Goal: Information Seeking & Learning: Learn about a topic

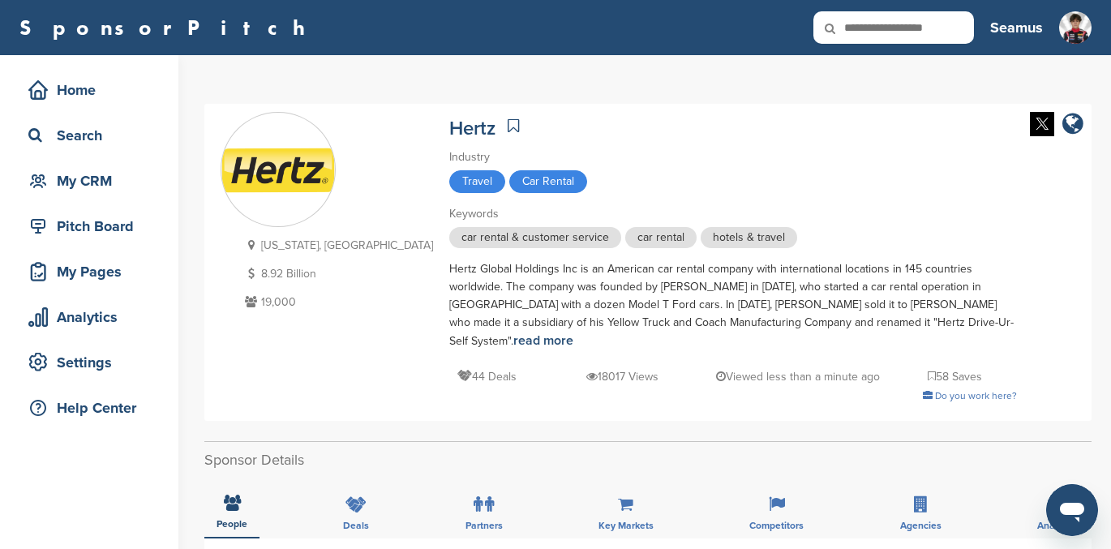
click at [508, 128] on icon at bounding box center [513, 126] width 11 height 16
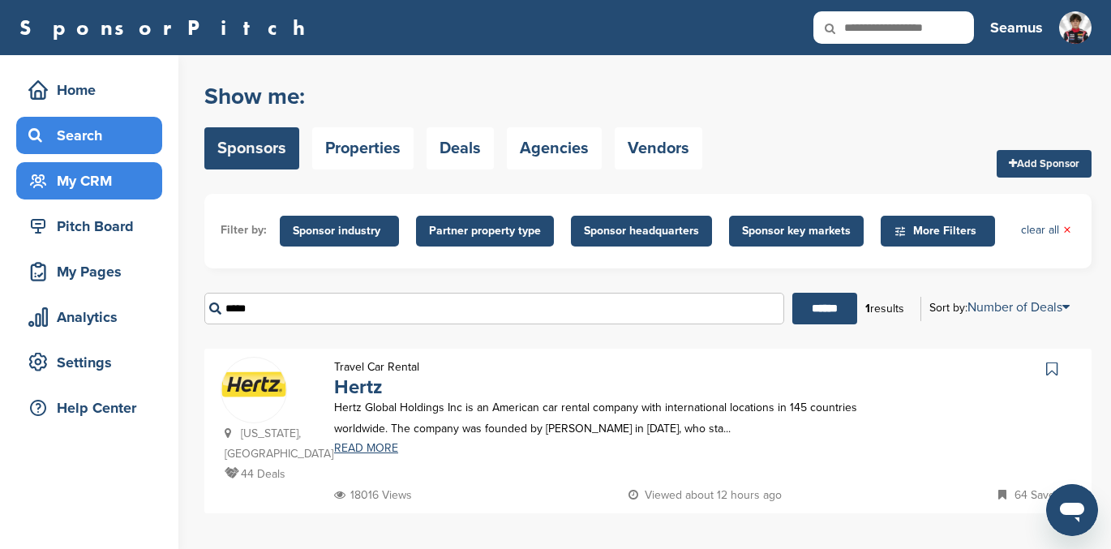
click at [88, 175] on div "My CRM" at bounding box center [93, 180] width 138 height 29
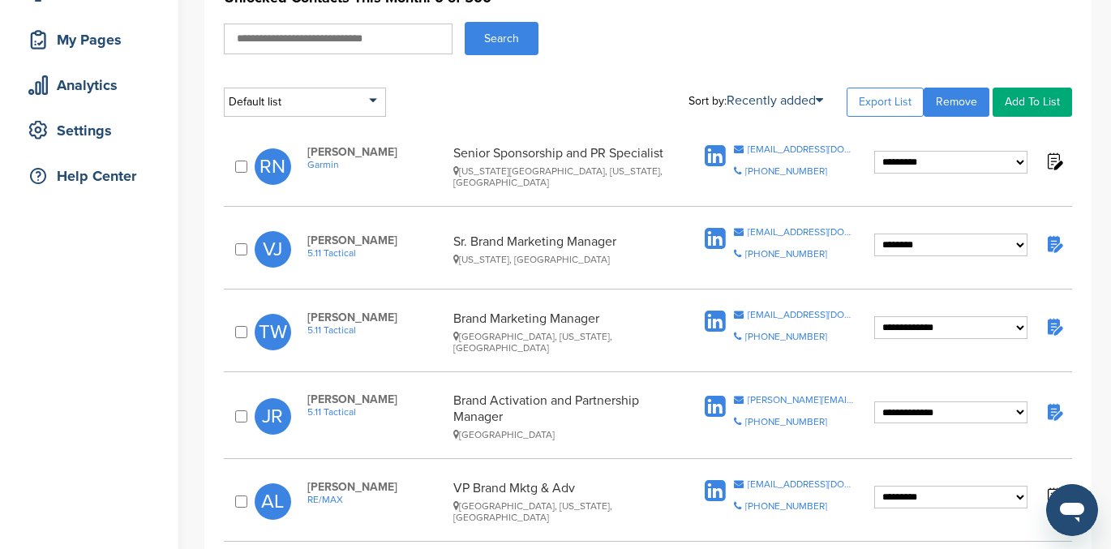
scroll to position [236, 0]
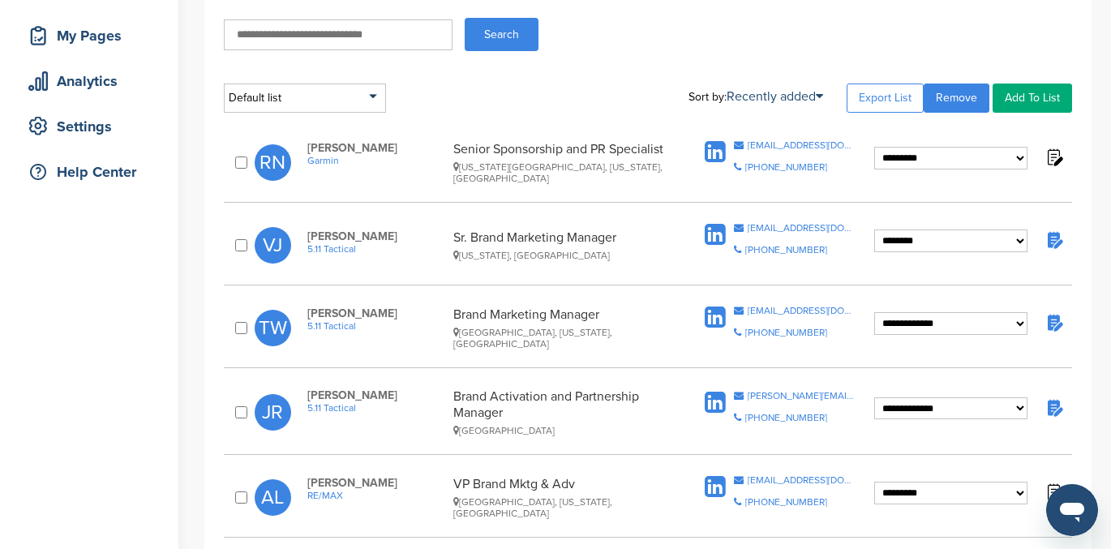
click at [1058, 243] on img at bounding box center [1054, 240] width 20 height 20
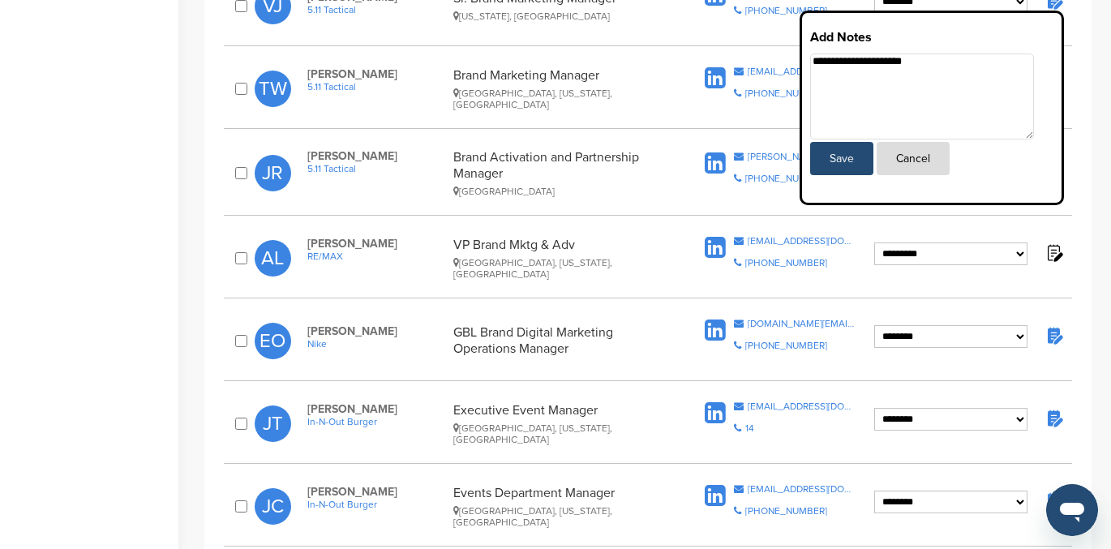
scroll to position [485, 0]
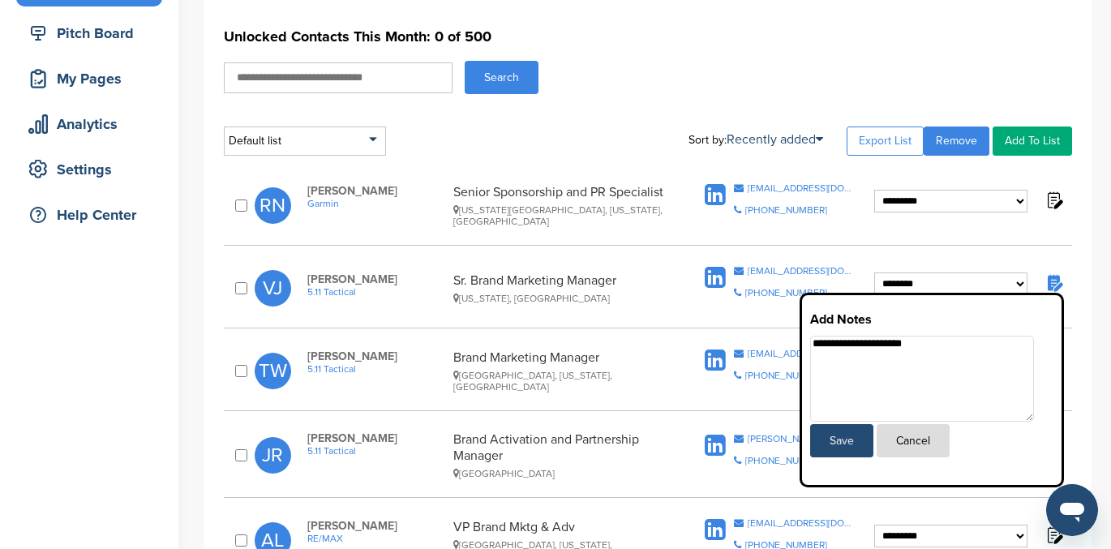
scroll to position [191, 0]
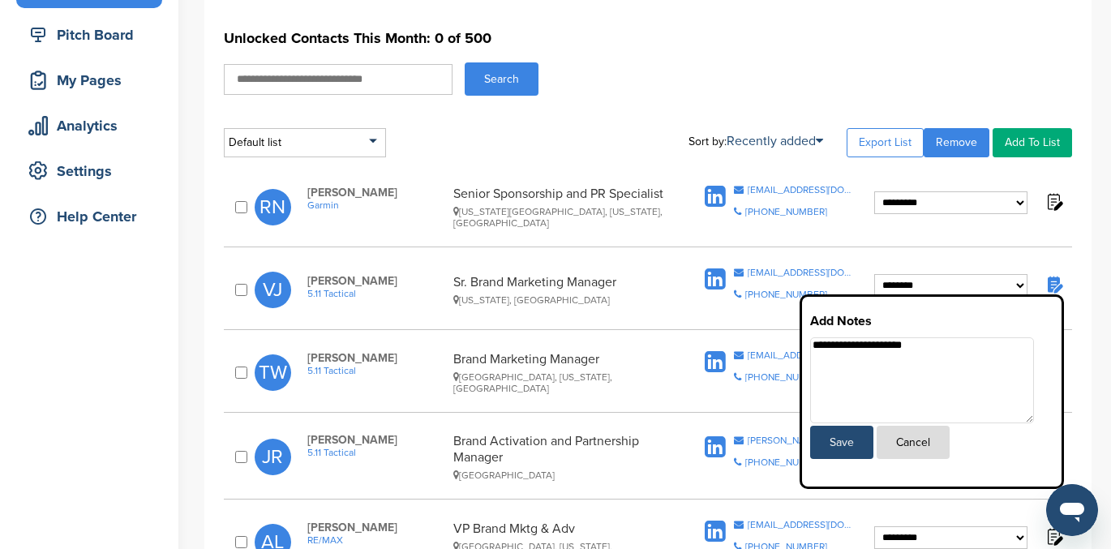
click at [1053, 195] on img at bounding box center [1054, 201] width 20 height 20
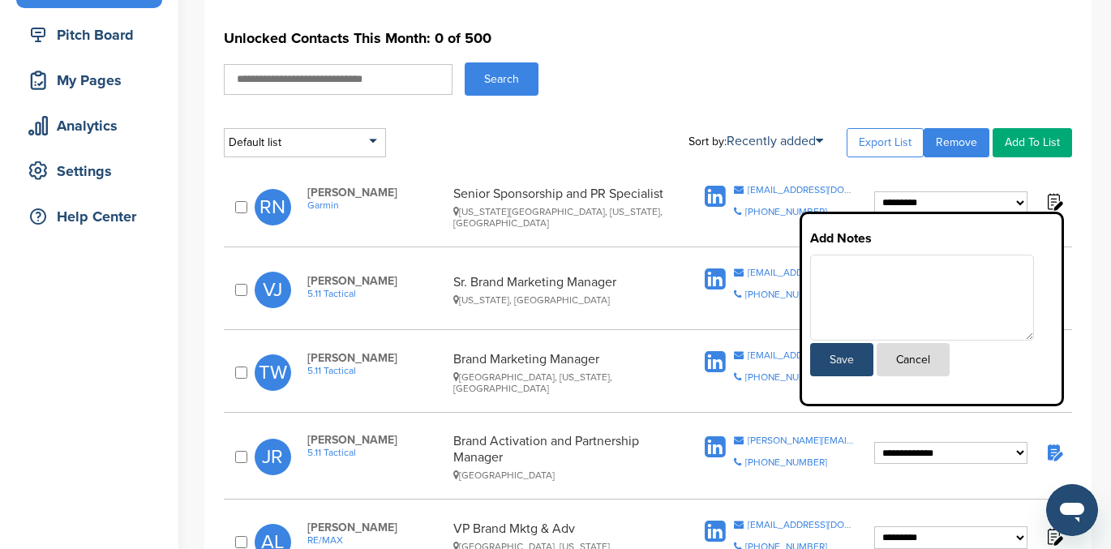
click at [1058, 200] on img at bounding box center [1054, 201] width 20 height 20
click at [917, 367] on button "Cancel" at bounding box center [913, 359] width 73 height 33
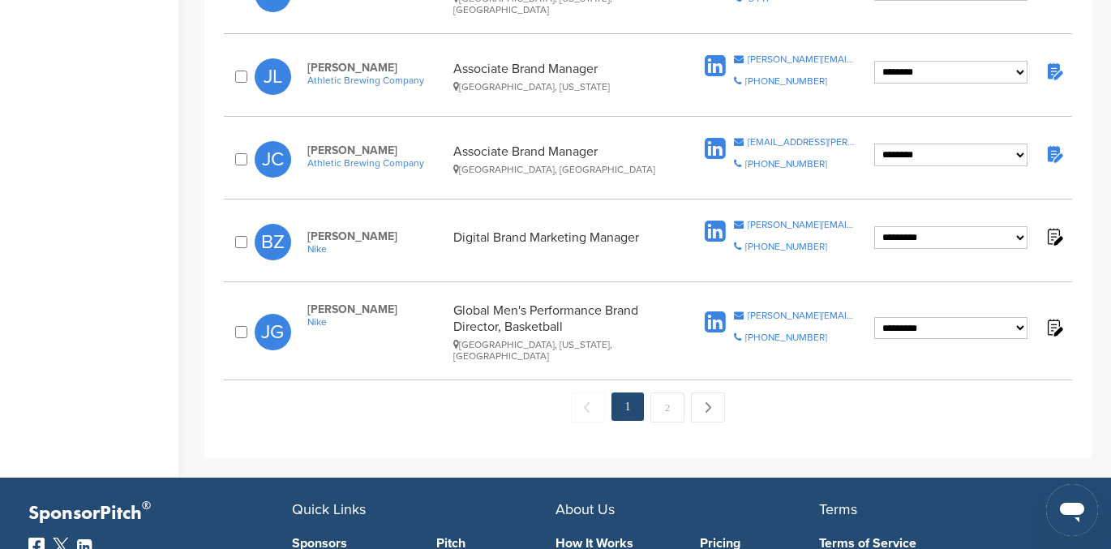
scroll to position [1734, 0]
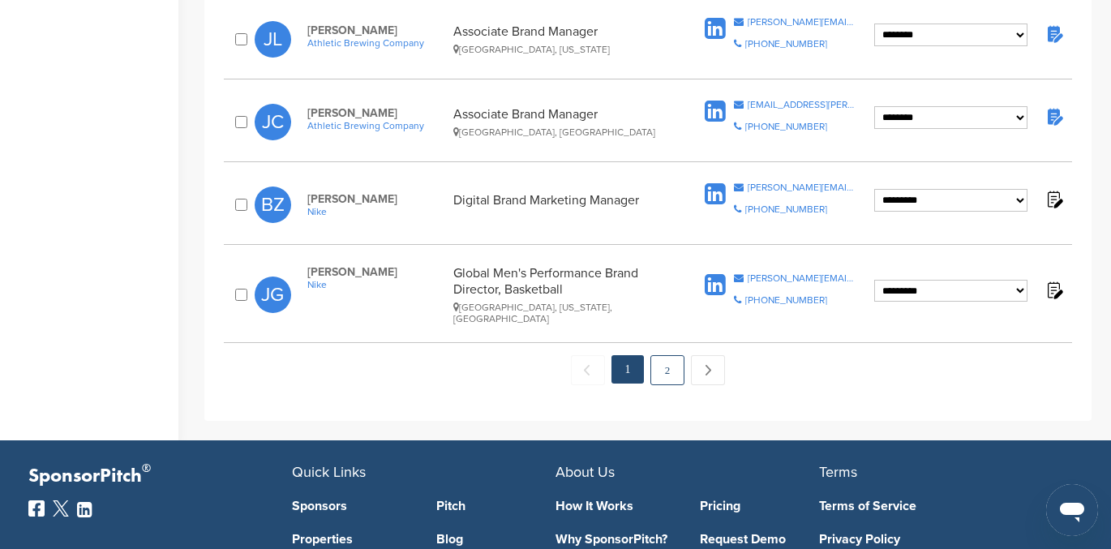
click at [668, 355] on link "2" at bounding box center [668, 370] width 34 height 30
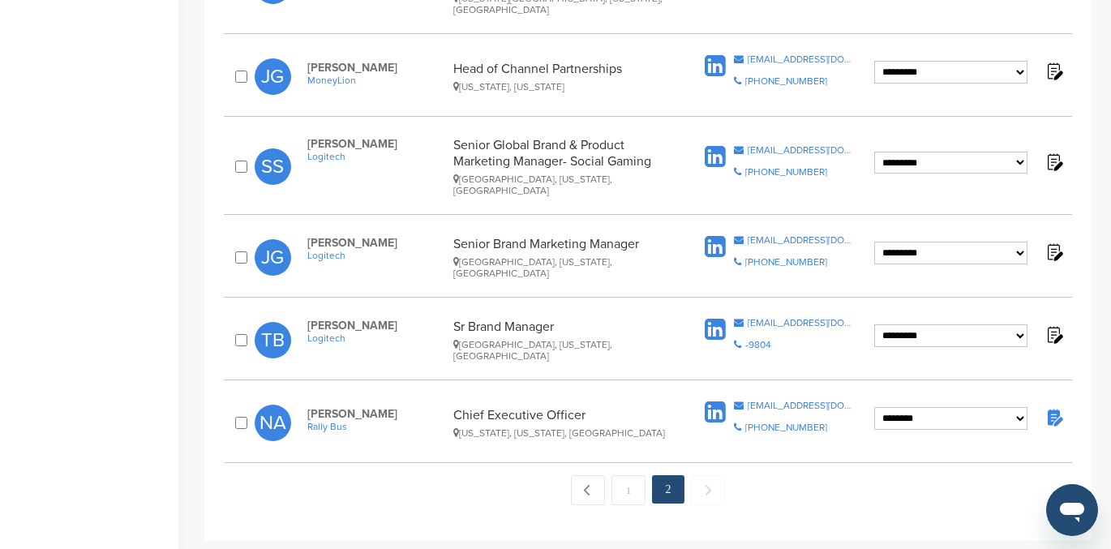
scroll to position [849, 0]
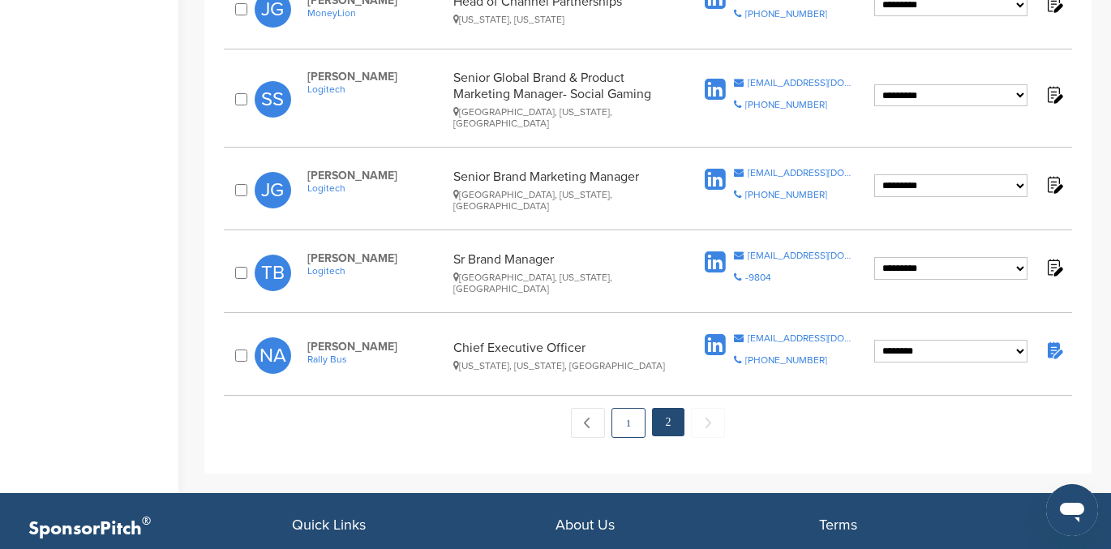
click at [628, 408] on link "1" at bounding box center [629, 423] width 34 height 30
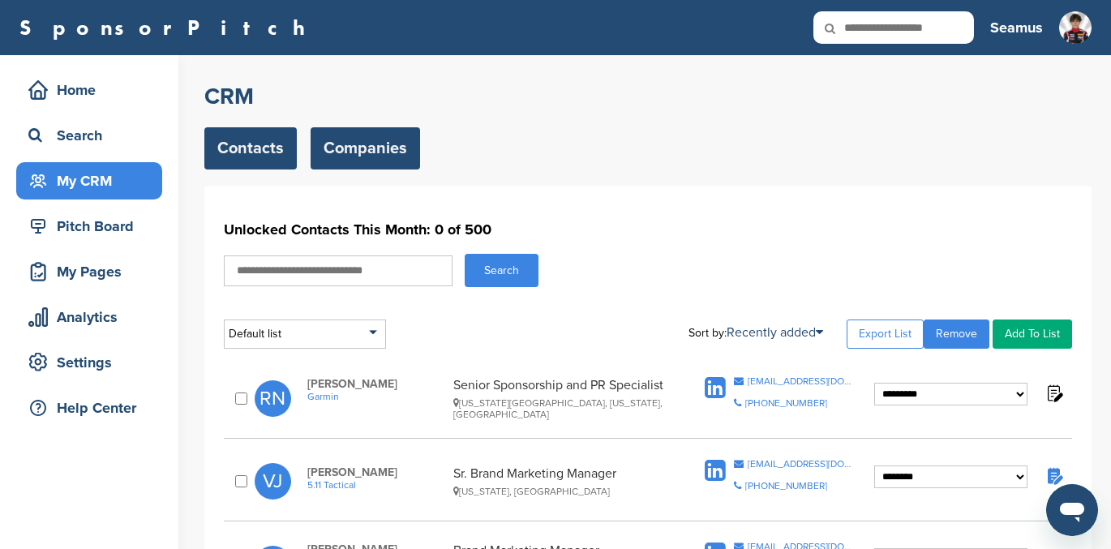
click at [368, 152] on link "Companies" at bounding box center [366, 148] width 110 height 42
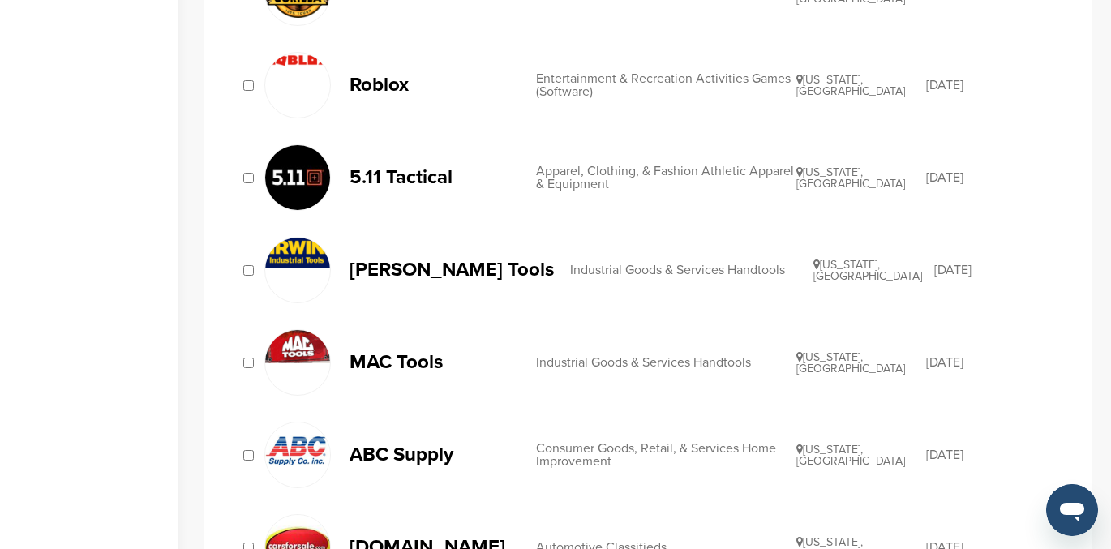
scroll to position [515, 0]
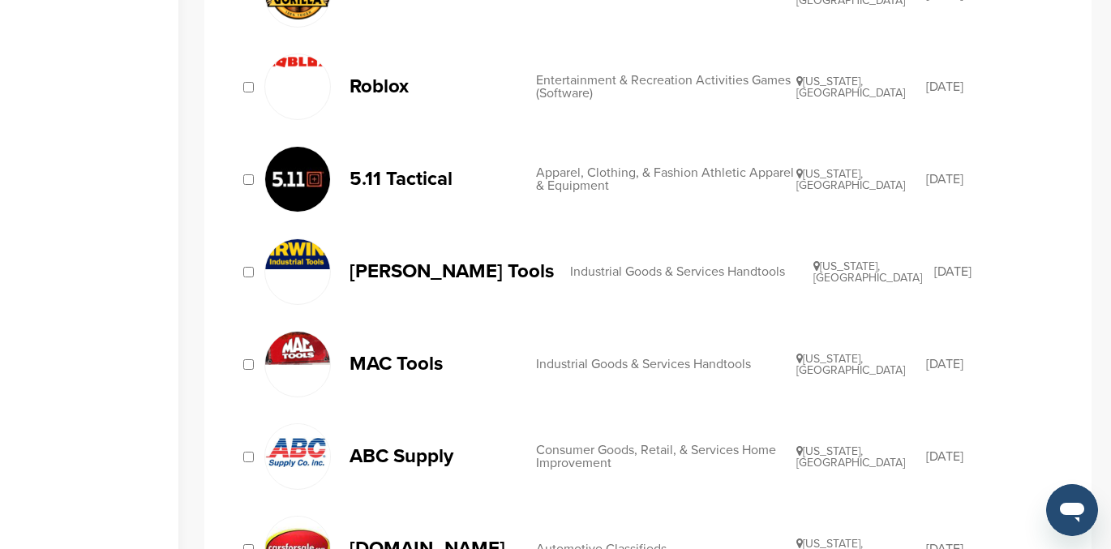
click at [412, 365] on p "MAC Tools" at bounding box center [435, 364] width 170 height 20
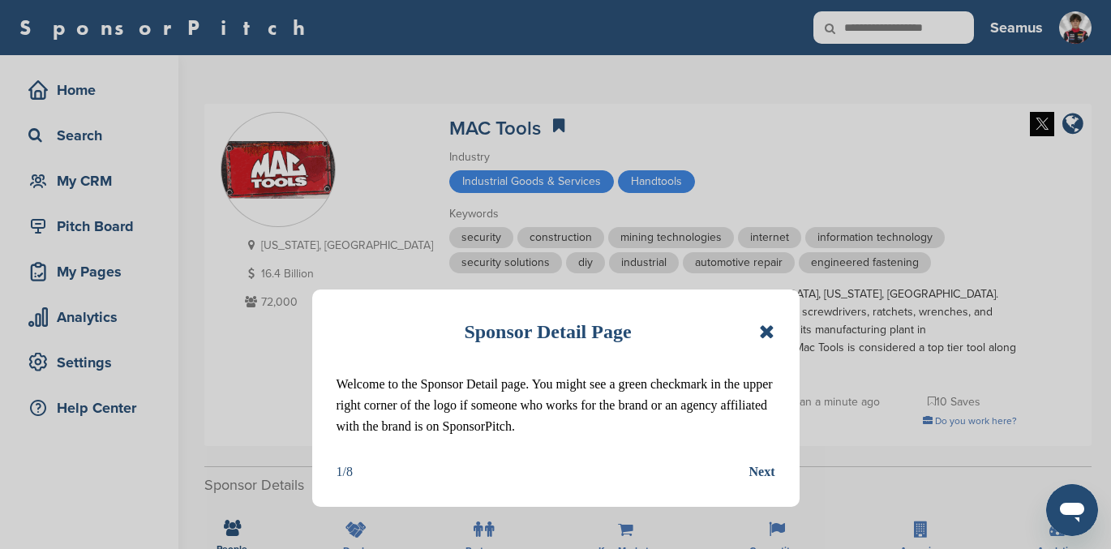
click at [761, 327] on icon at bounding box center [766, 331] width 15 height 19
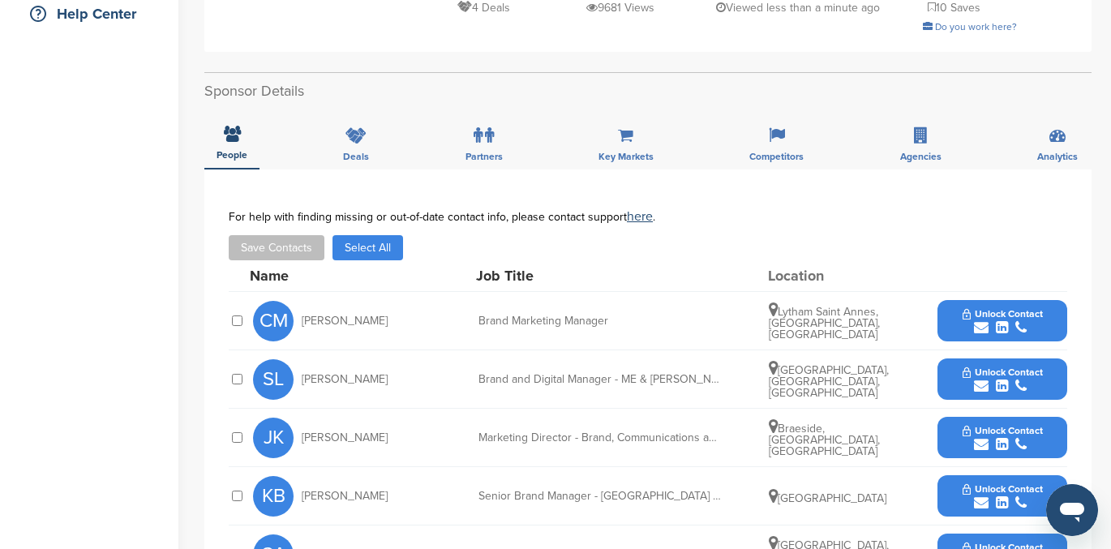
scroll to position [390, 0]
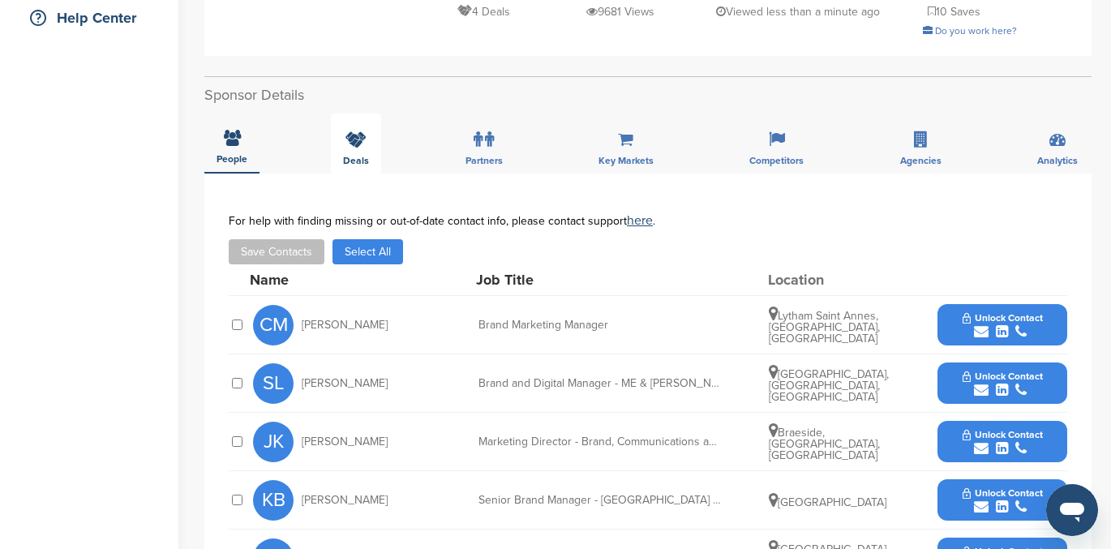
click at [350, 131] on icon at bounding box center [356, 139] width 21 height 16
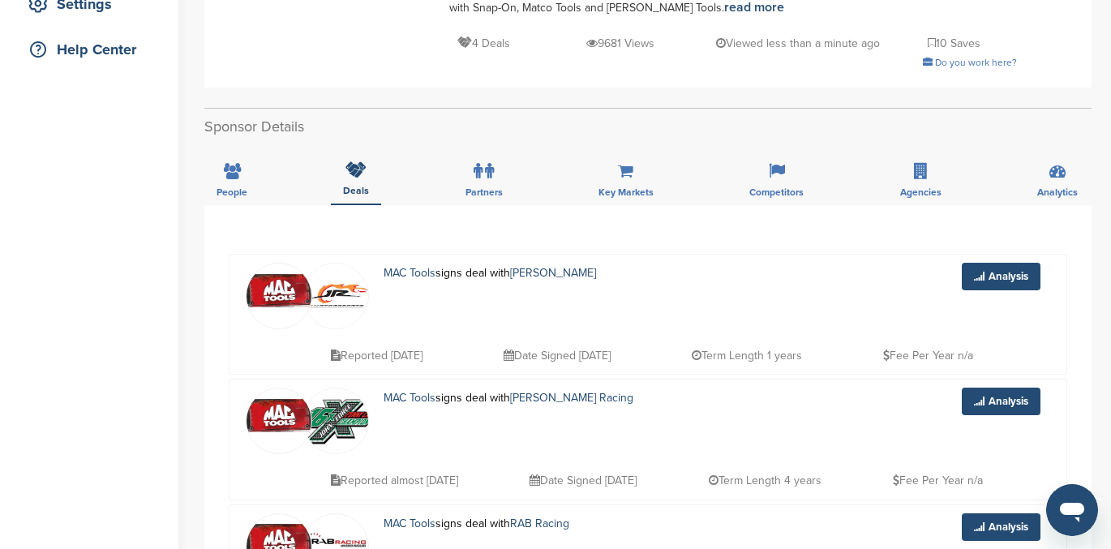
scroll to position [0, 0]
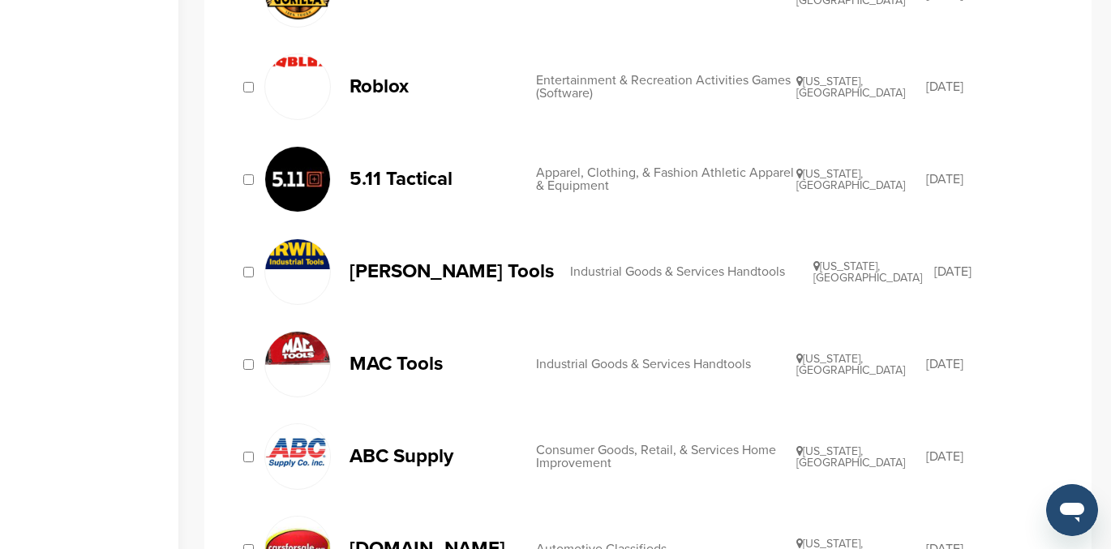
click at [571, 444] on div "Consumer Goods, Retail, & Services Home Improvement" at bounding box center [666, 457] width 260 height 26
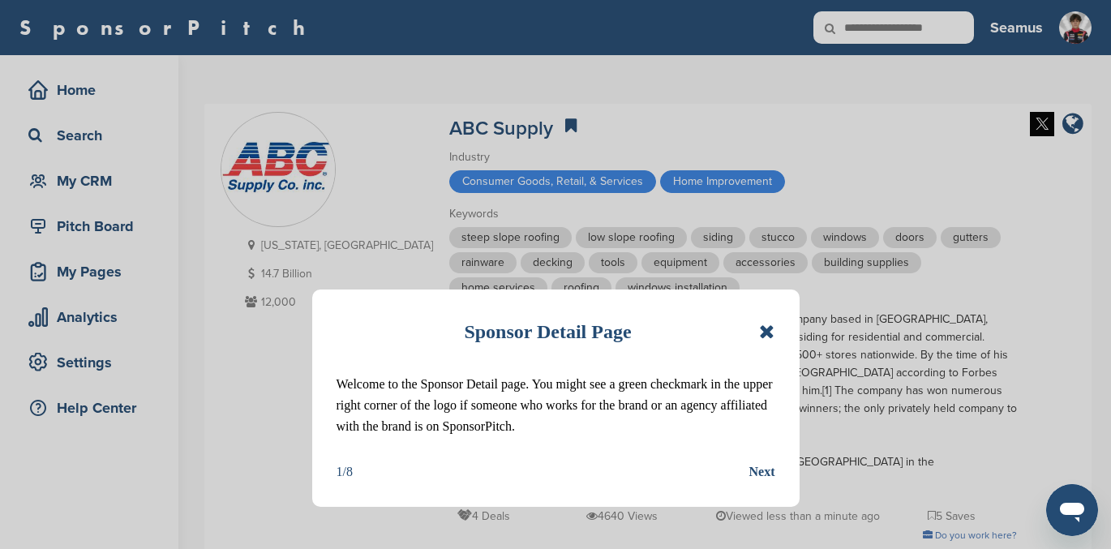
click at [776, 325] on div "Sponsor Detail Page Welcome to the Sponsor Detail page. You might see a green c…" at bounding box center [555, 398] width 487 height 217
click at [760, 332] on icon at bounding box center [766, 331] width 15 height 19
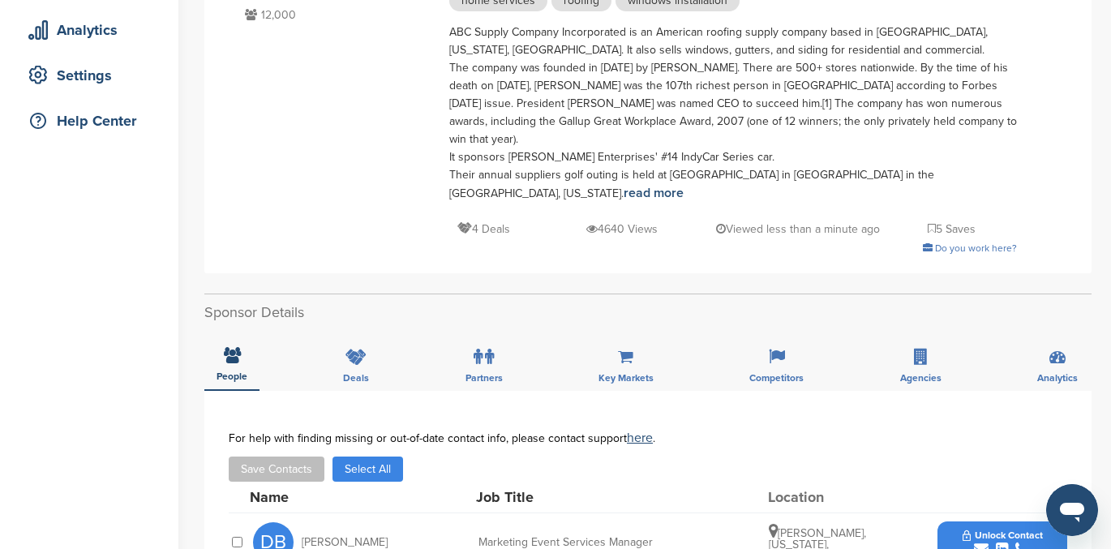
scroll to position [294, 0]
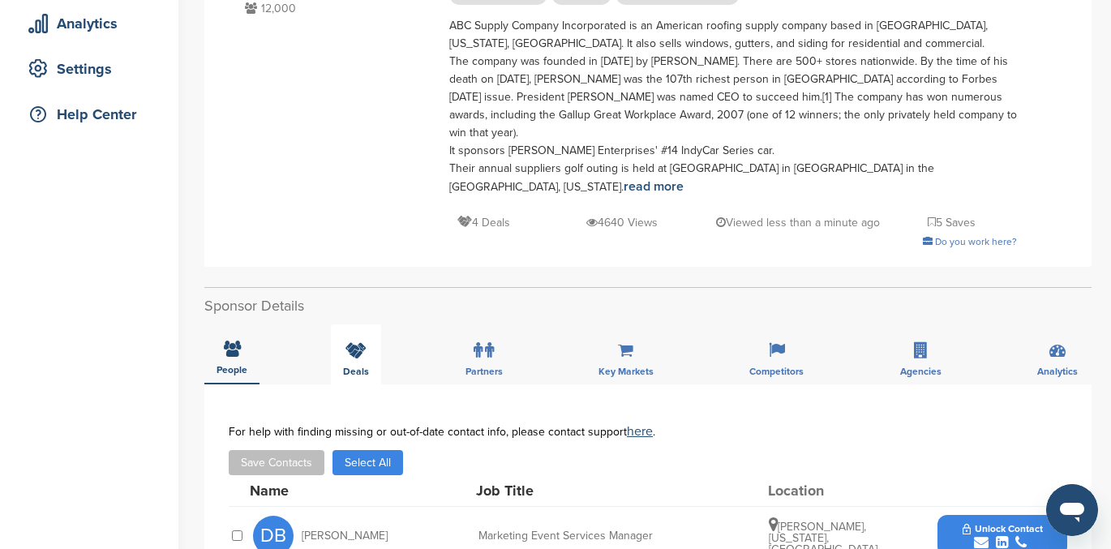
click at [354, 342] on icon at bounding box center [356, 350] width 21 height 16
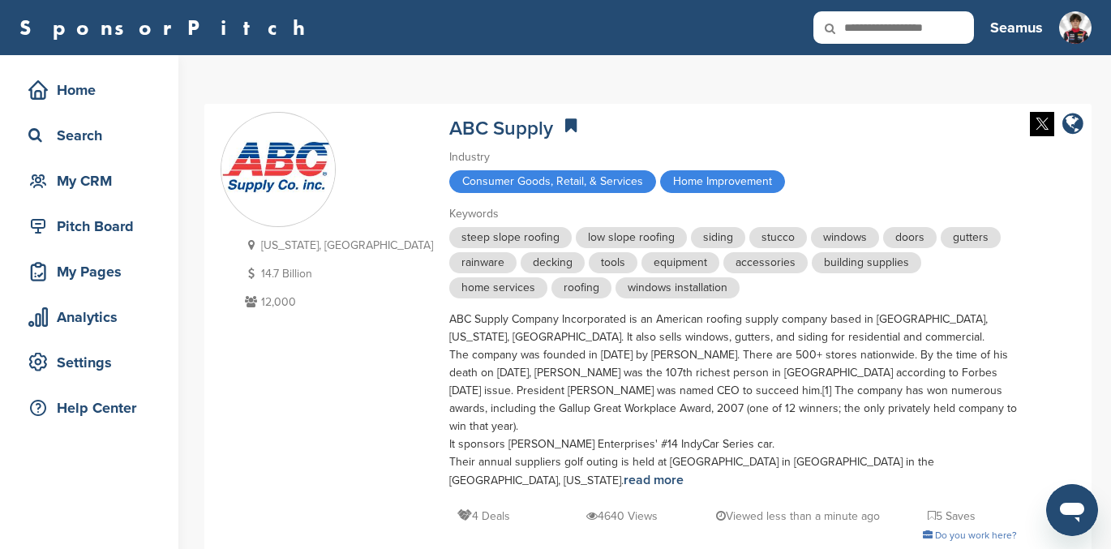
scroll to position [224, 0]
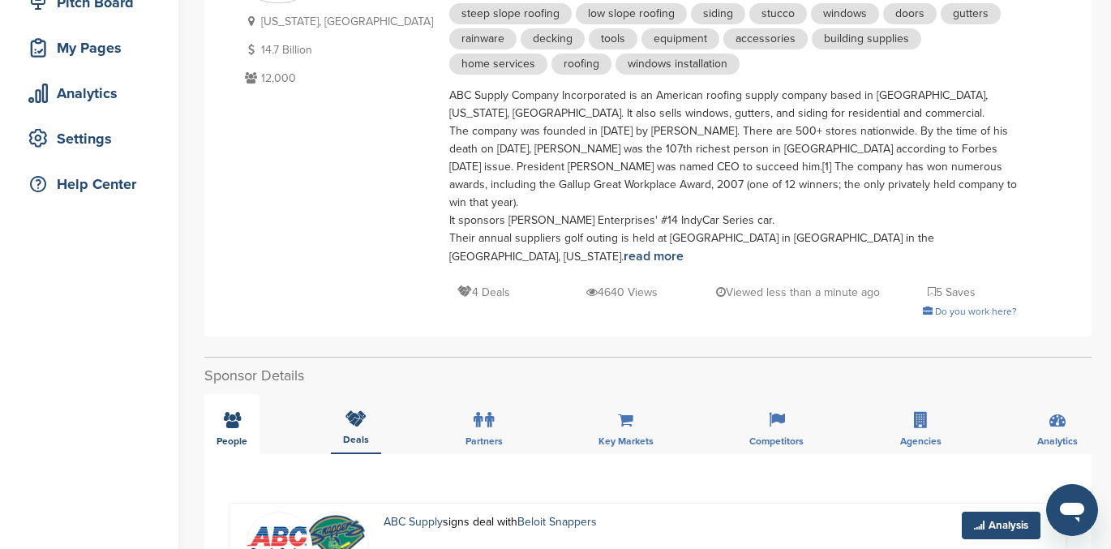
click at [226, 412] on icon at bounding box center [232, 420] width 17 height 16
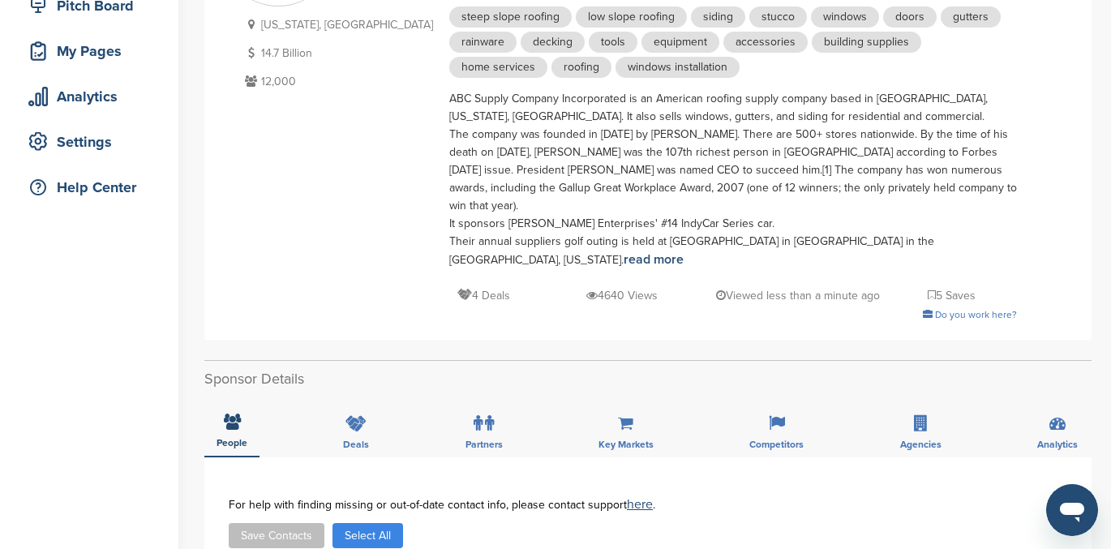
scroll to position [0, 0]
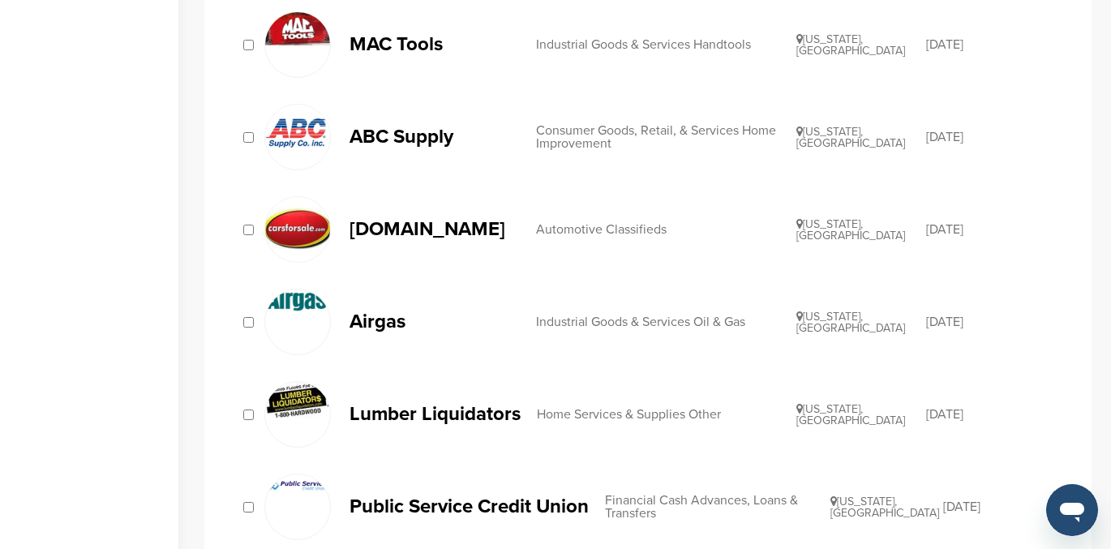
scroll to position [834, 0]
click at [421, 228] on p "[DOMAIN_NAME]" at bounding box center [435, 230] width 170 height 20
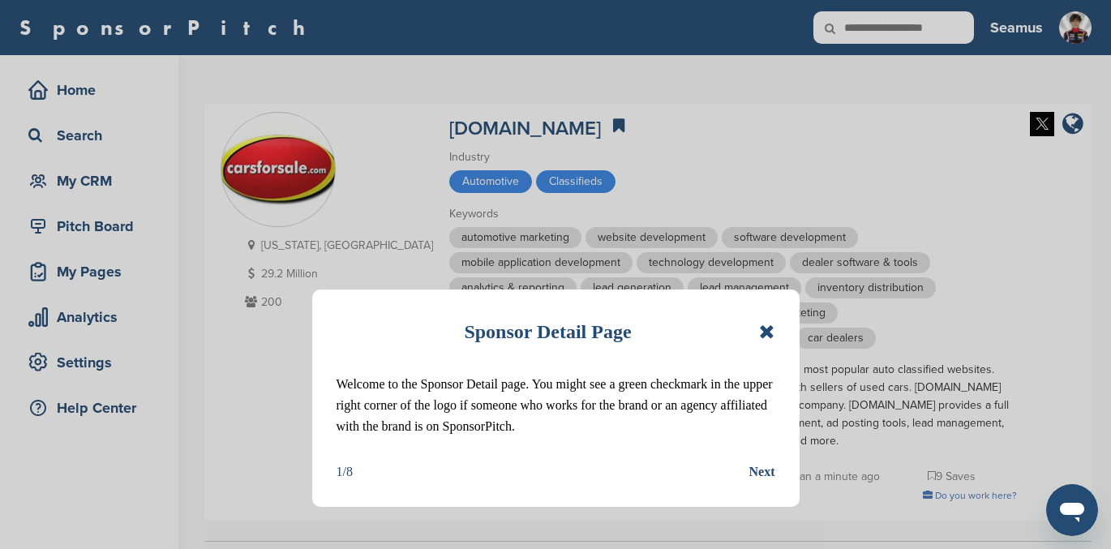
click at [771, 329] on icon at bounding box center [766, 331] width 15 height 19
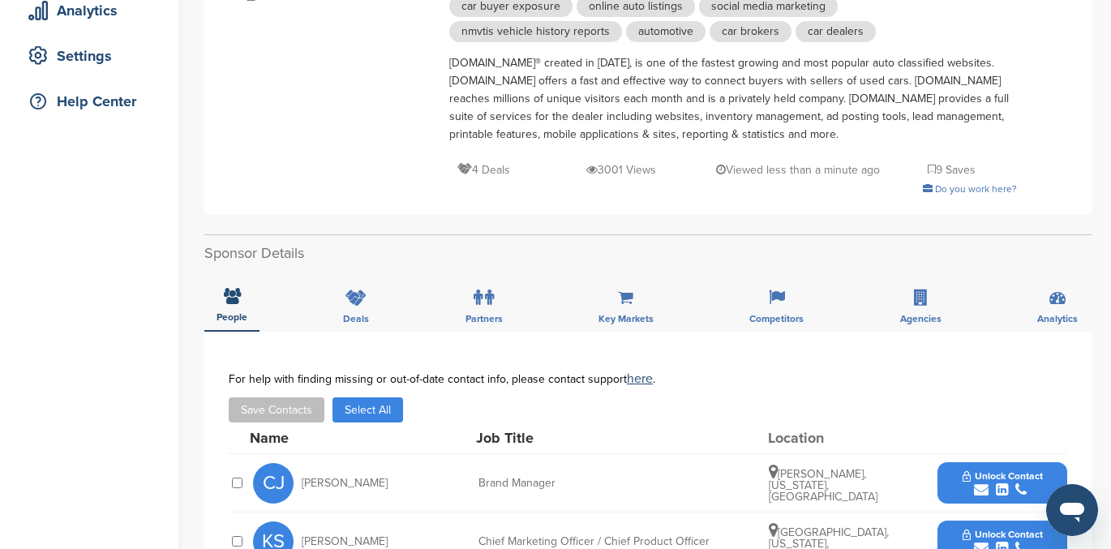
scroll to position [307, 0]
click at [362, 288] on div "Deals" at bounding box center [356, 301] width 50 height 60
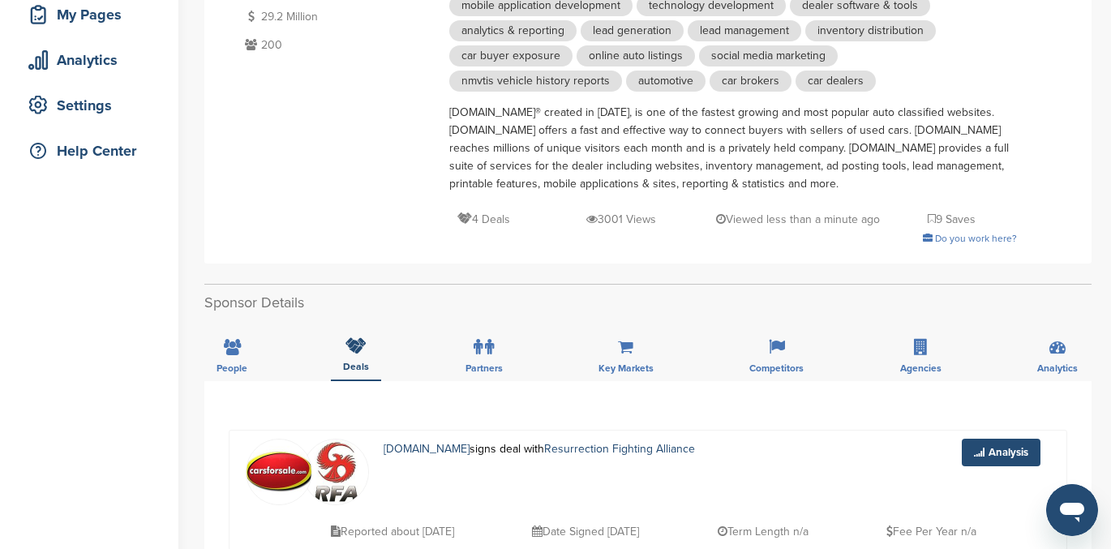
scroll to position [261, 0]
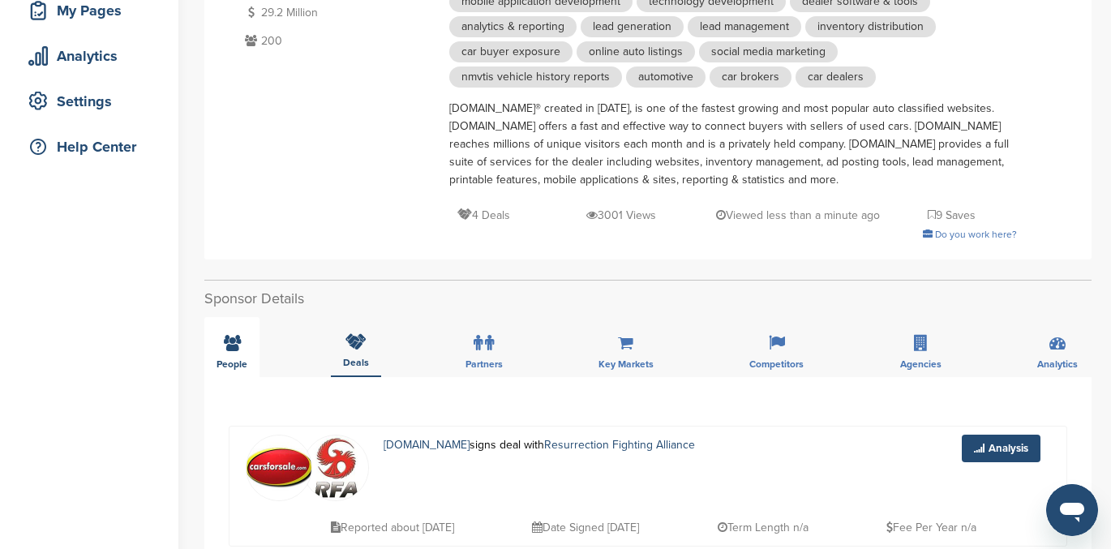
click at [231, 354] on div "People" at bounding box center [231, 347] width 55 height 60
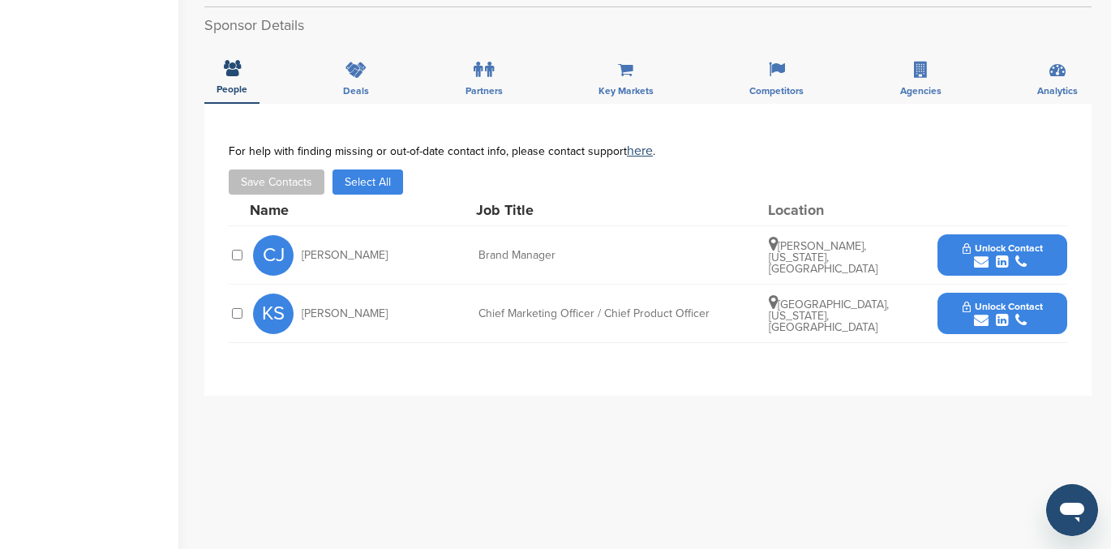
scroll to position [530, 0]
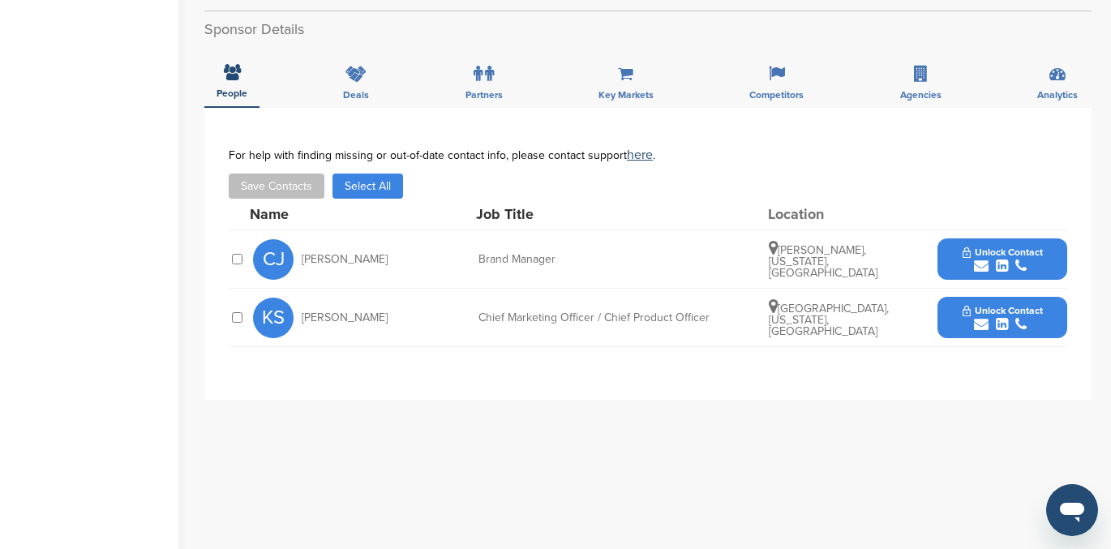
click at [1003, 264] on icon "submit" at bounding box center [1002, 266] width 12 height 15
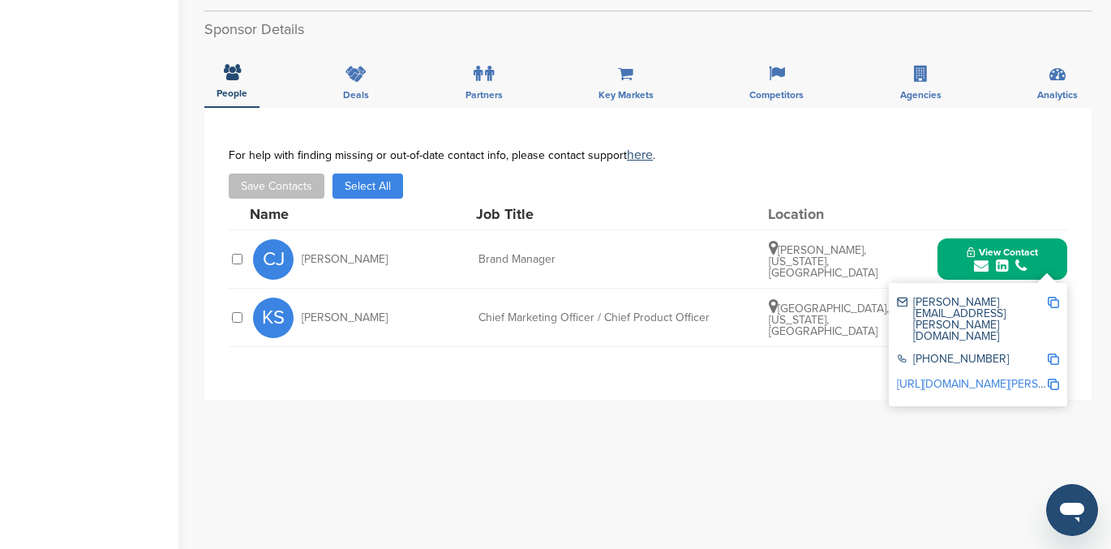
click at [987, 377] on link "http://www.linkedin.com/in/caroline-jacobsma-70790433" at bounding box center [996, 384] width 198 height 14
click at [981, 450] on div "**********" at bounding box center [647, 432] width 887 height 649
click at [990, 253] on span "View Contact" at bounding box center [1002, 252] width 71 height 11
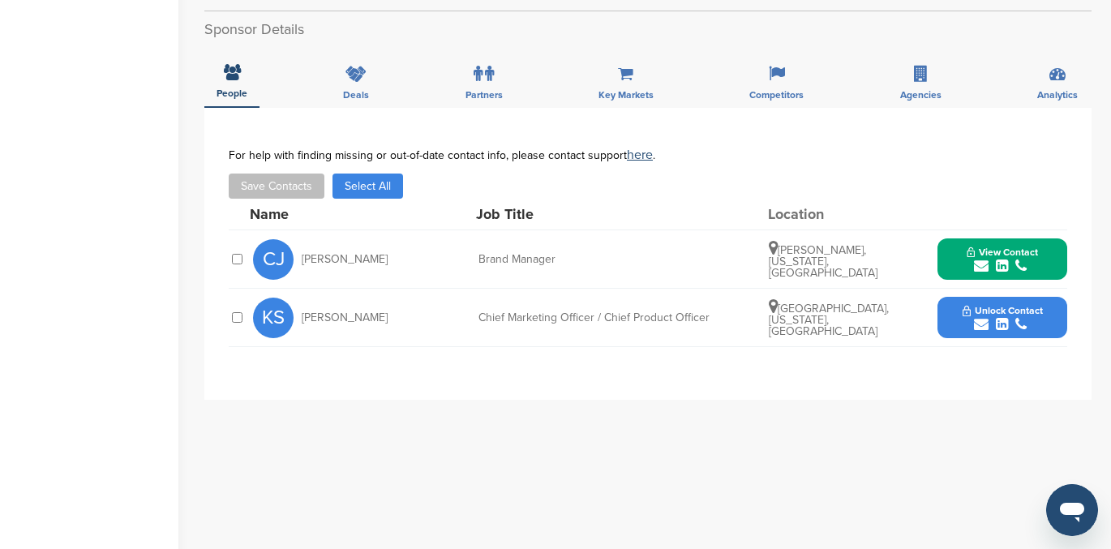
click at [991, 314] on span "Unlock Contact" at bounding box center [1003, 310] width 80 height 11
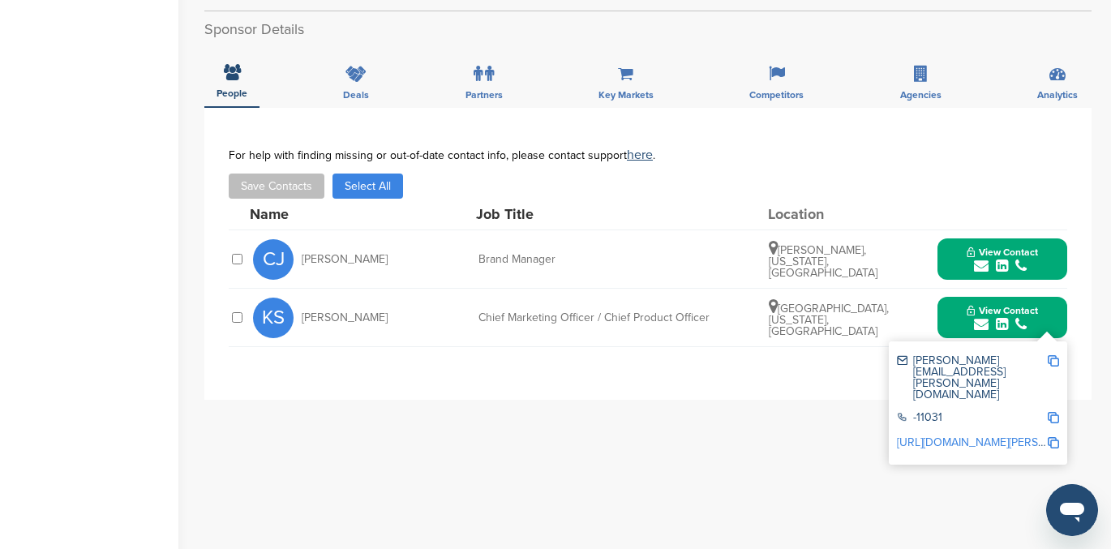
click at [977, 436] on link "http://www.linkedin.com/in/kristen-stengel-6779356" at bounding box center [996, 443] width 198 height 14
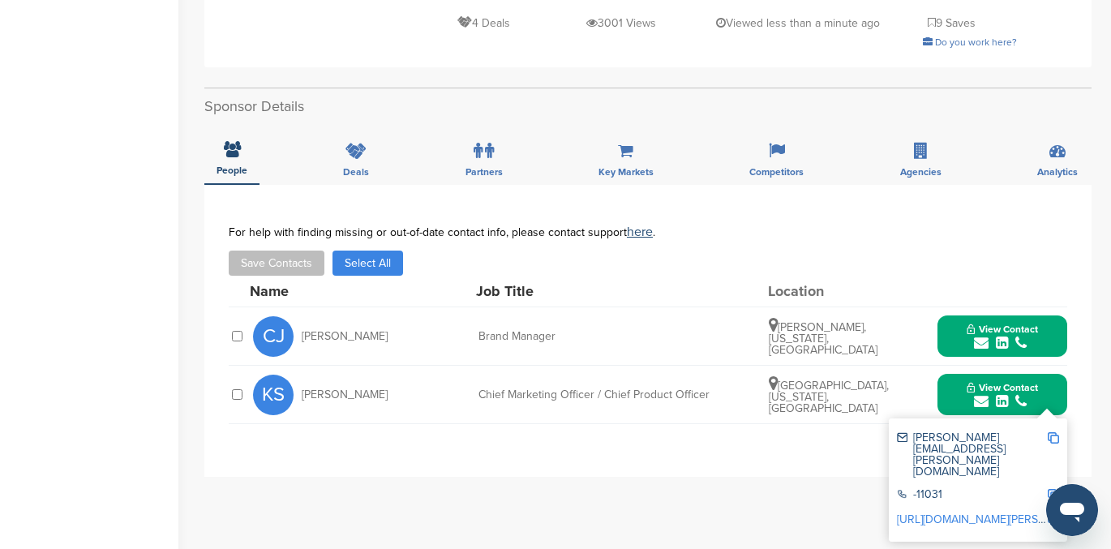
scroll to position [449, 0]
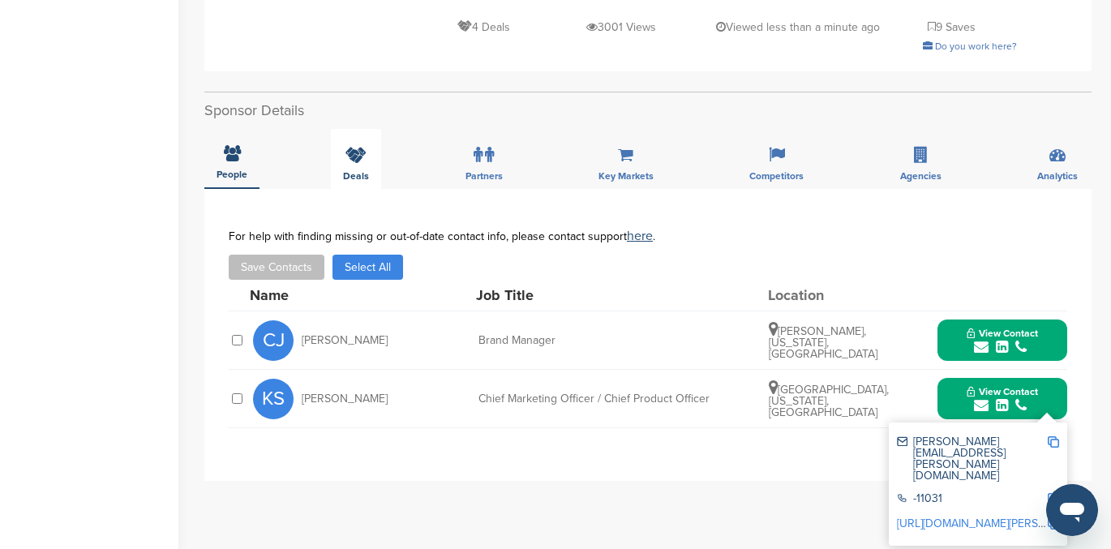
click at [350, 150] on icon at bounding box center [356, 155] width 21 height 16
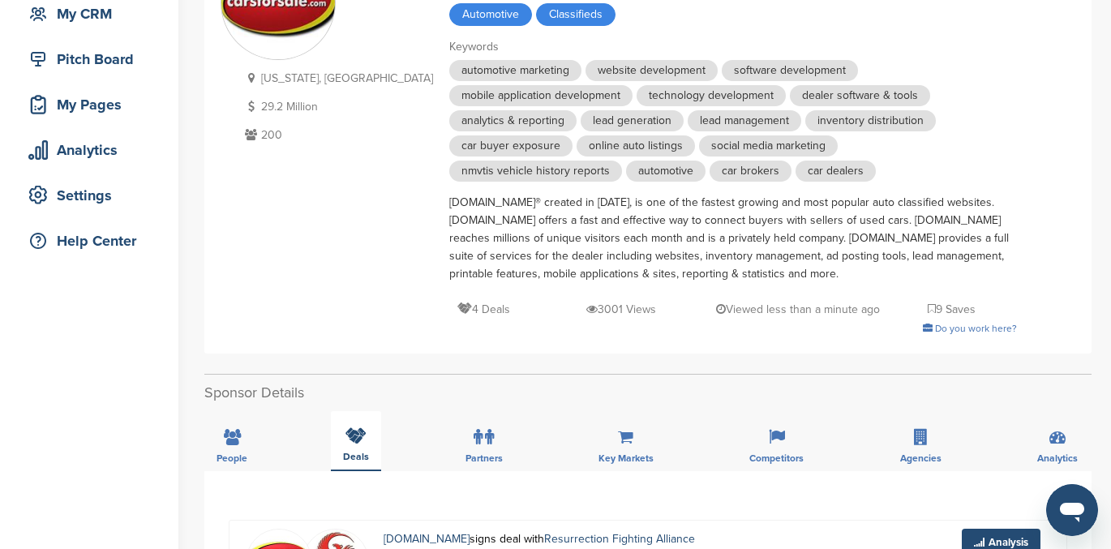
scroll to position [0, 0]
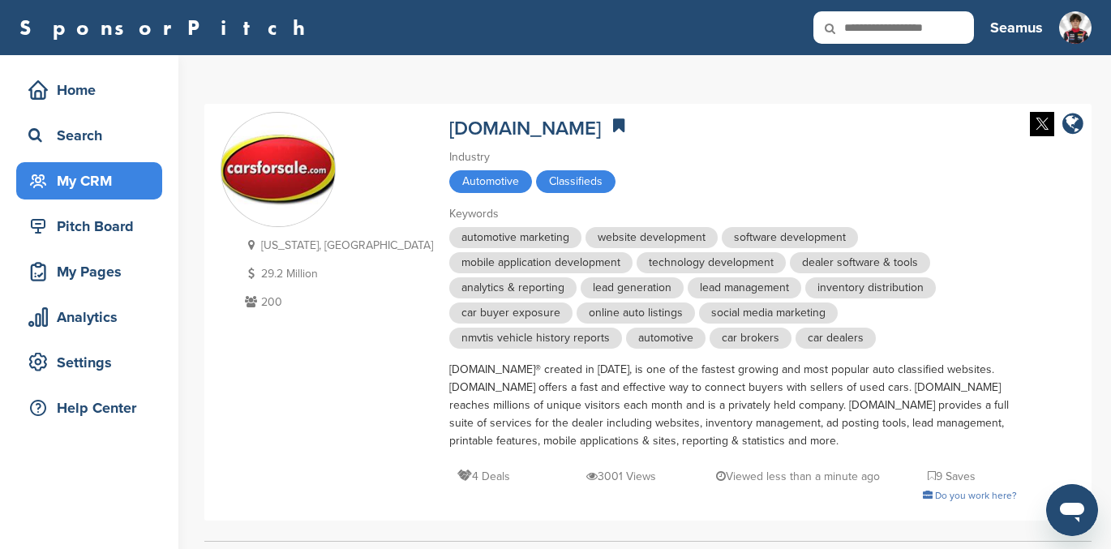
click at [78, 170] on div "My CRM" at bounding box center [93, 180] width 138 height 29
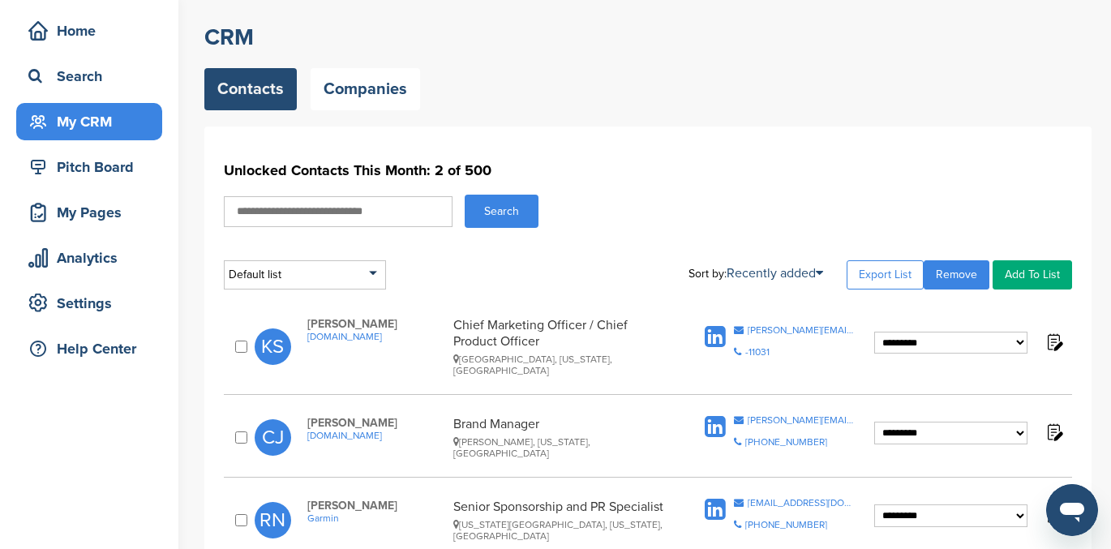
scroll to position [110, 0]
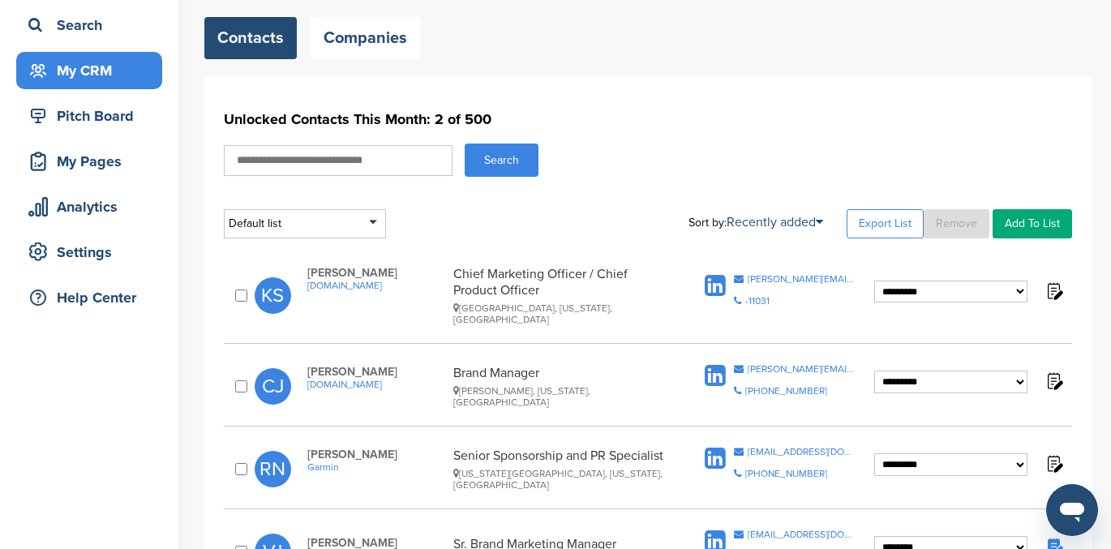
click at [958, 225] on link "Remove" at bounding box center [957, 223] width 66 height 29
click at [689, 107] on h1 "Unlocked Contacts This Month: 2 of 500" at bounding box center [648, 119] width 848 height 29
click at [851, 176] on div "Search" at bounding box center [648, 160] width 848 height 33
click at [949, 222] on link "Remove" at bounding box center [957, 223] width 66 height 29
click at [725, 110] on h1 "Unlocked Contacts This Month: 2 of 500" at bounding box center [648, 119] width 848 height 29
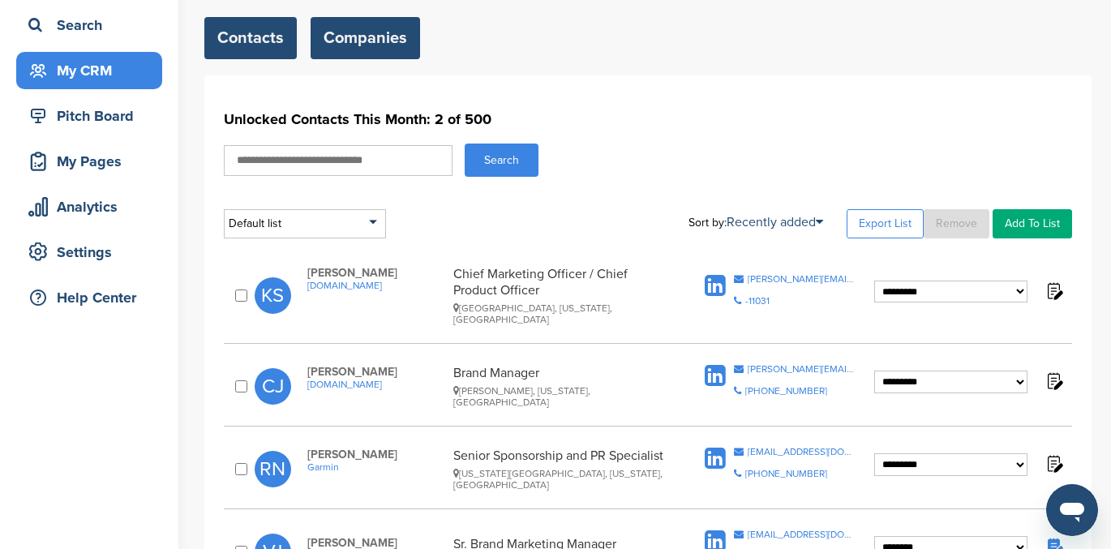
click at [340, 42] on link "Companies" at bounding box center [366, 38] width 110 height 42
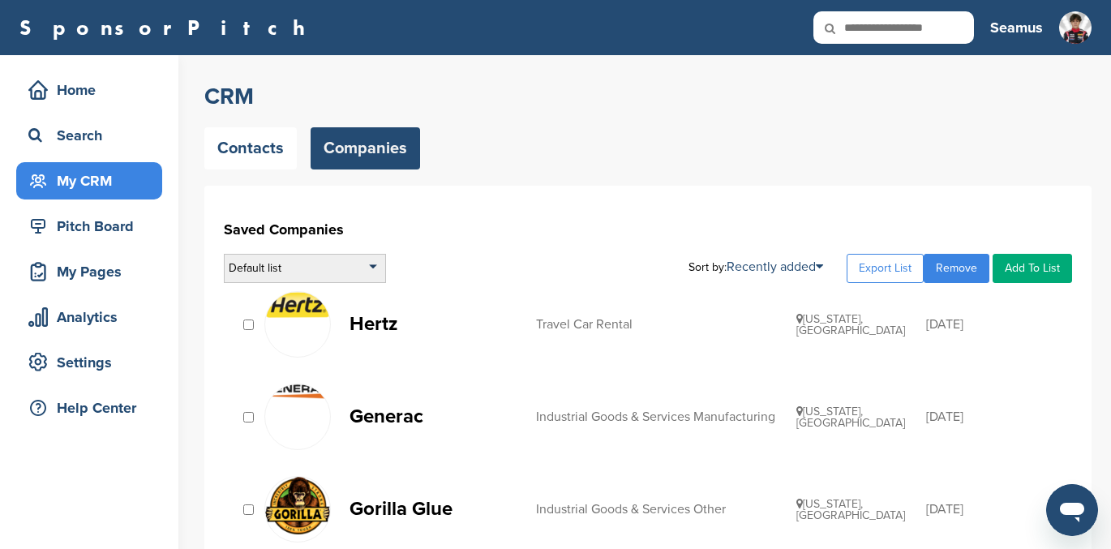
click at [283, 264] on div "Default list" at bounding box center [305, 268] width 162 height 29
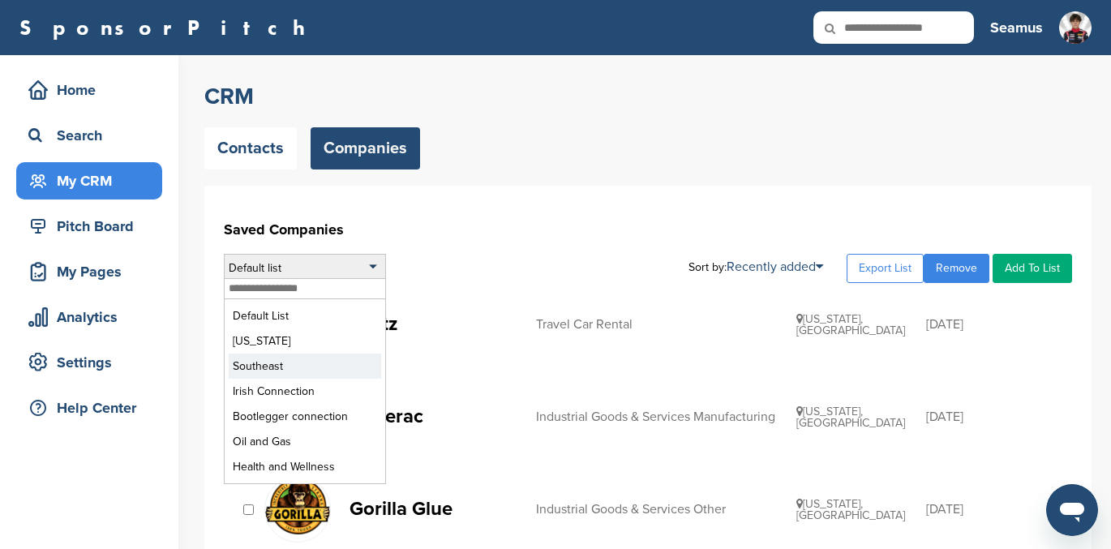
click at [278, 362] on li "Southeast" at bounding box center [305, 366] width 152 height 25
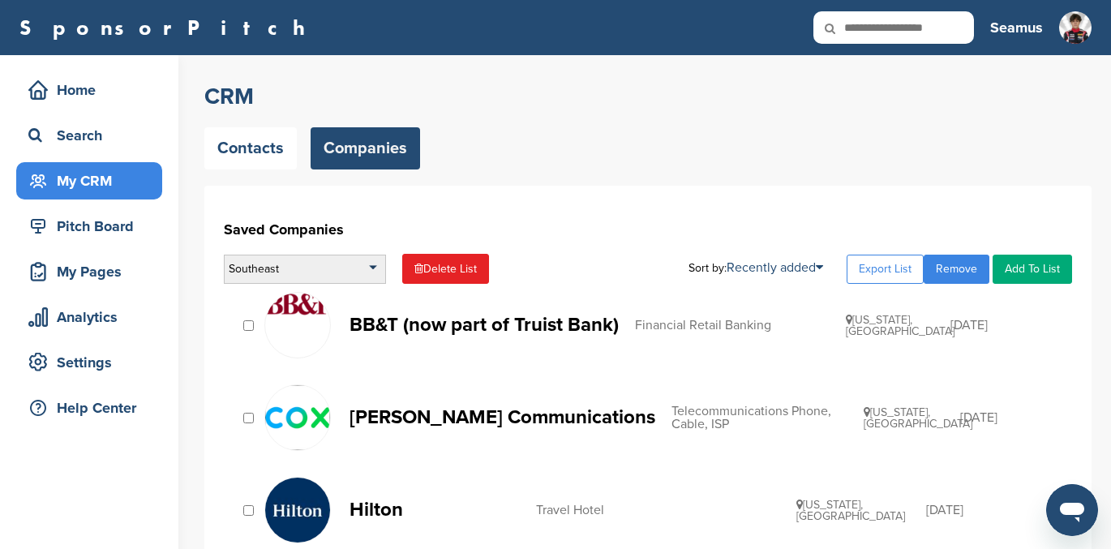
click at [313, 269] on div "Southeast" at bounding box center [305, 269] width 162 height 29
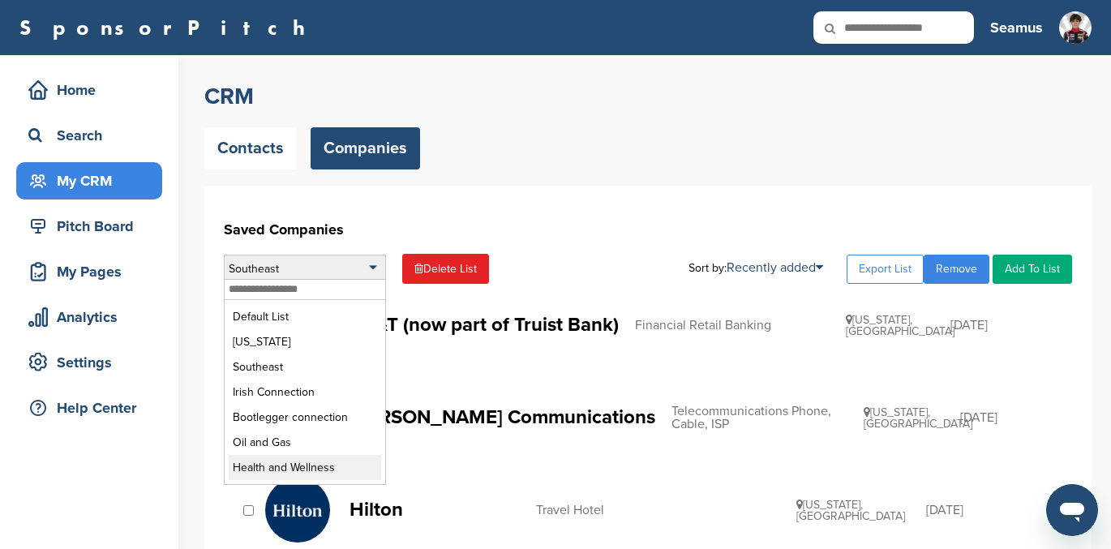
click at [291, 466] on li "Health and Wellness" at bounding box center [305, 467] width 152 height 25
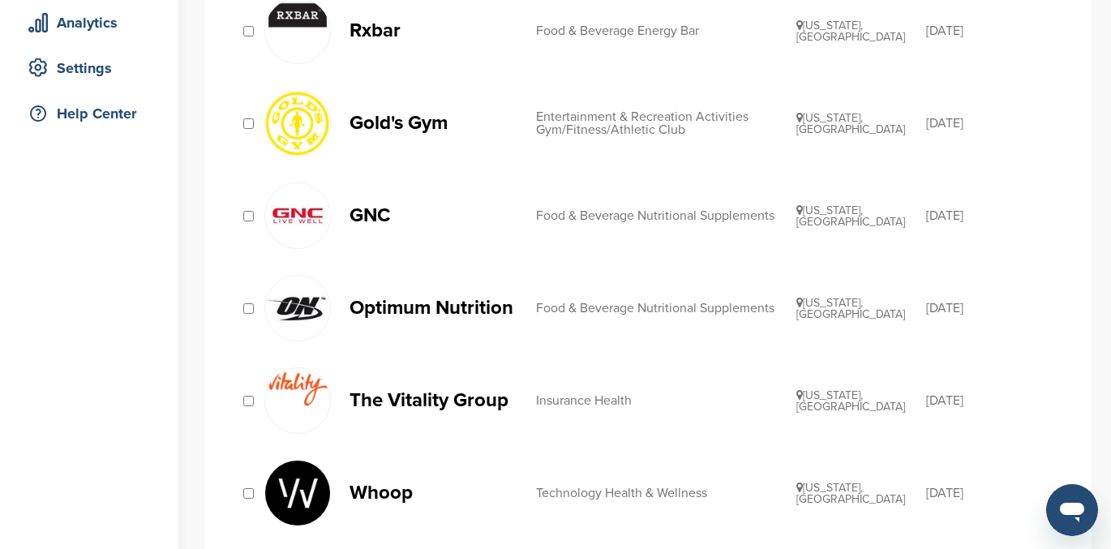
scroll to position [204, 0]
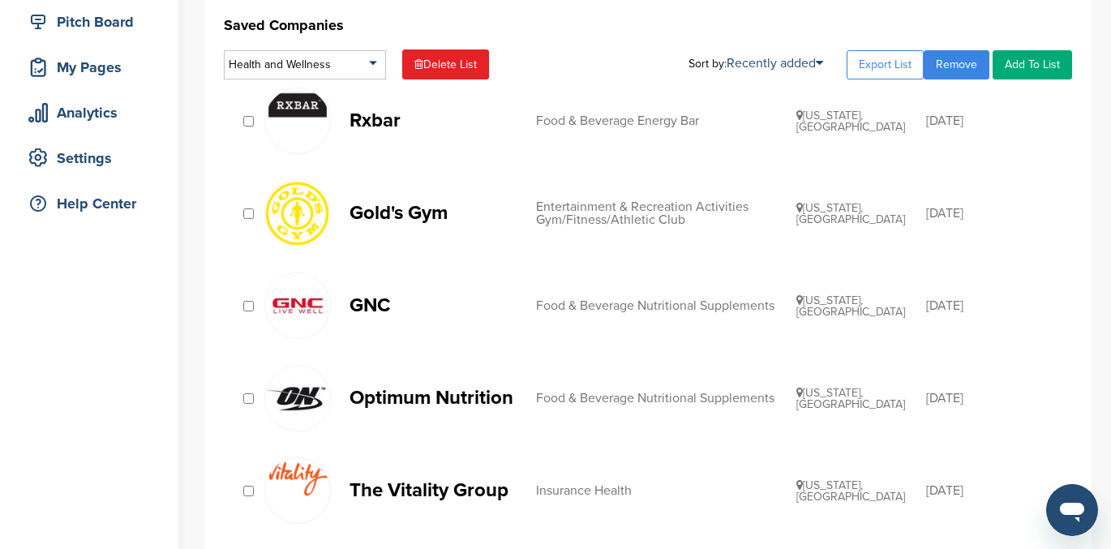
click at [450, 395] on p "Optimum Nutrition" at bounding box center [435, 398] width 170 height 20
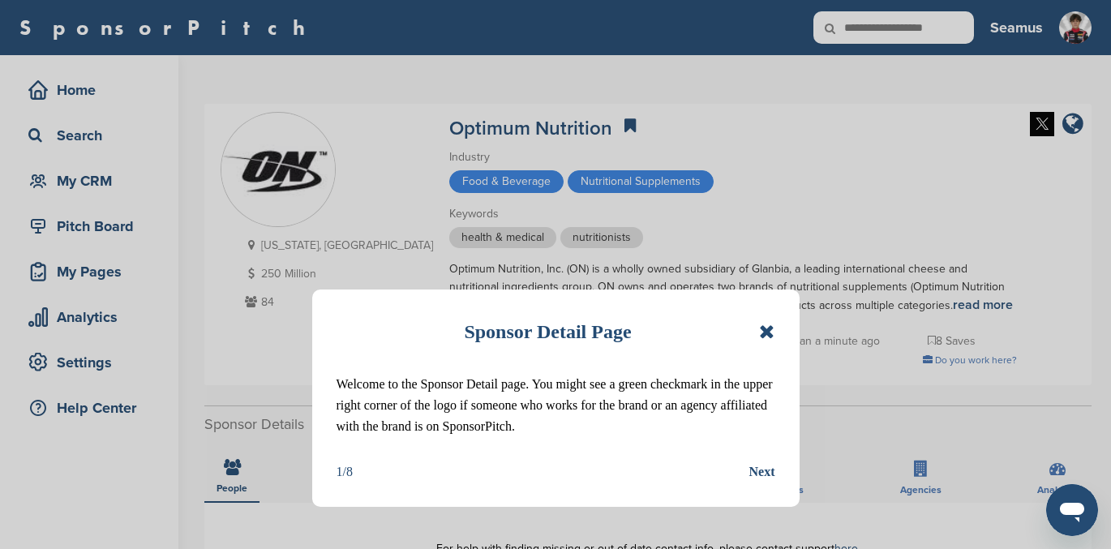
click at [768, 331] on icon at bounding box center [766, 331] width 15 height 19
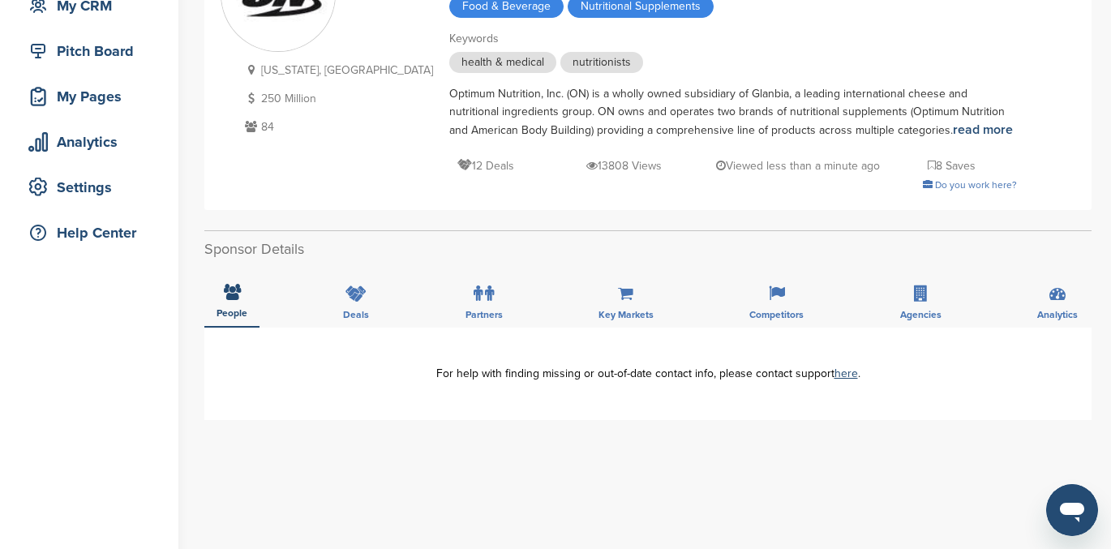
scroll to position [173, 0]
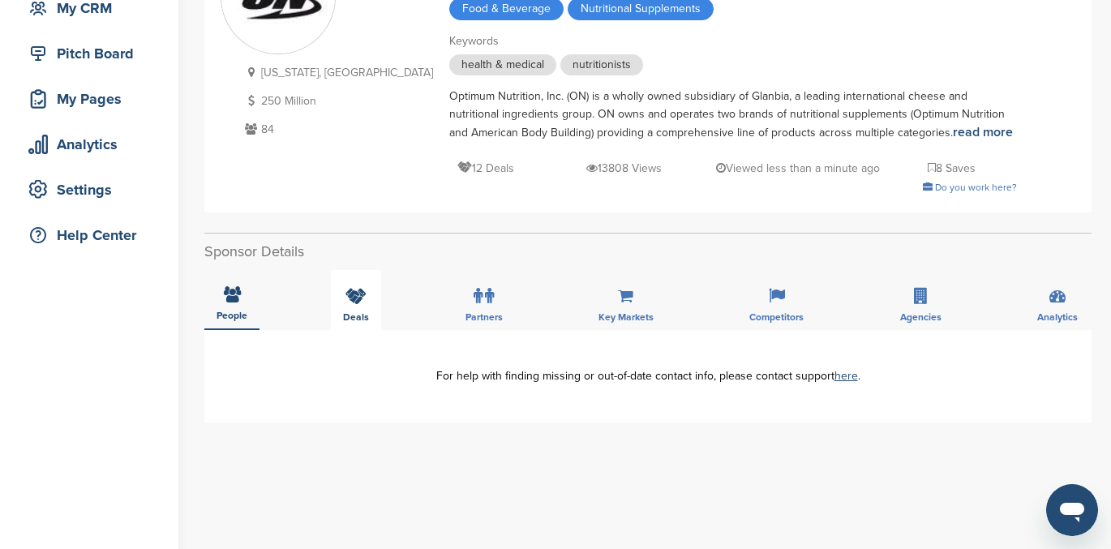
click at [353, 305] on div "Deals" at bounding box center [356, 300] width 50 height 60
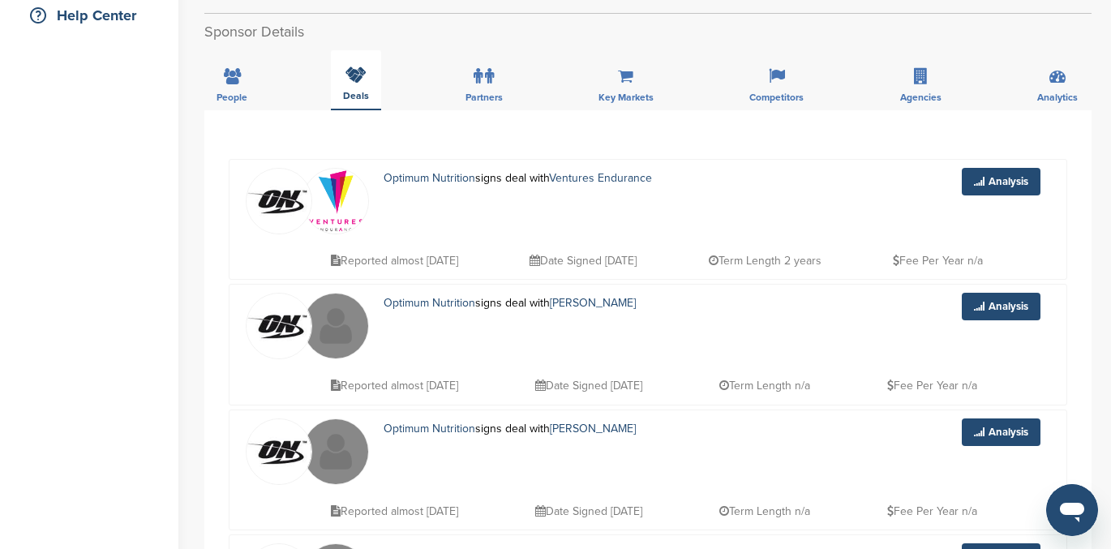
scroll to position [389, 0]
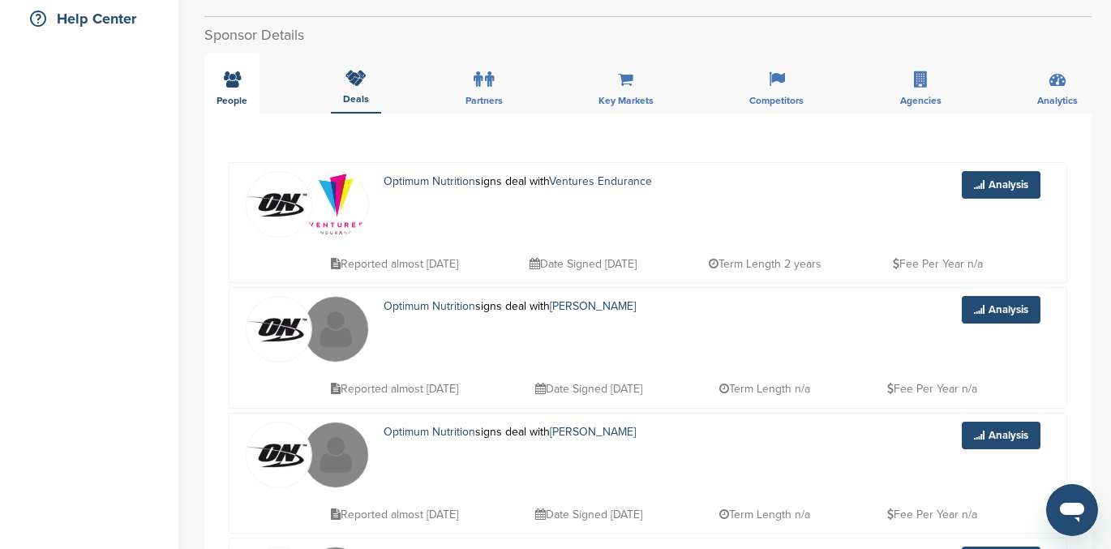
click at [229, 82] on icon at bounding box center [232, 79] width 17 height 16
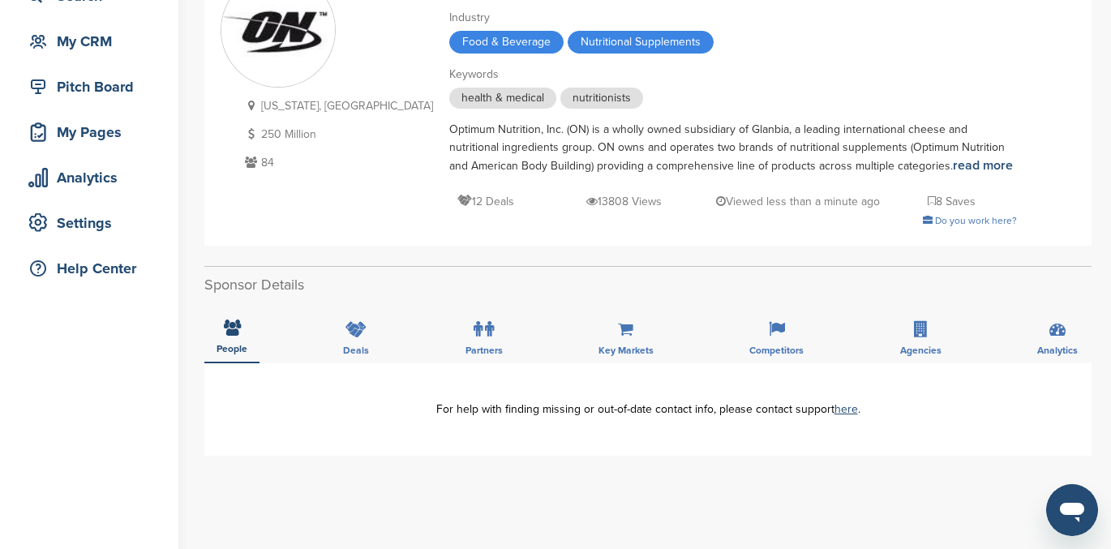
scroll to position [0, 0]
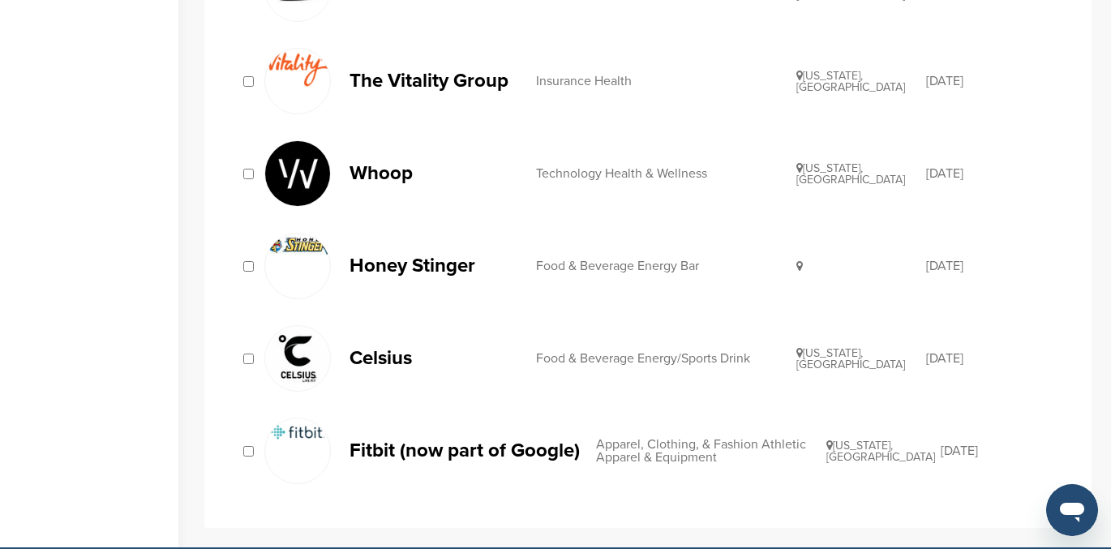
scroll to position [610, 0]
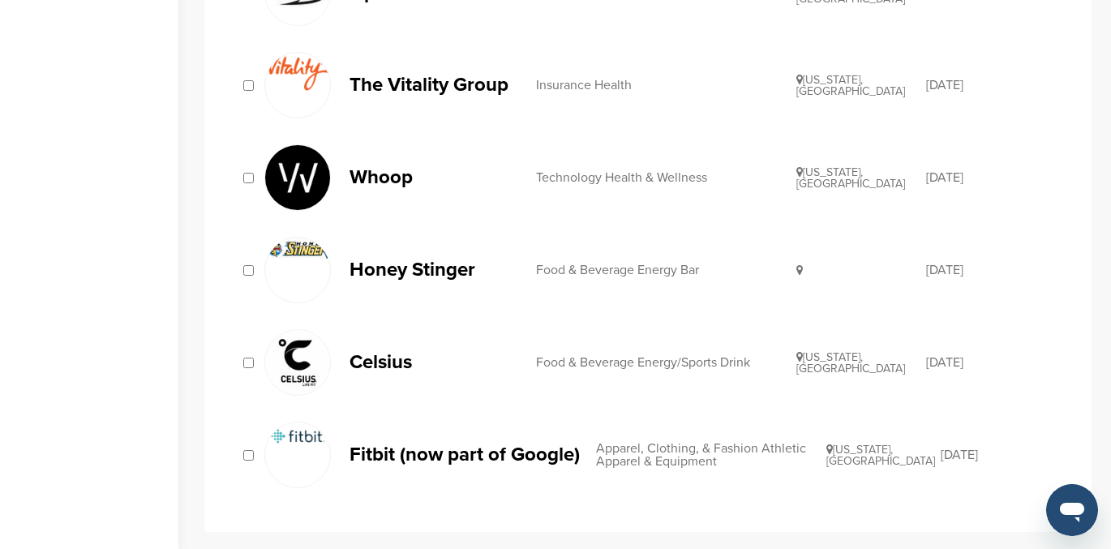
click at [403, 264] on p "Honey Stinger" at bounding box center [435, 270] width 170 height 20
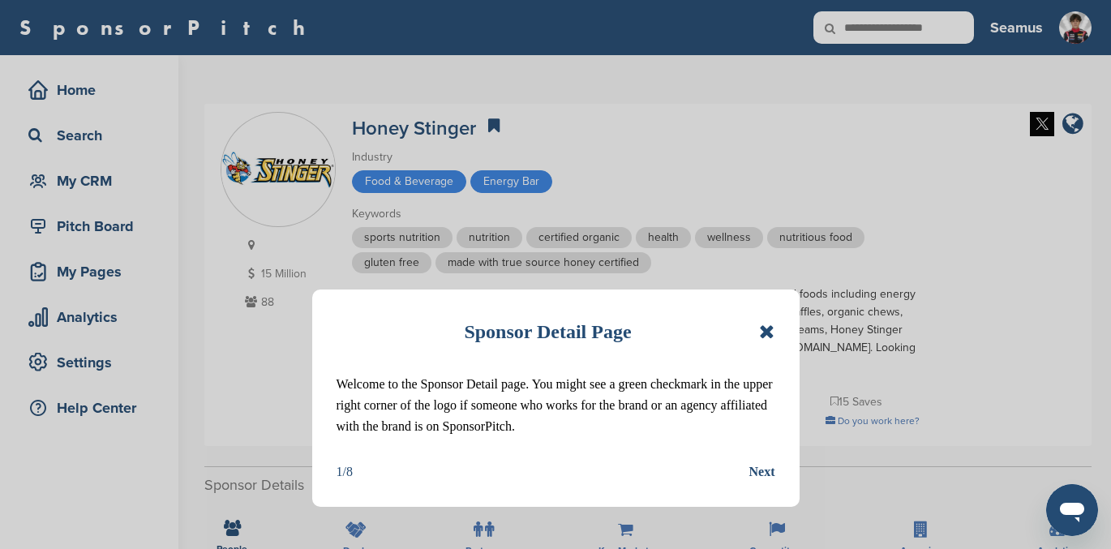
click at [764, 339] on icon at bounding box center [766, 331] width 15 height 19
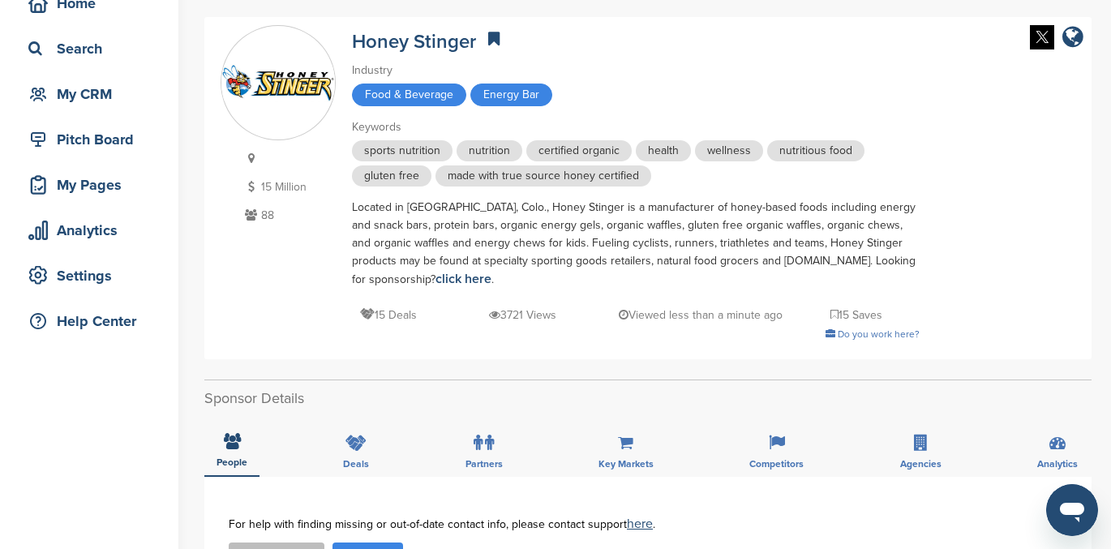
scroll to position [127, 0]
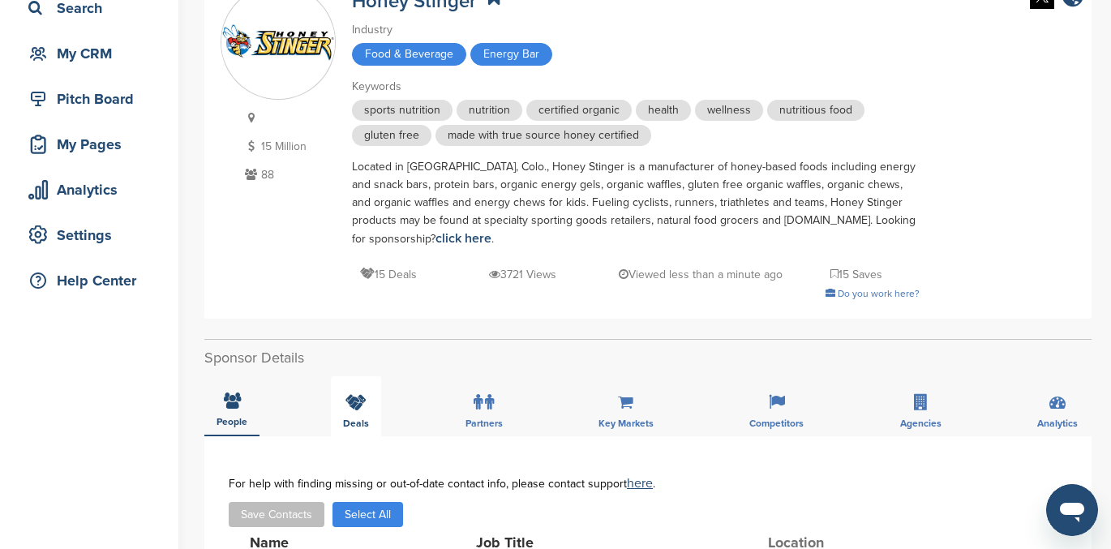
click at [355, 407] on icon at bounding box center [356, 402] width 21 height 16
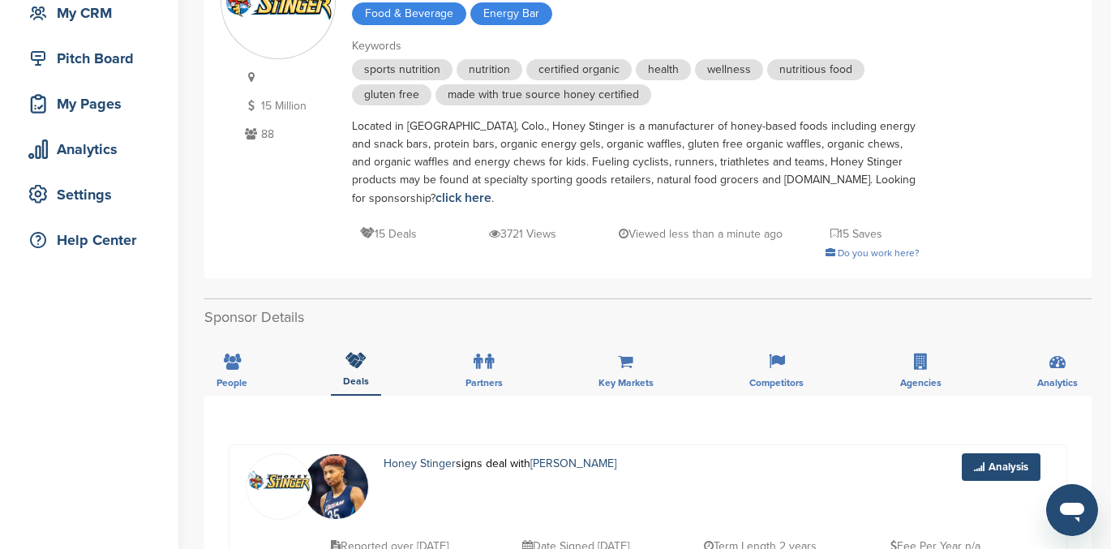
scroll to position [110, 0]
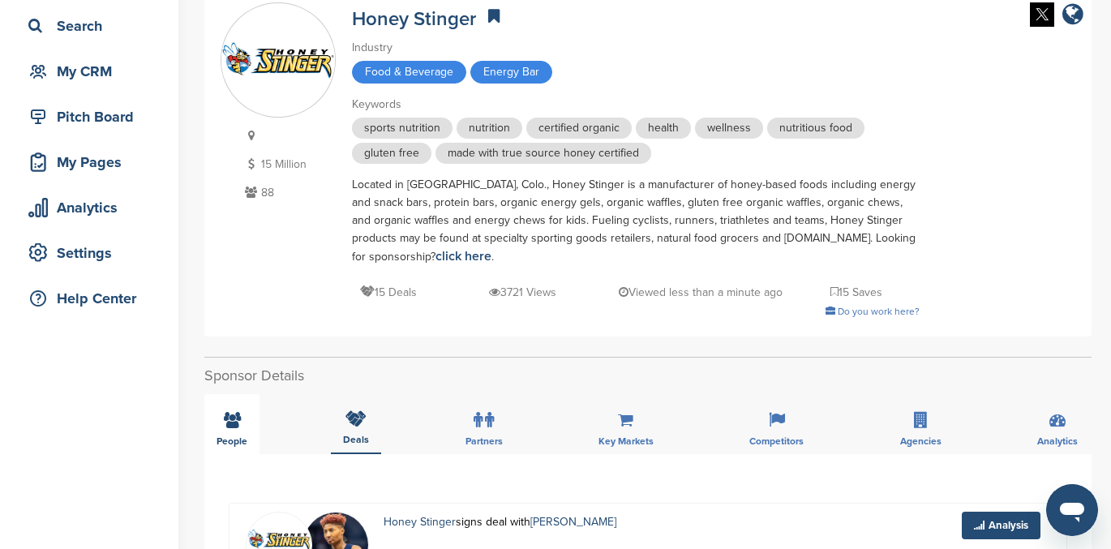
click at [234, 422] on icon at bounding box center [232, 420] width 17 height 16
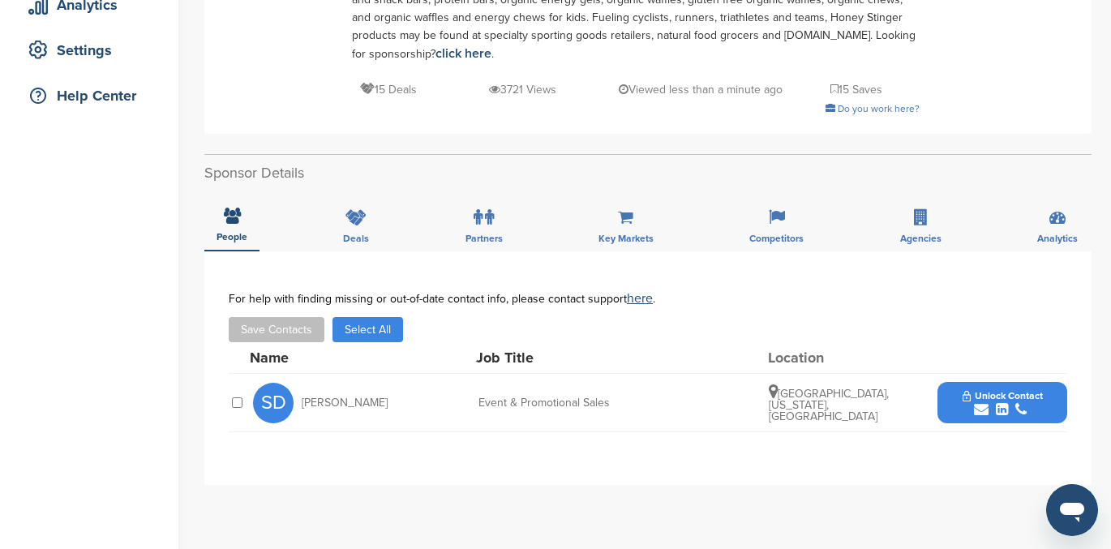
scroll to position [332, 0]
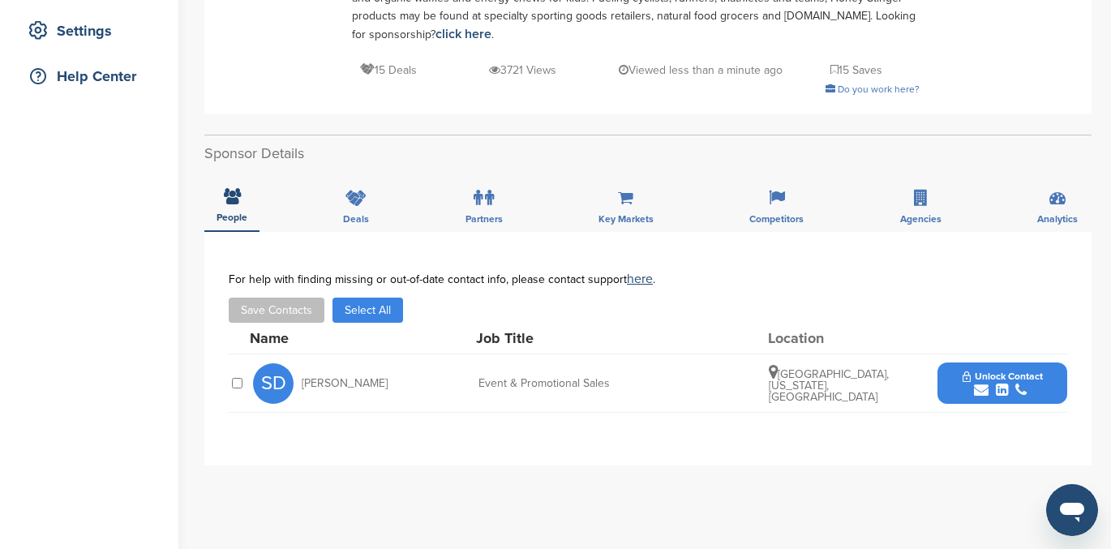
click at [1001, 374] on span "Unlock Contact" at bounding box center [1003, 376] width 80 height 11
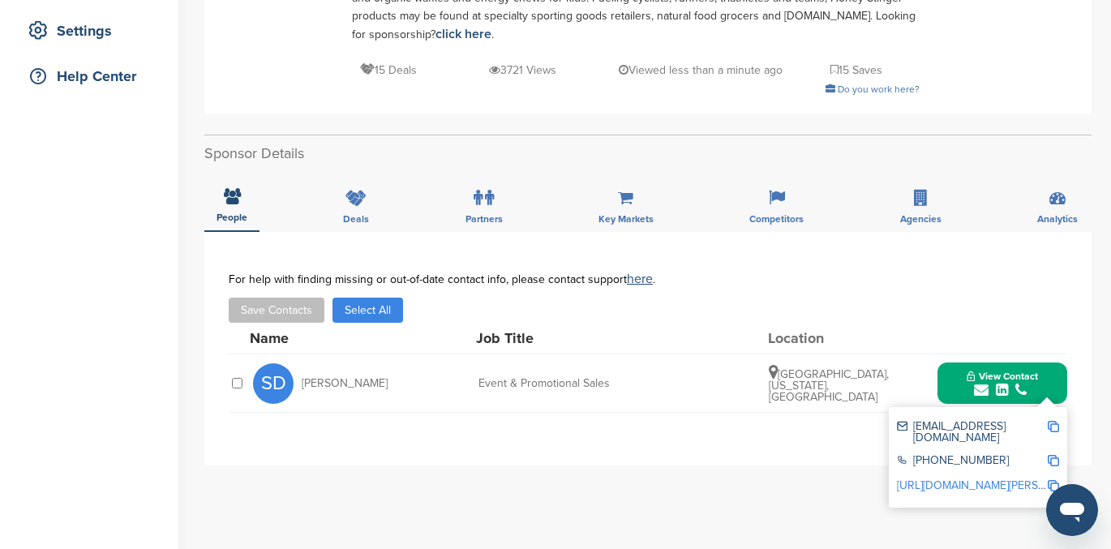
click at [956, 479] on link "http://www.linkedin.com/in/sam-daniels-7a02aa108" at bounding box center [996, 486] width 198 height 14
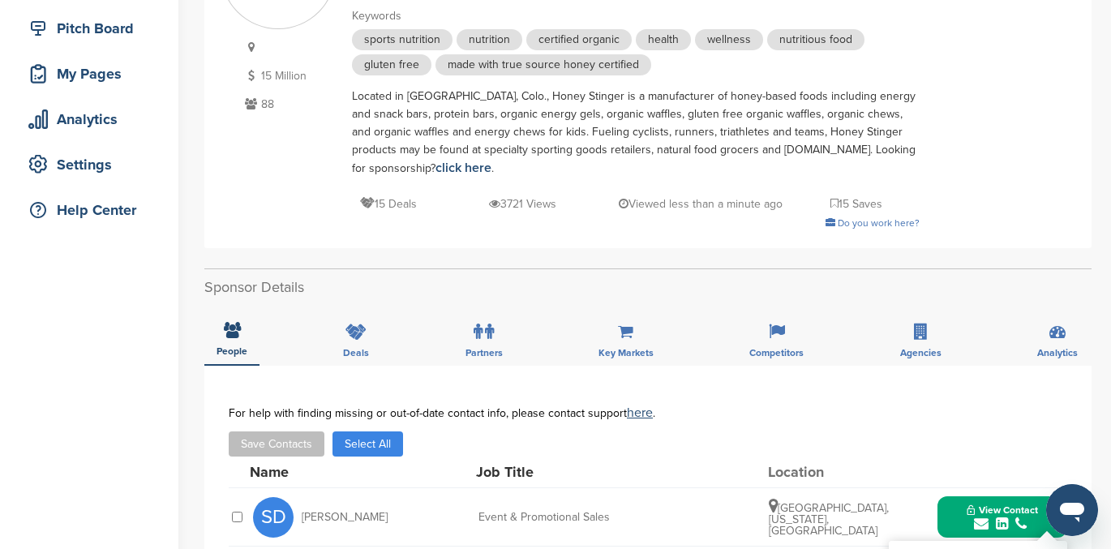
scroll to position [0, 0]
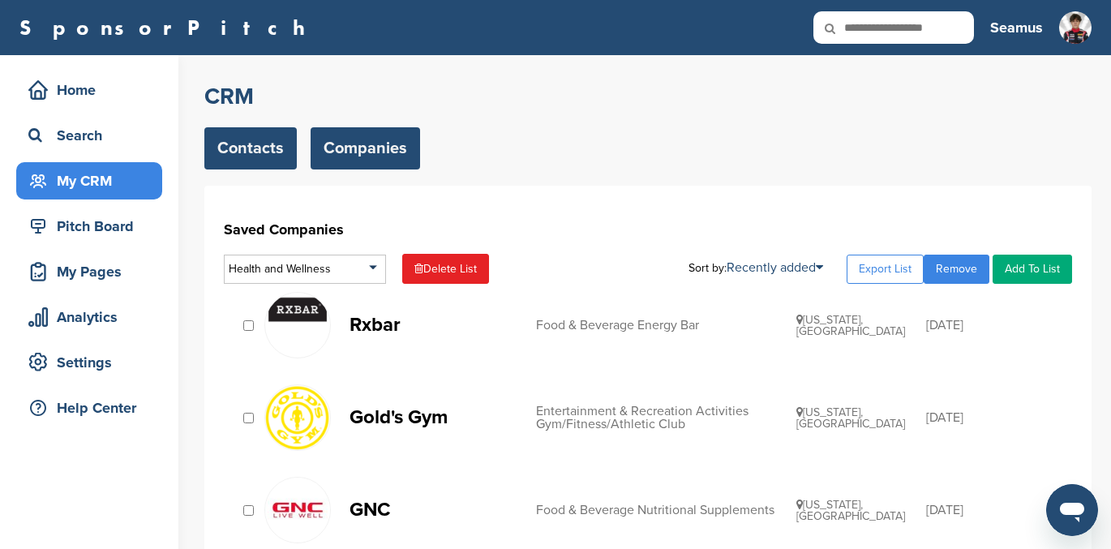
click at [243, 148] on link "Contacts" at bounding box center [250, 148] width 92 height 42
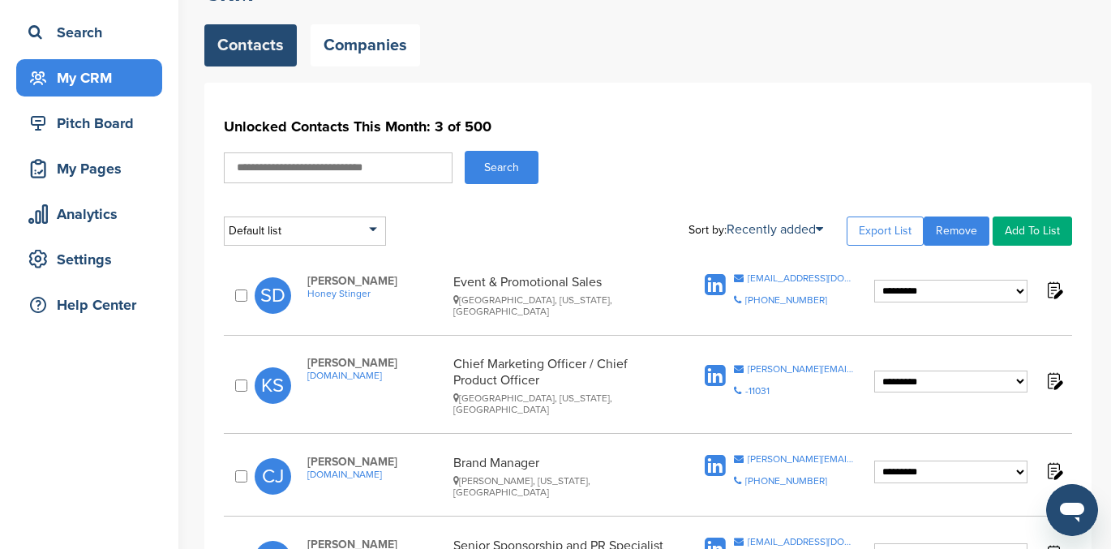
scroll to position [100, 0]
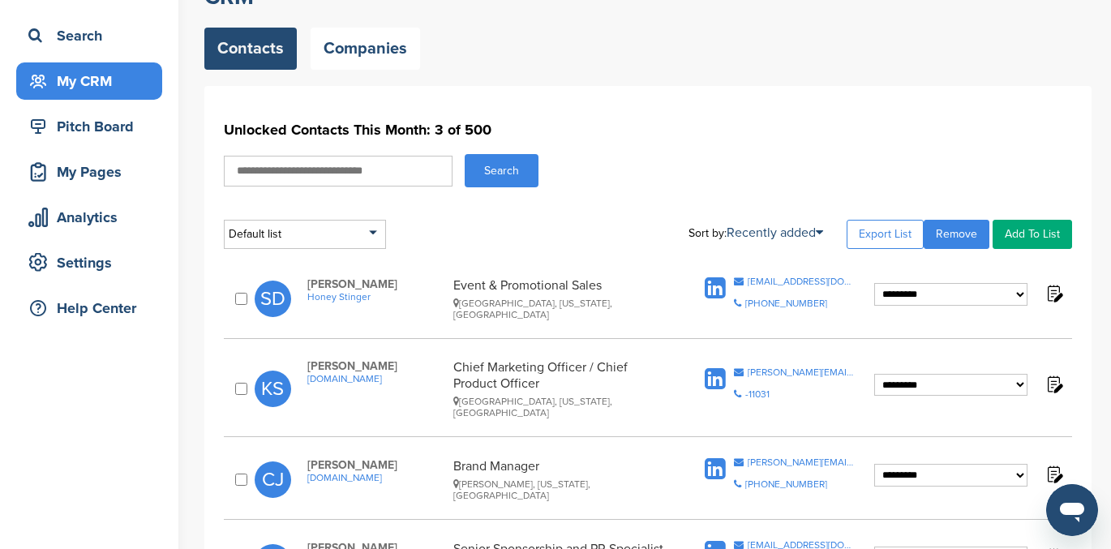
click at [1017, 378] on select "**********" at bounding box center [950, 385] width 153 height 23
click at [959, 230] on link "Remove" at bounding box center [957, 234] width 66 height 29
click at [364, 53] on link "Companies" at bounding box center [366, 49] width 110 height 42
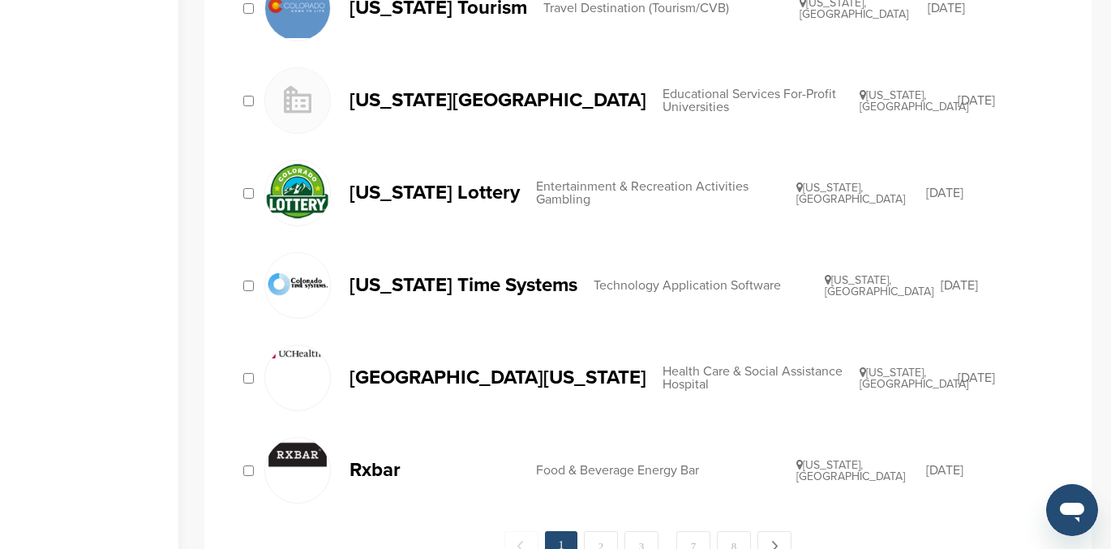
scroll to position [1608, 0]
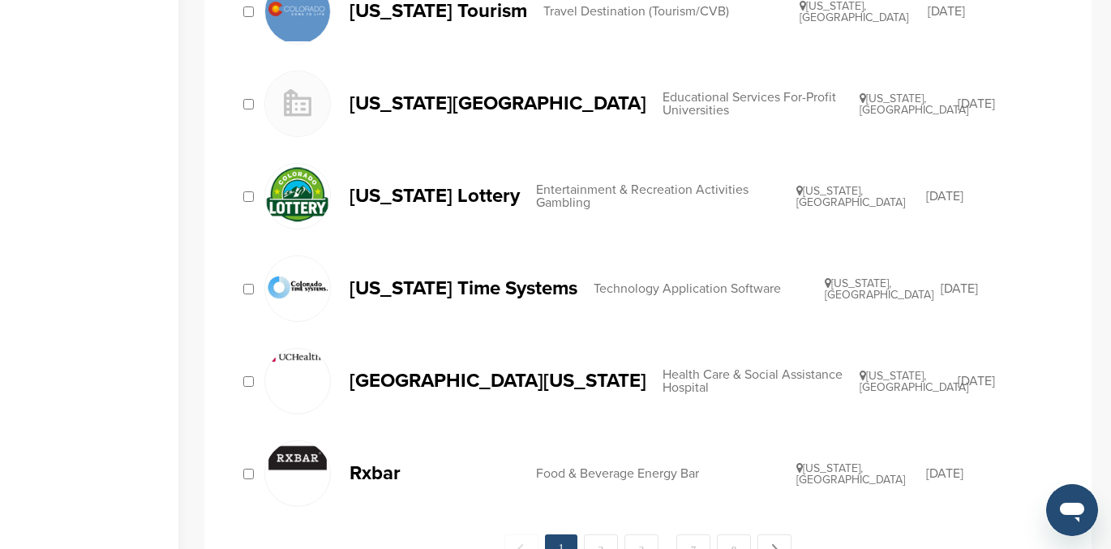
click at [505, 283] on p "[US_STATE] Time Systems" at bounding box center [464, 288] width 228 height 20
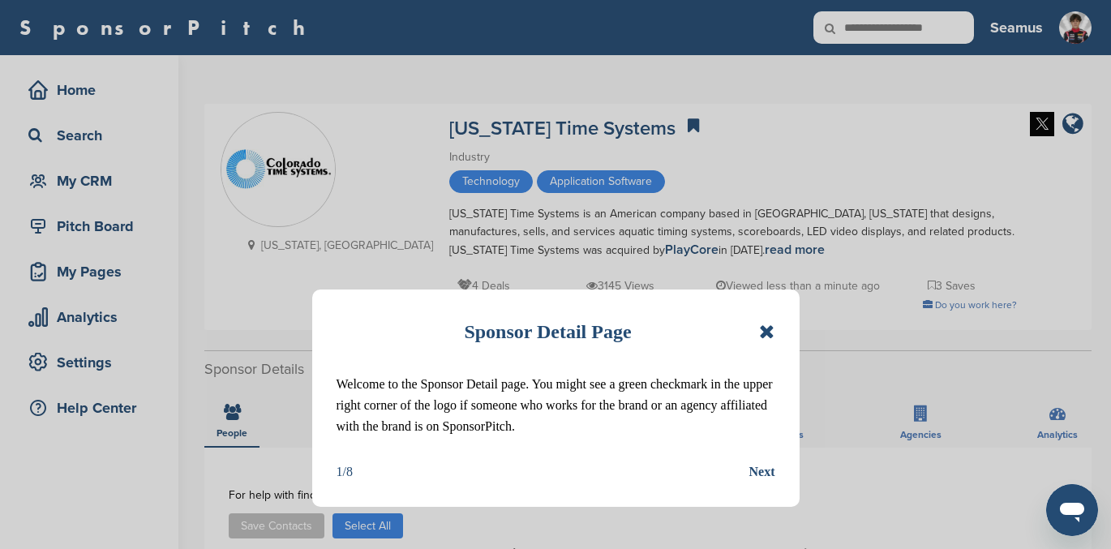
click at [754, 332] on div "Sponsor Detail Page" at bounding box center [556, 332] width 439 height 36
click at [768, 329] on icon at bounding box center [766, 331] width 15 height 19
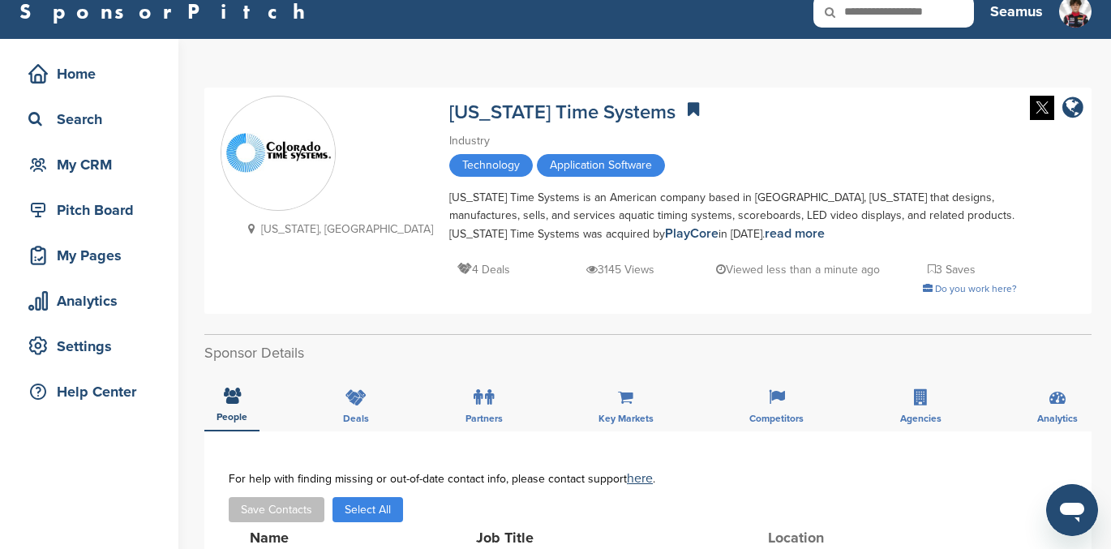
scroll to position [15, 0]
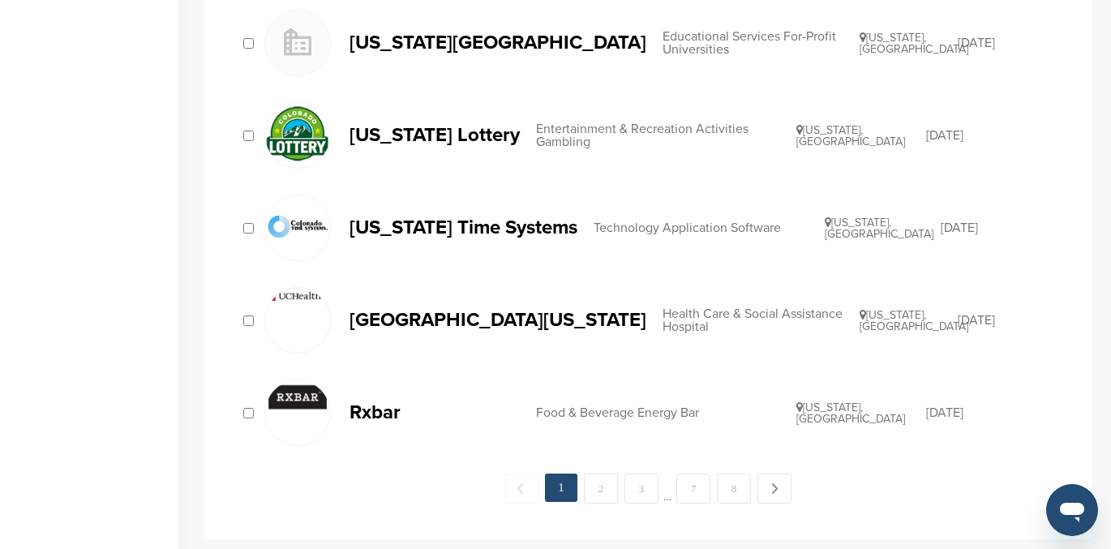
scroll to position [1708, 0]
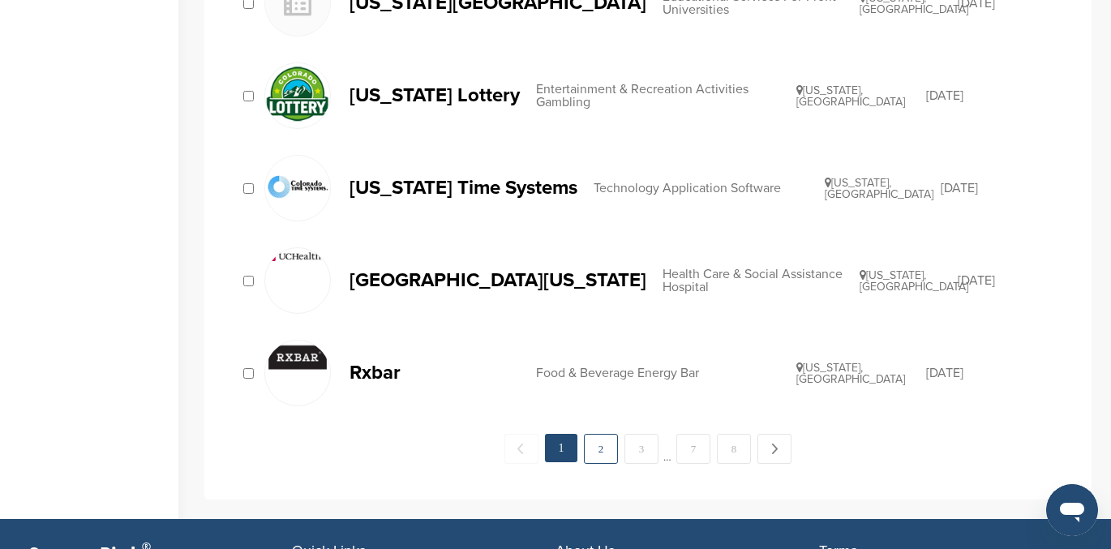
click at [603, 446] on link "2" at bounding box center [601, 449] width 34 height 30
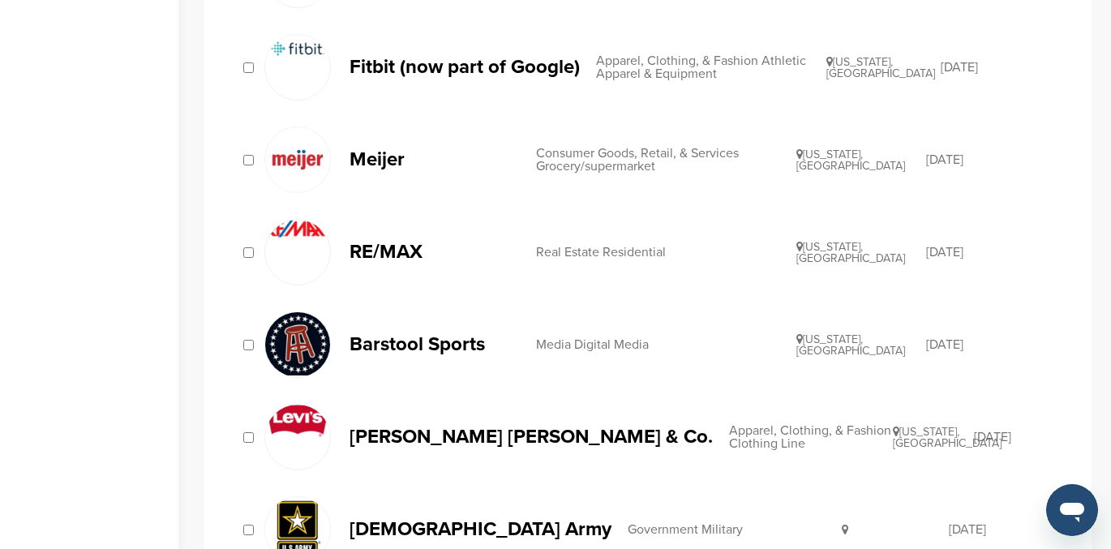
scroll to position [1181, 0]
click at [554, 158] on div "Consumer Goods, Retail, & Services Grocery/supermarket" at bounding box center [666, 161] width 260 height 26
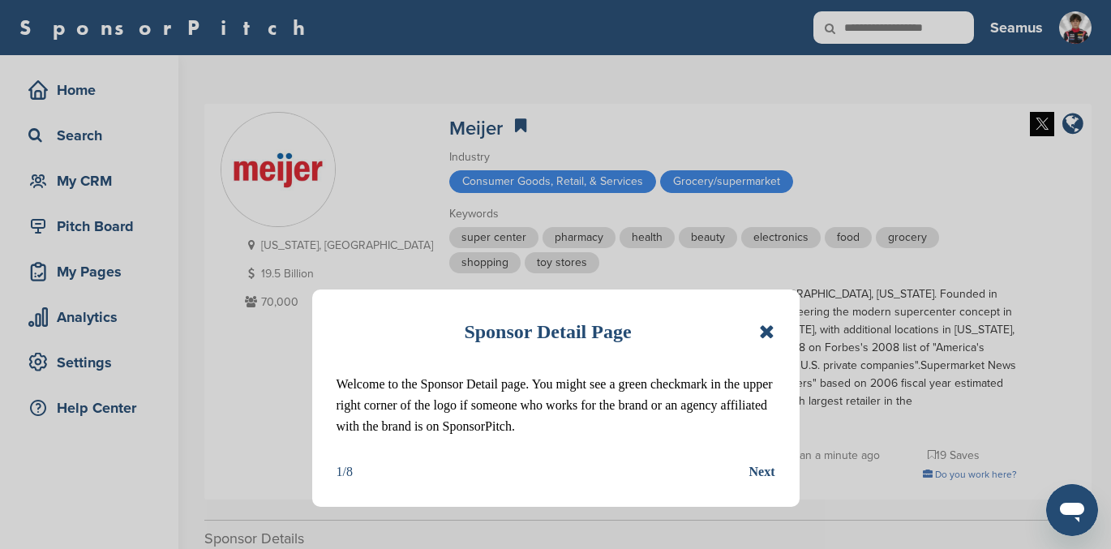
click at [767, 331] on icon at bounding box center [766, 331] width 15 height 19
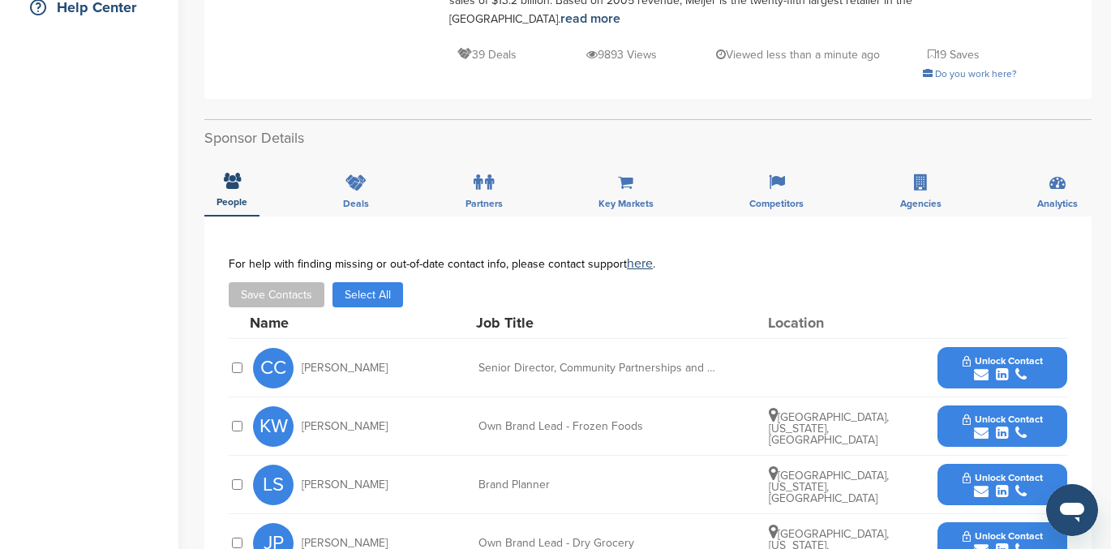
scroll to position [400, 0]
click at [354, 175] on icon at bounding box center [356, 183] width 21 height 16
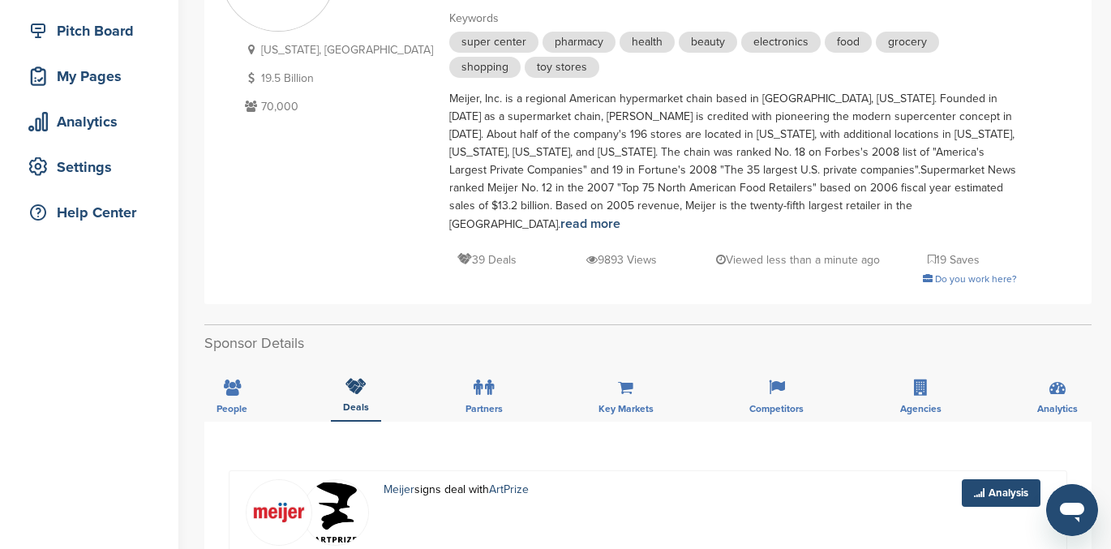
scroll to position [202, 0]
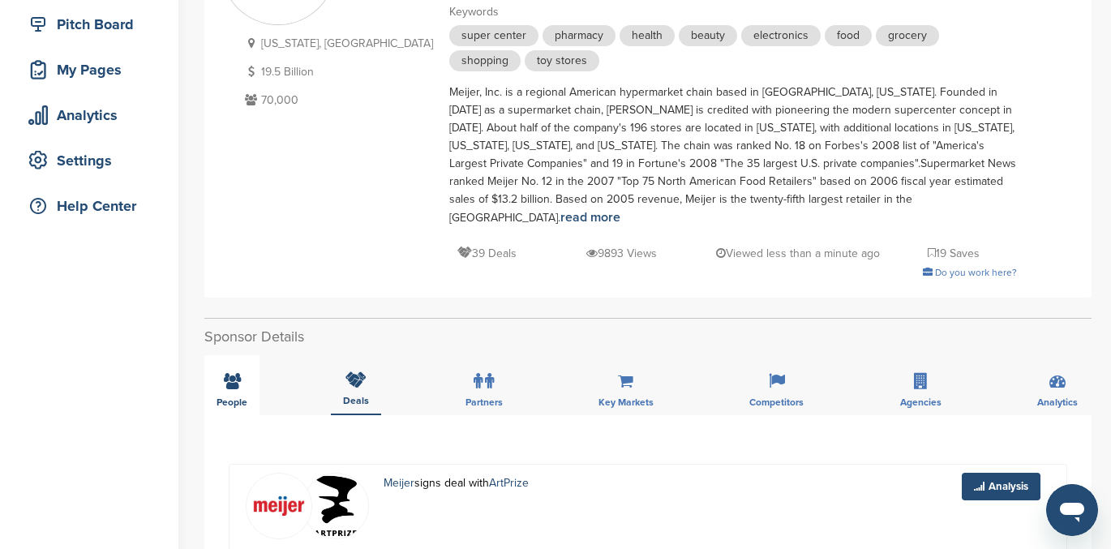
click at [217, 359] on div "People" at bounding box center [231, 385] width 55 height 60
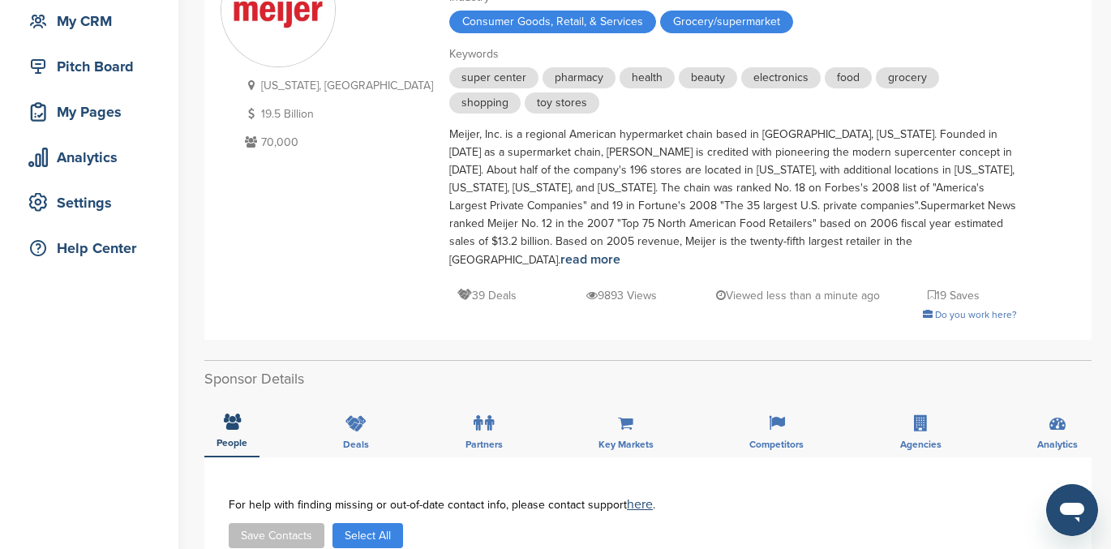
scroll to position [0, 0]
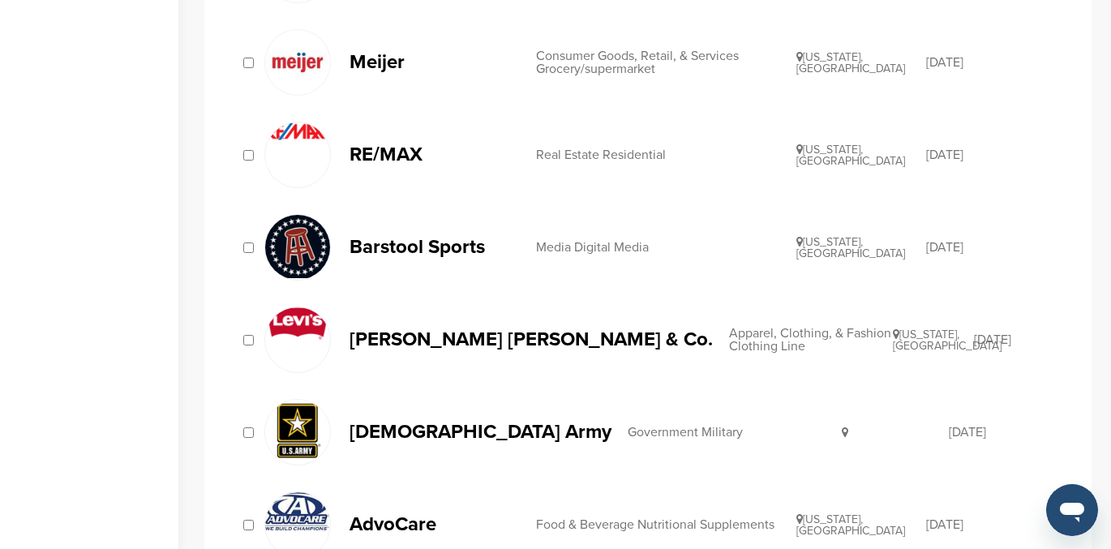
scroll to position [1278, 0]
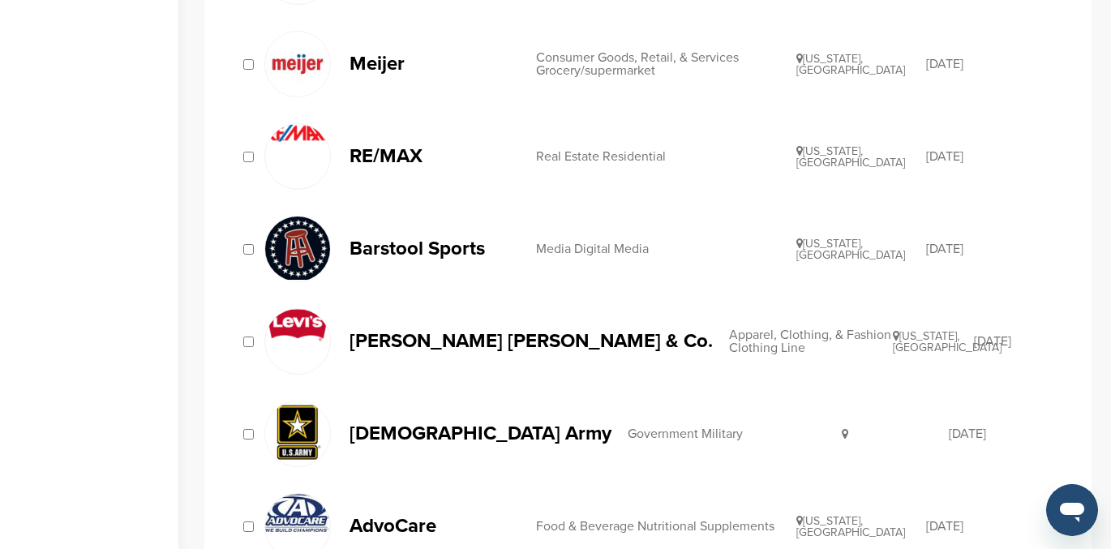
click at [628, 428] on div "Government Military" at bounding box center [735, 433] width 214 height 13
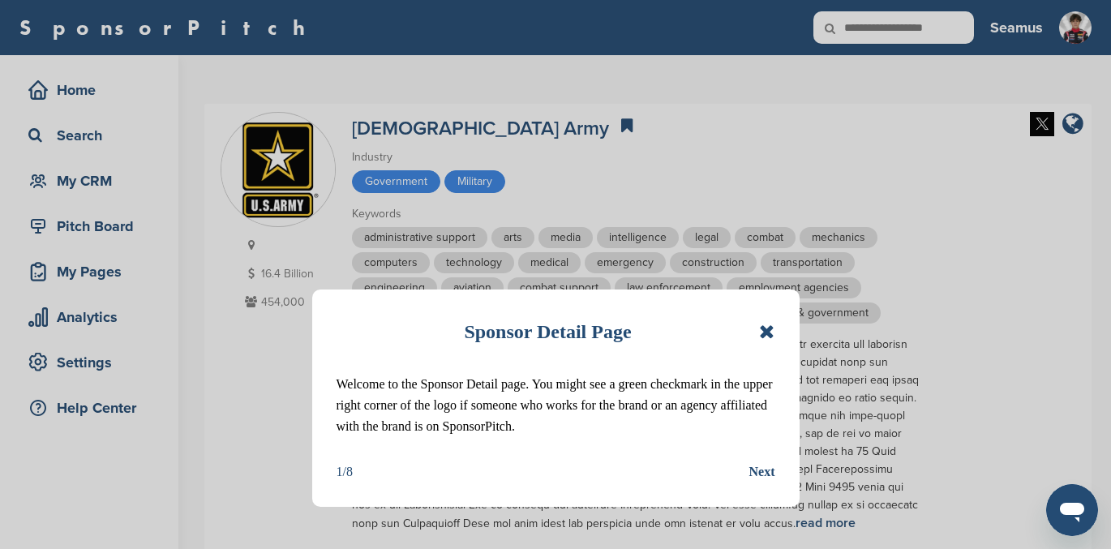
click at [767, 327] on icon at bounding box center [766, 331] width 15 height 19
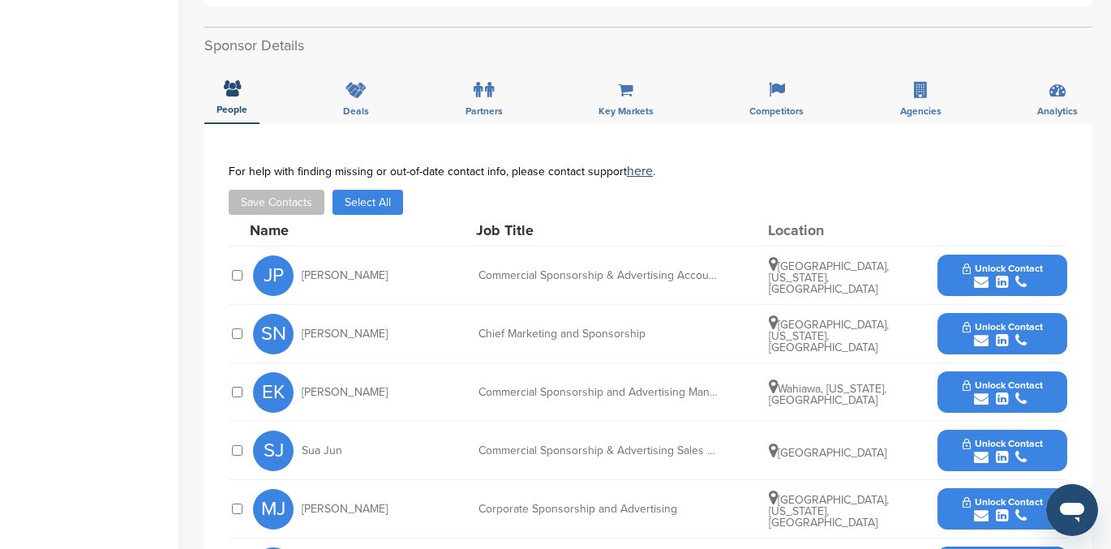
scroll to position [595, 0]
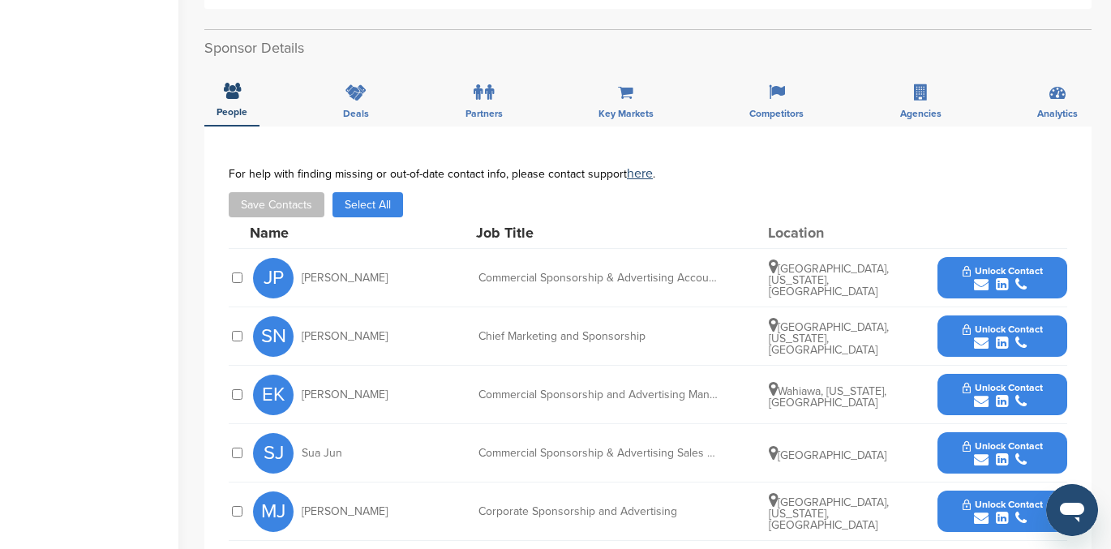
click at [992, 271] on span "Unlock Contact" at bounding box center [1003, 270] width 80 height 11
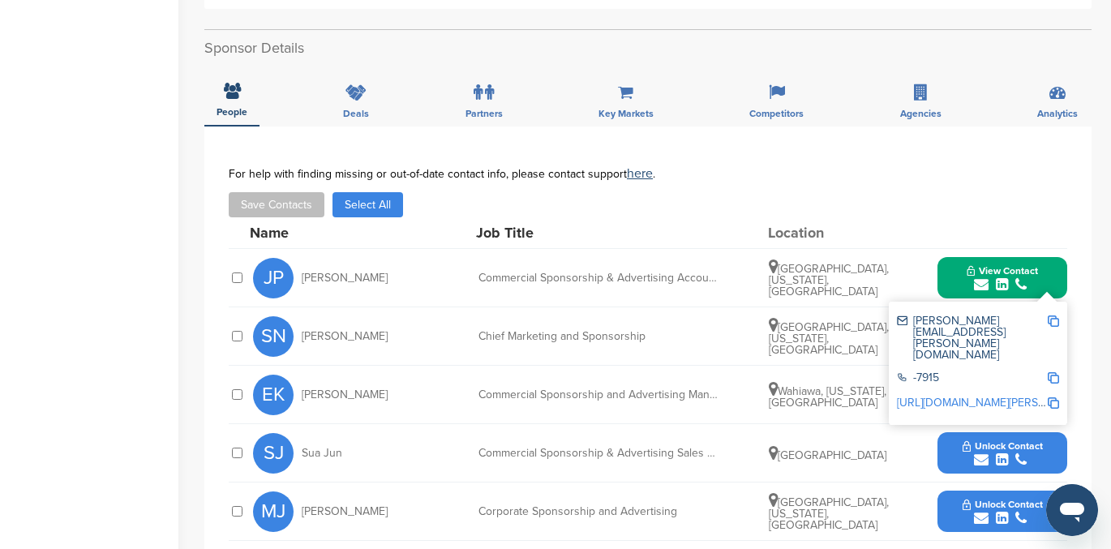
click at [994, 228] on div at bounding box center [1003, 232] width 130 height 15
click at [1007, 270] on span "View Contact" at bounding box center [1002, 270] width 71 height 11
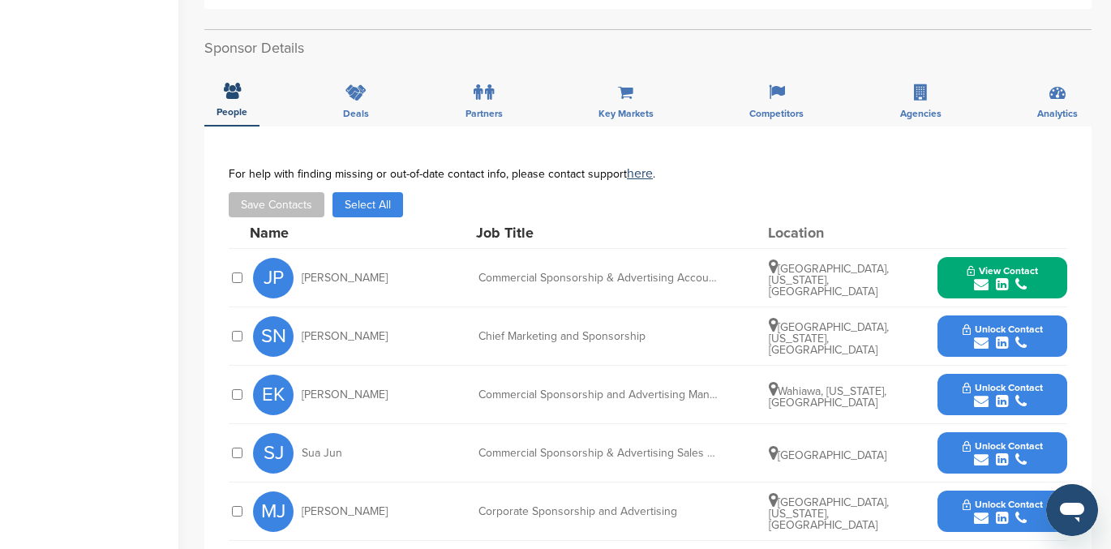
click at [983, 337] on icon "submit" at bounding box center [981, 343] width 15 height 15
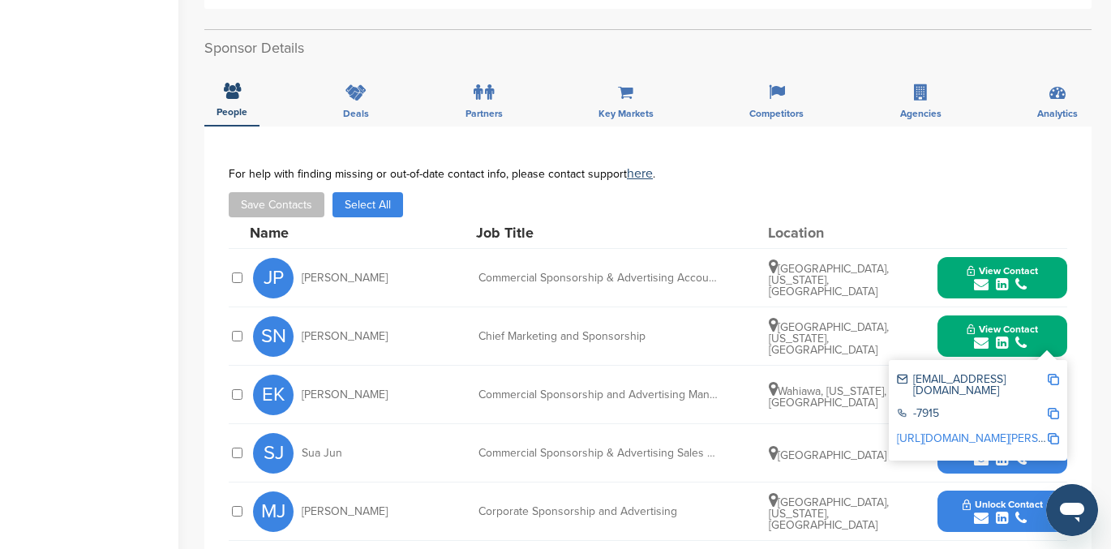
click at [994, 275] on span "View Contact" at bounding box center [1002, 270] width 71 height 11
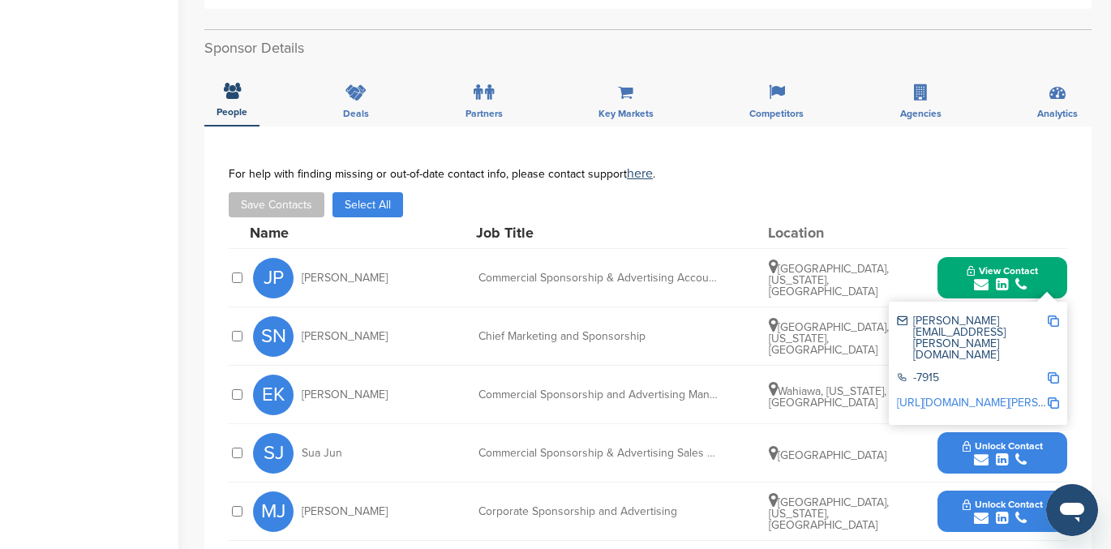
click at [994, 396] on link "http://www.linkedin.com/in/jane-porto-turner-8083148" at bounding box center [996, 403] width 198 height 14
click at [1016, 269] on span "View Contact" at bounding box center [1002, 270] width 71 height 11
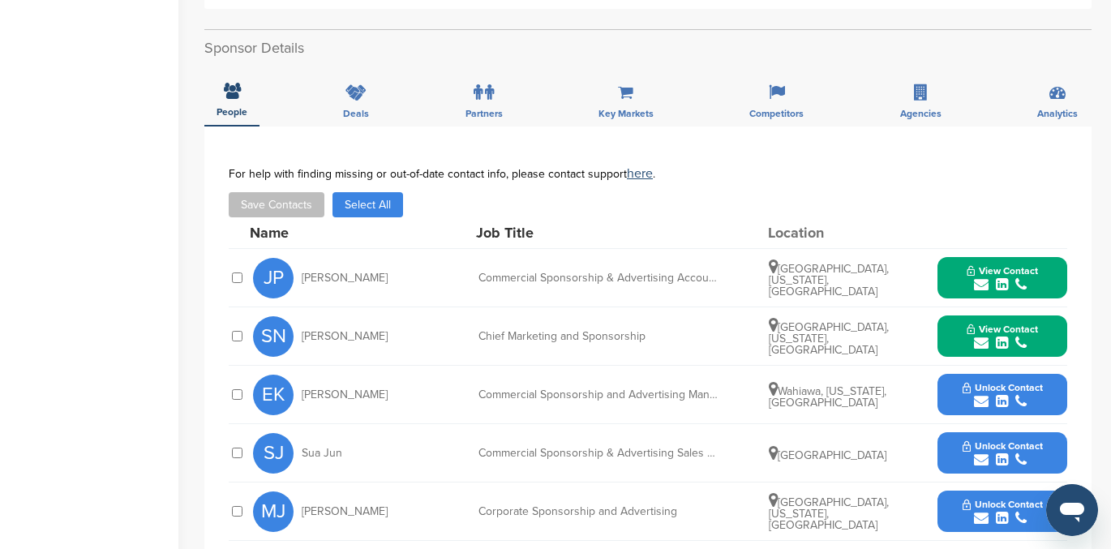
click at [990, 392] on span "Unlock Contact" at bounding box center [1003, 387] width 80 height 11
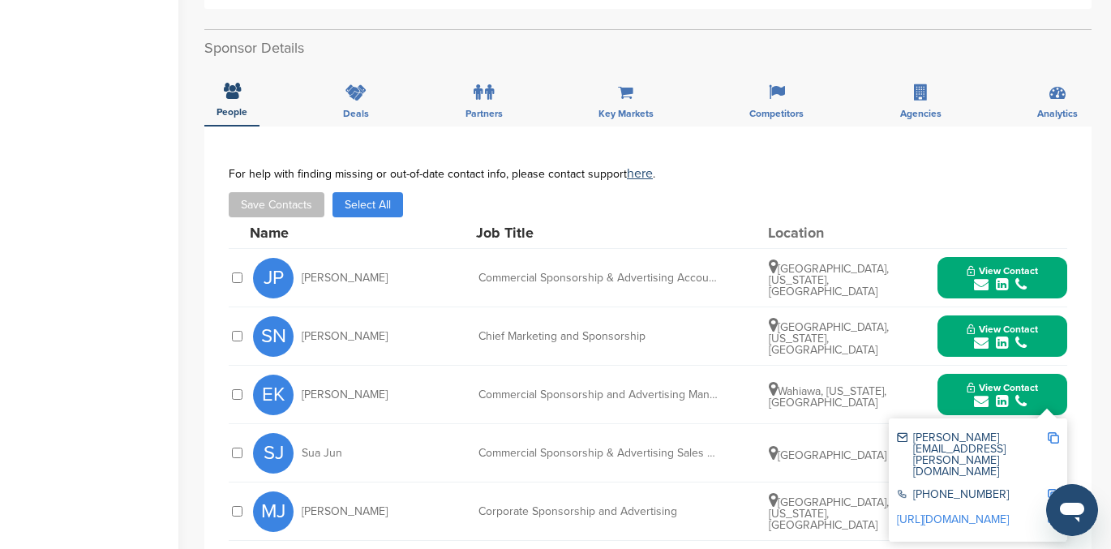
click at [972, 513] on link "http://www.linkedin.com/in/knoxeric" at bounding box center [953, 520] width 112 height 14
click at [1011, 384] on span "View Contact" at bounding box center [1002, 387] width 71 height 11
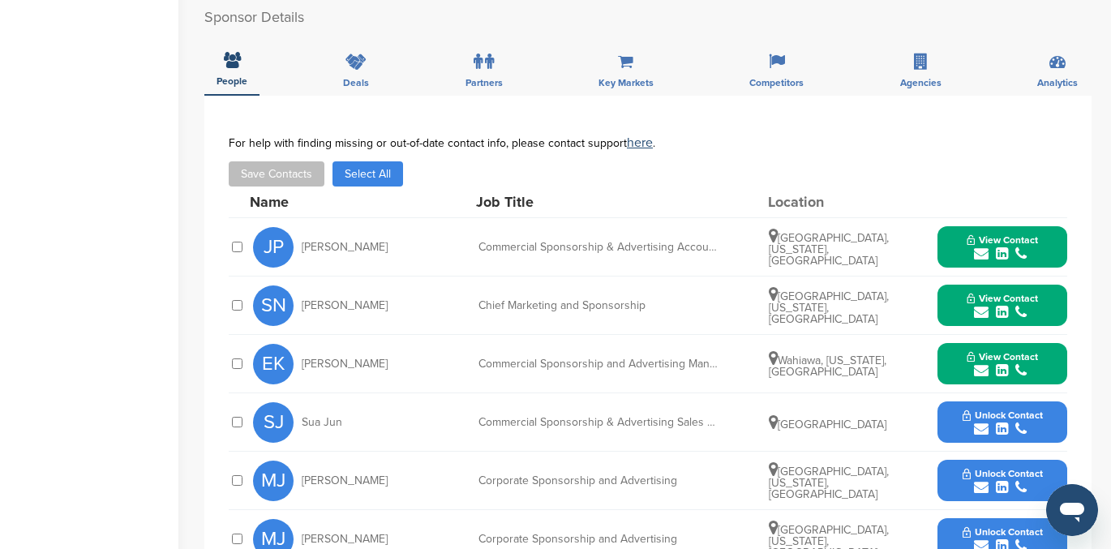
scroll to position [0, 0]
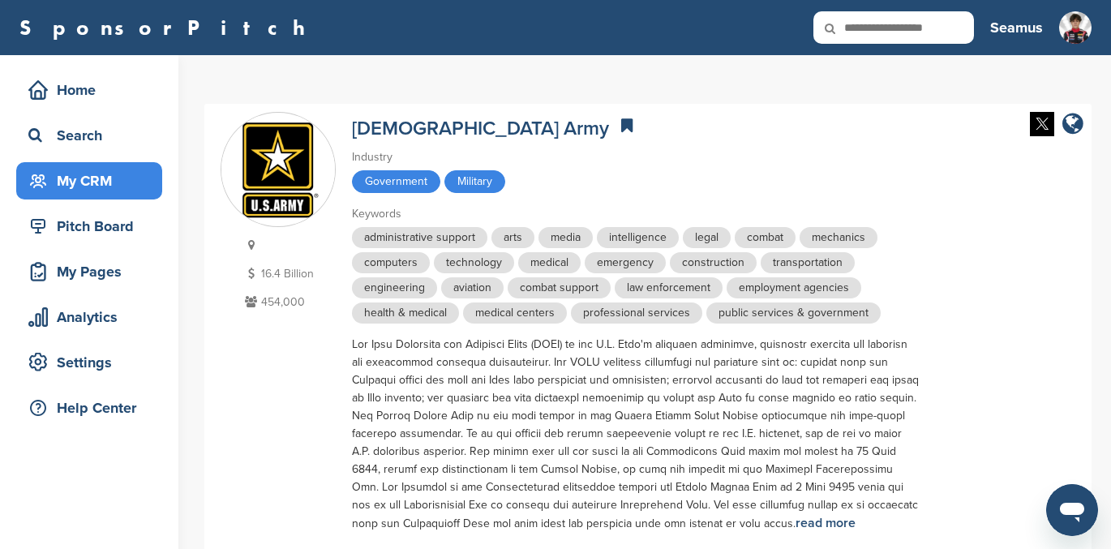
click at [67, 172] on div "My CRM" at bounding box center [93, 180] width 138 height 29
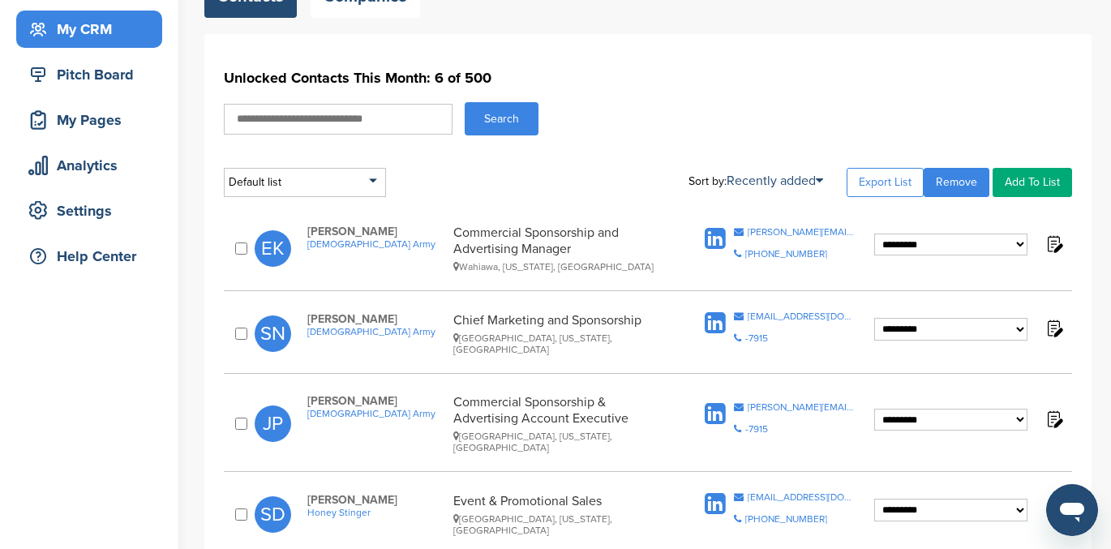
scroll to position [150, 0]
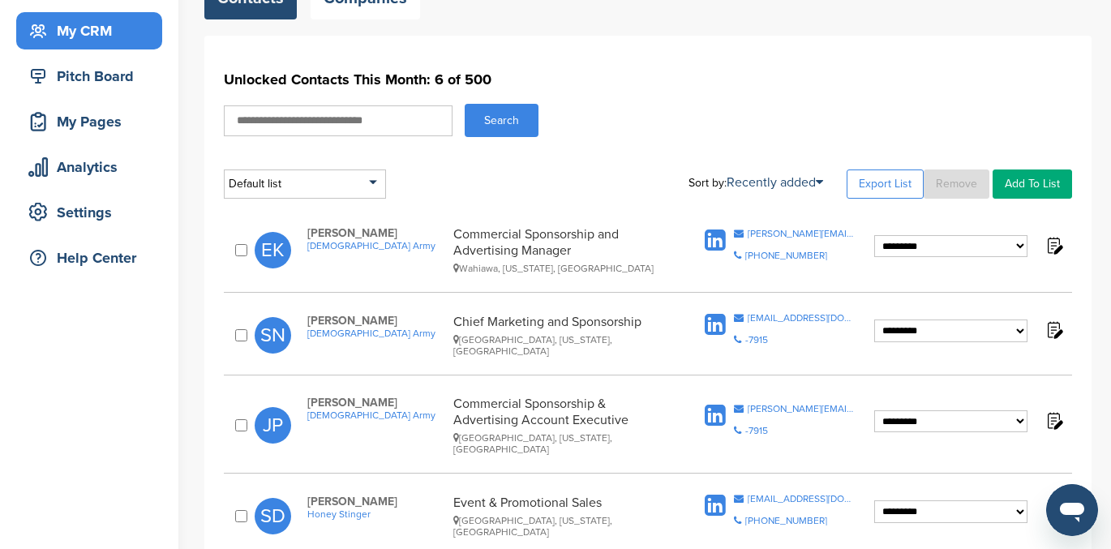
click at [962, 185] on link "Remove" at bounding box center [957, 184] width 66 height 29
click at [918, 71] on h1 "Unlocked Contacts This Month: 6 of 500" at bounding box center [648, 79] width 848 height 29
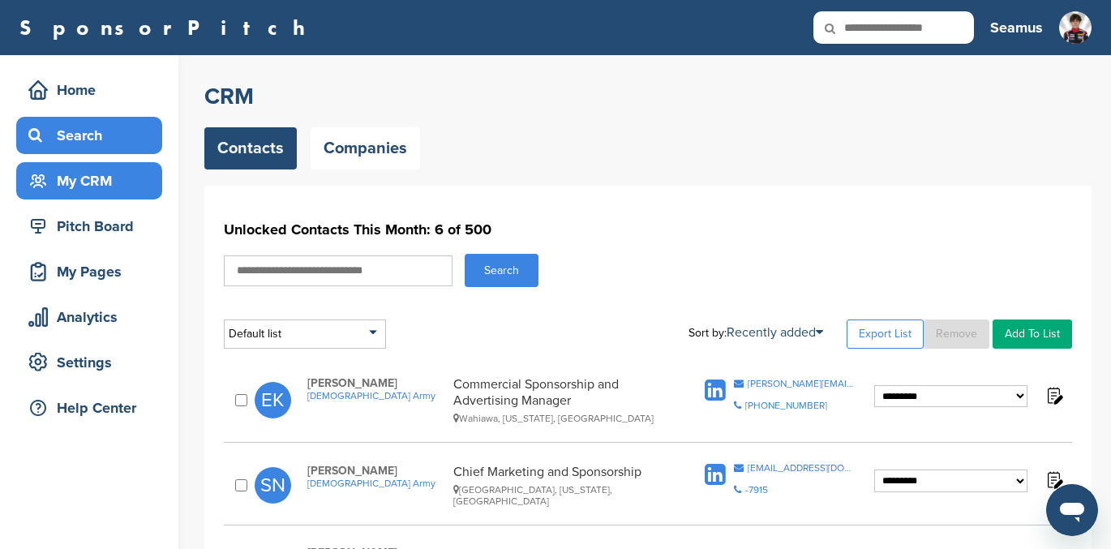
click at [84, 138] on div "Search" at bounding box center [93, 135] width 138 height 29
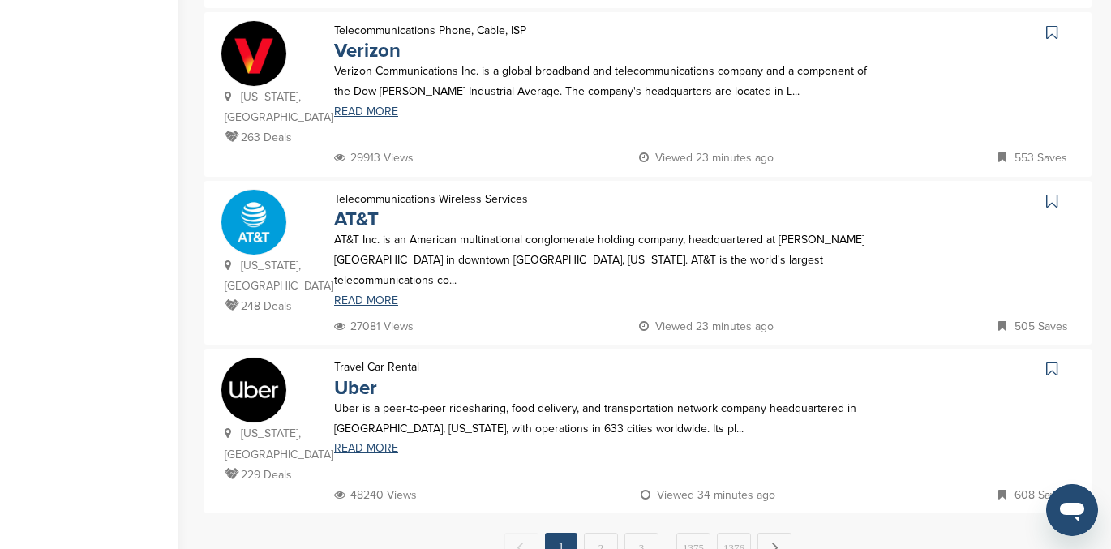
scroll to position [1516, 0]
click at [598, 534] on link "2" at bounding box center [601, 549] width 34 height 30
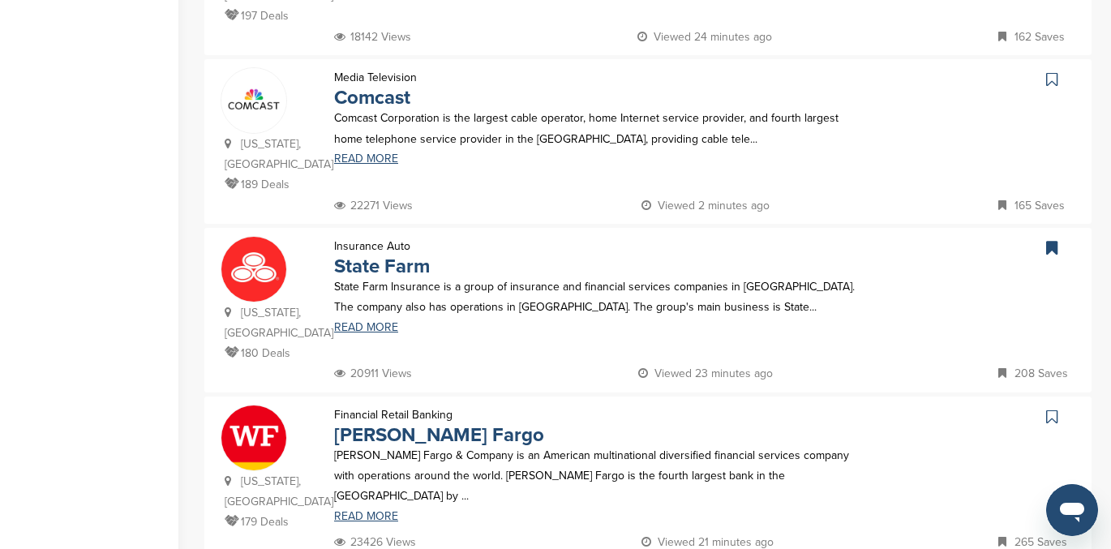
scroll to position [1491, 0]
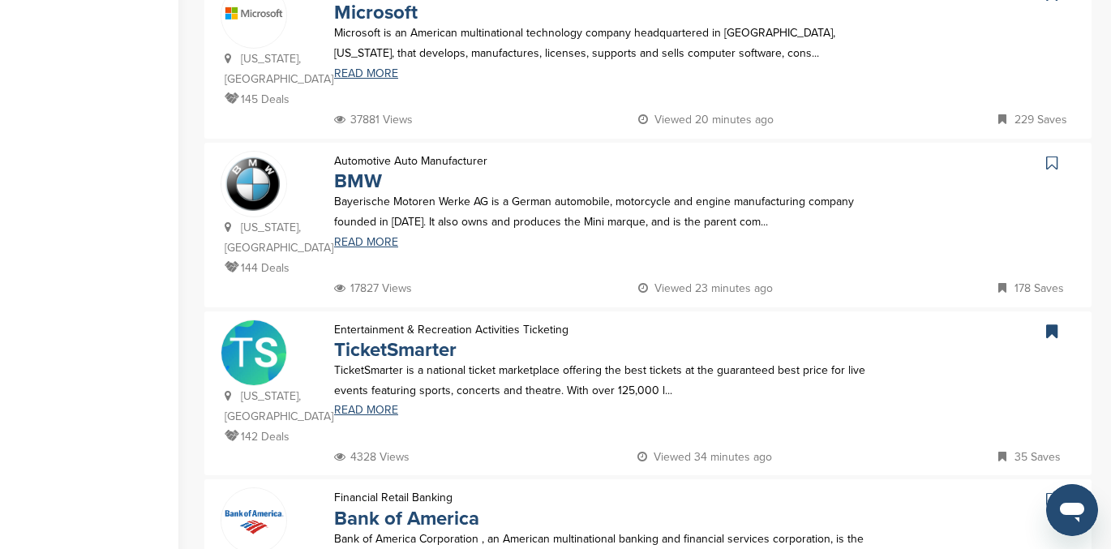
scroll to position [1402, 0]
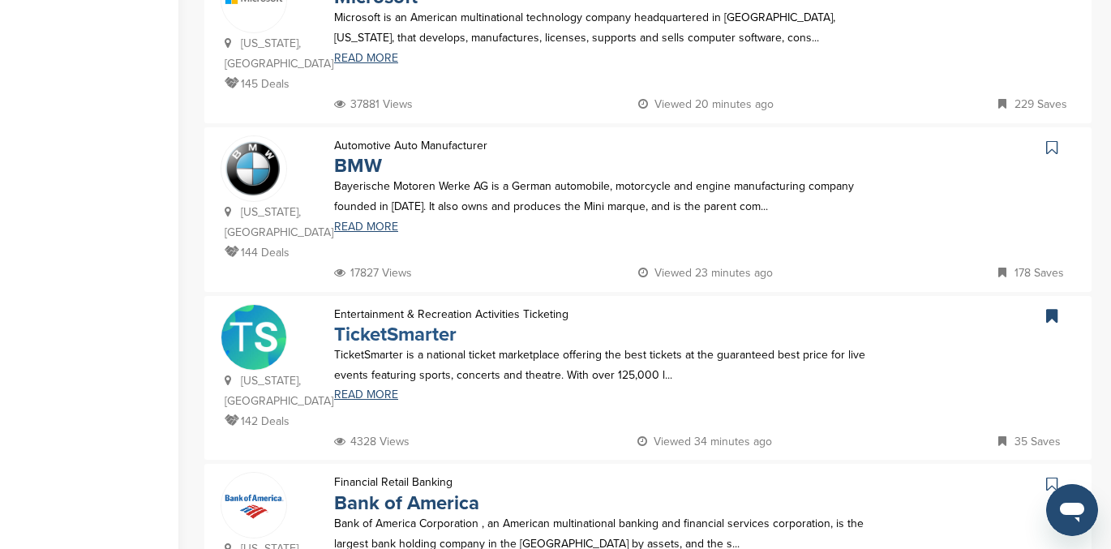
click at [384, 323] on link "TicketSmarter" at bounding box center [395, 335] width 122 height 24
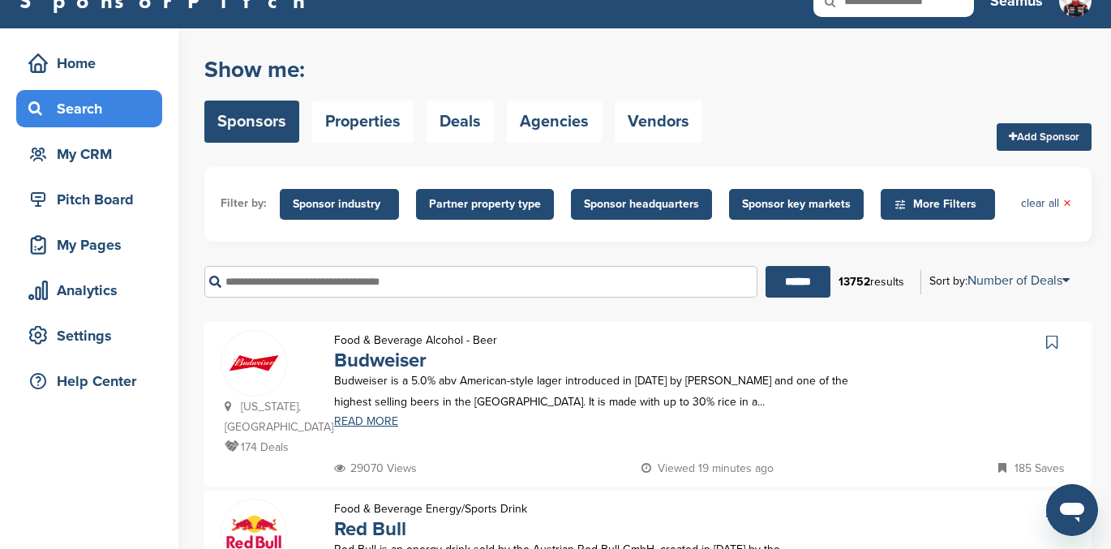
scroll to position [0, 0]
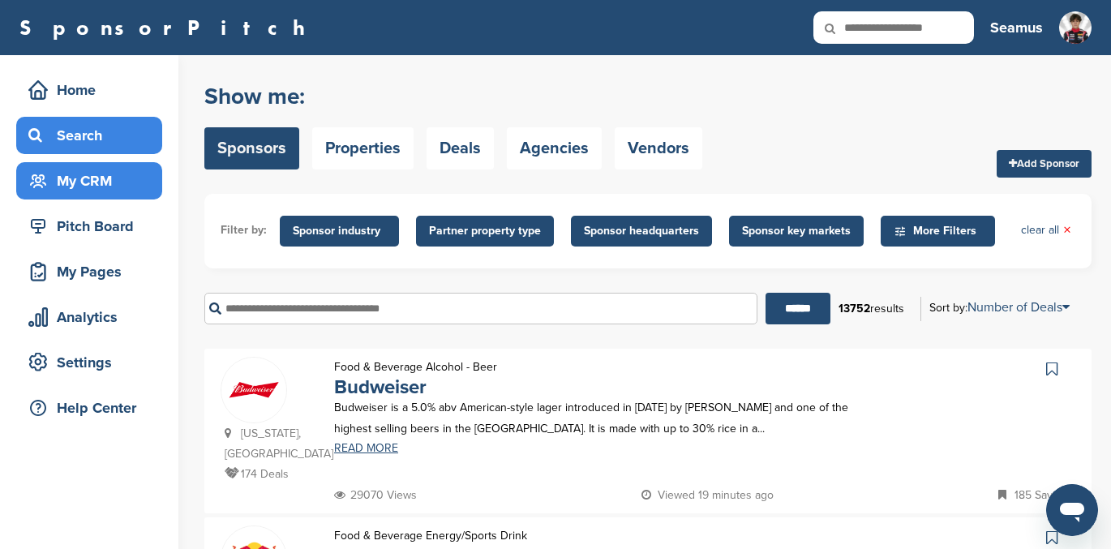
click at [82, 183] on div "My CRM" at bounding box center [93, 180] width 138 height 29
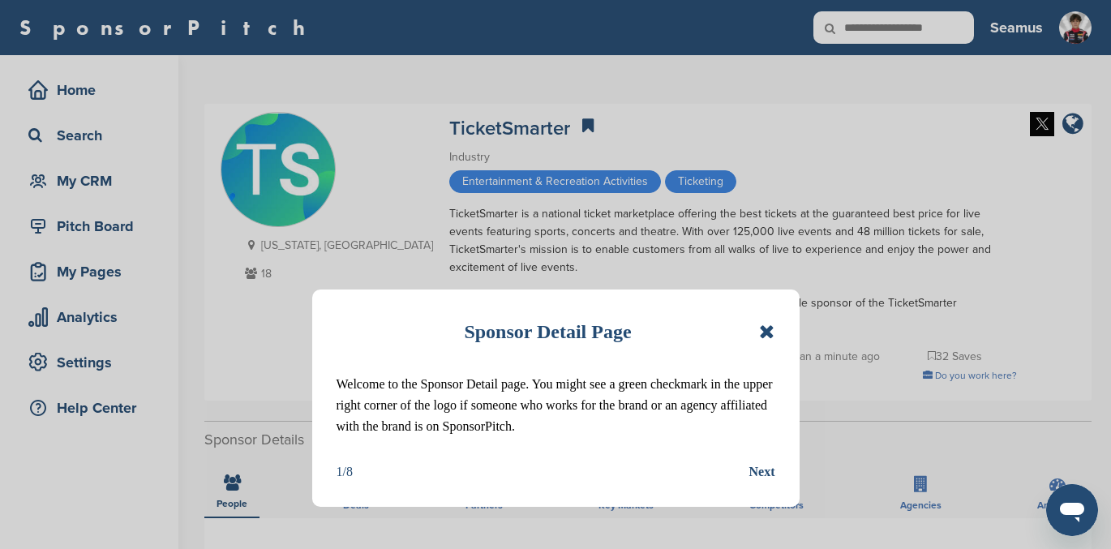
click at [762, 332] on icon at bounding box center [766, 331] width 15 height 19
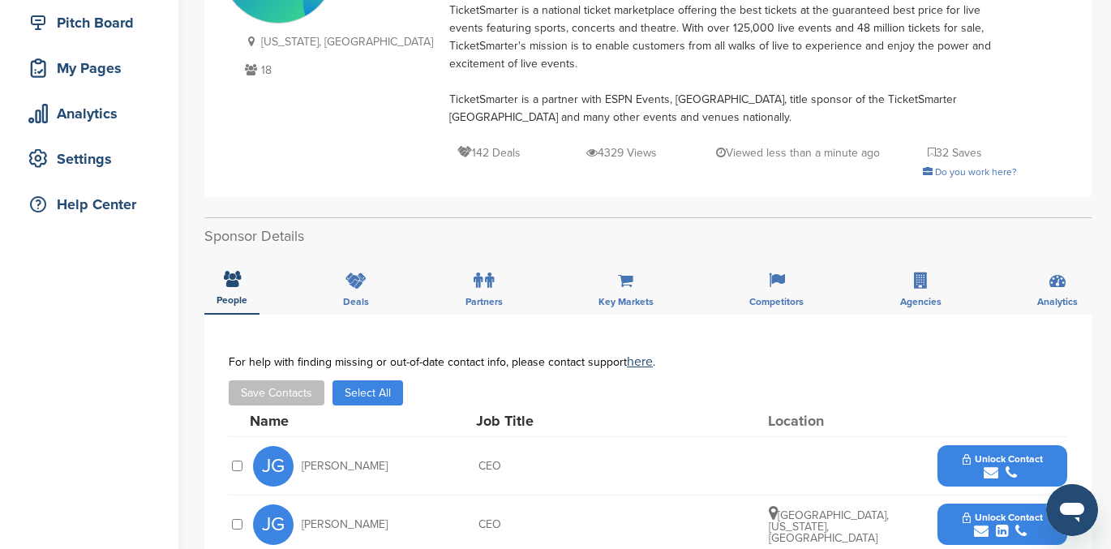
scroll to position [206, 0]
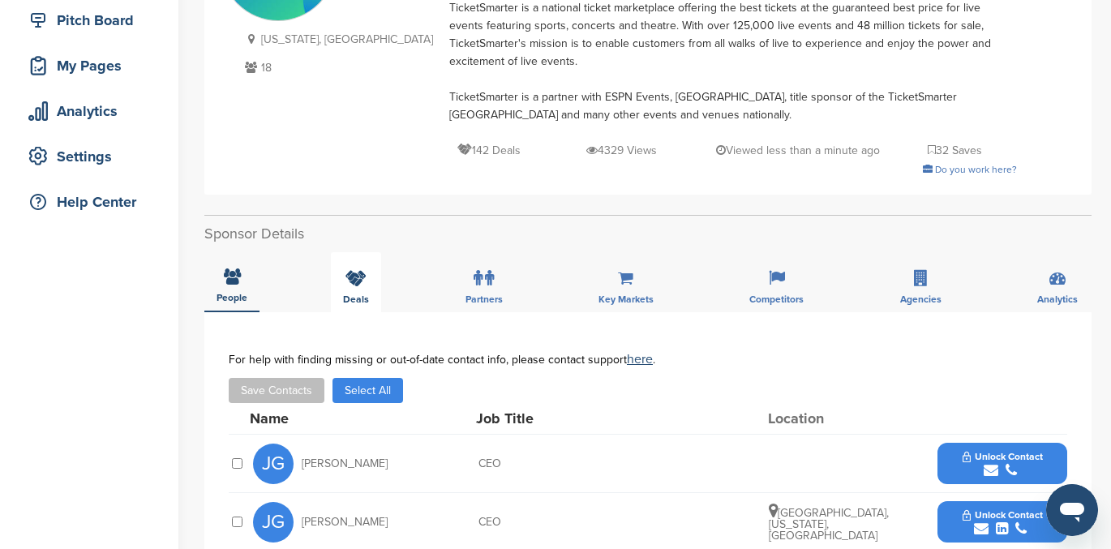
click at [354, 284] on icon at bounding box center [356, 278] width 21 height 16
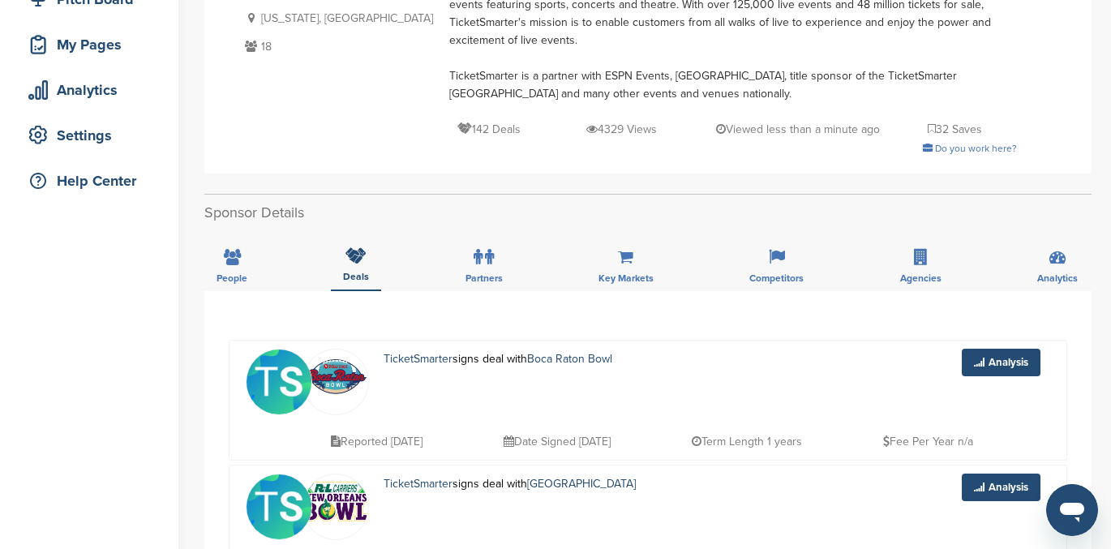
scroll to position [0, 0]
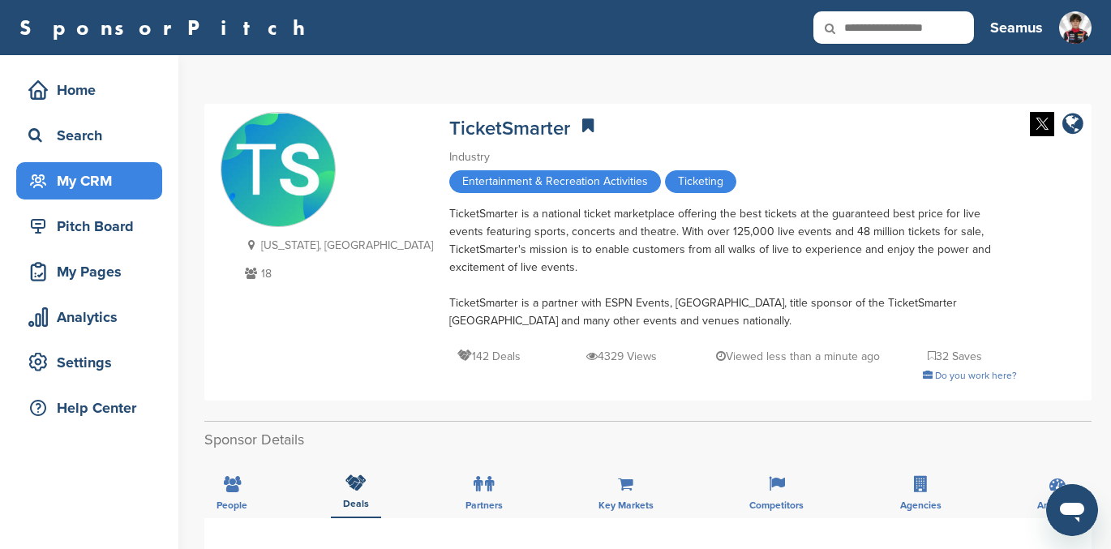
click at [76, 180] on div "My CRM" at bounding box center [93, 180] width 138 height 29
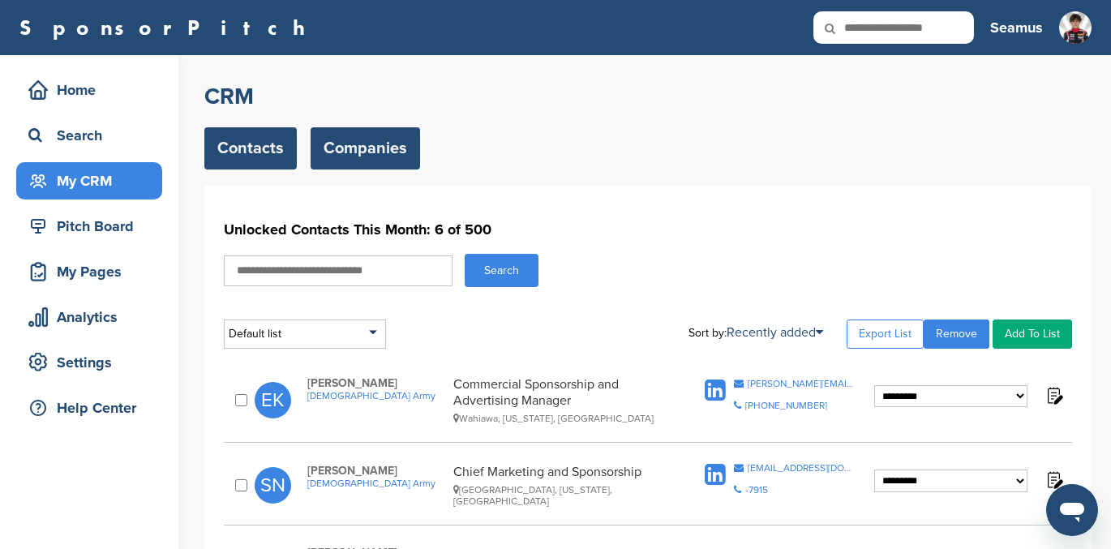
click at [374, 148] on link "Companies" at bounding box center [366, 148] width 110 height 42
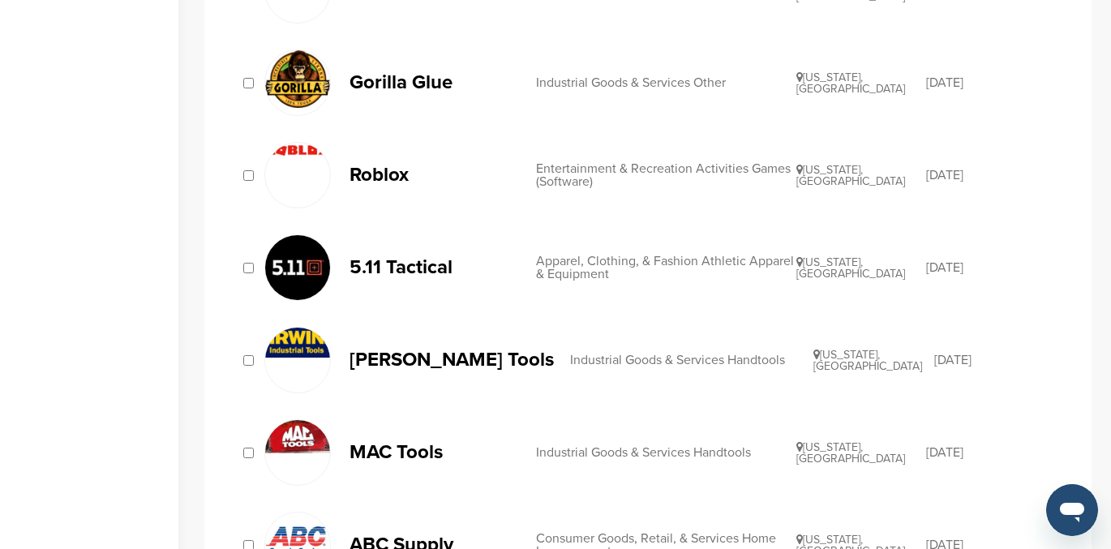
scroll to position [423, 0]
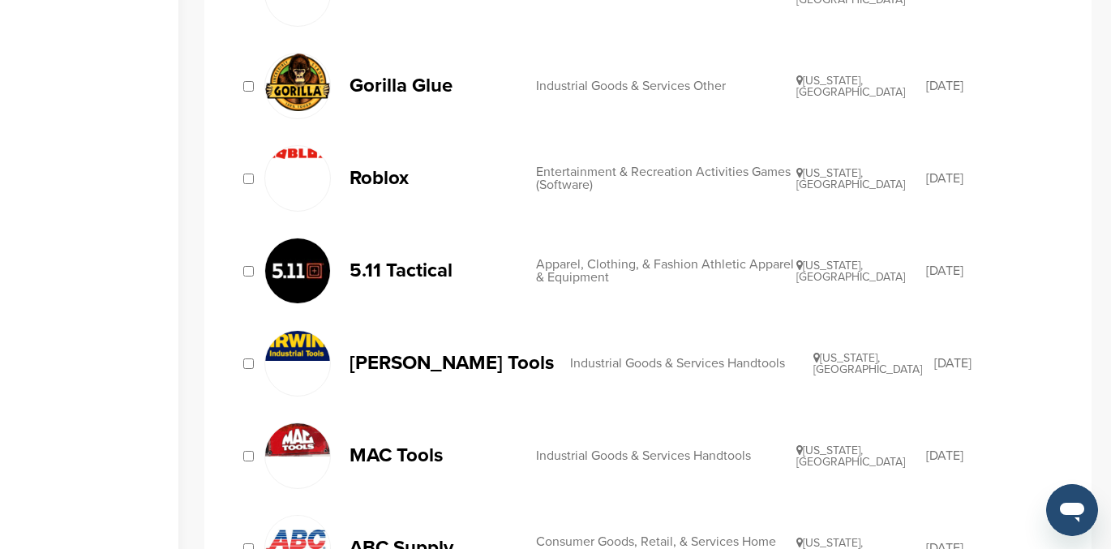
click at [595, 360] on div "Industrial Goods & Services Handtools" at bounding box center [691, 363] width 243 height 13
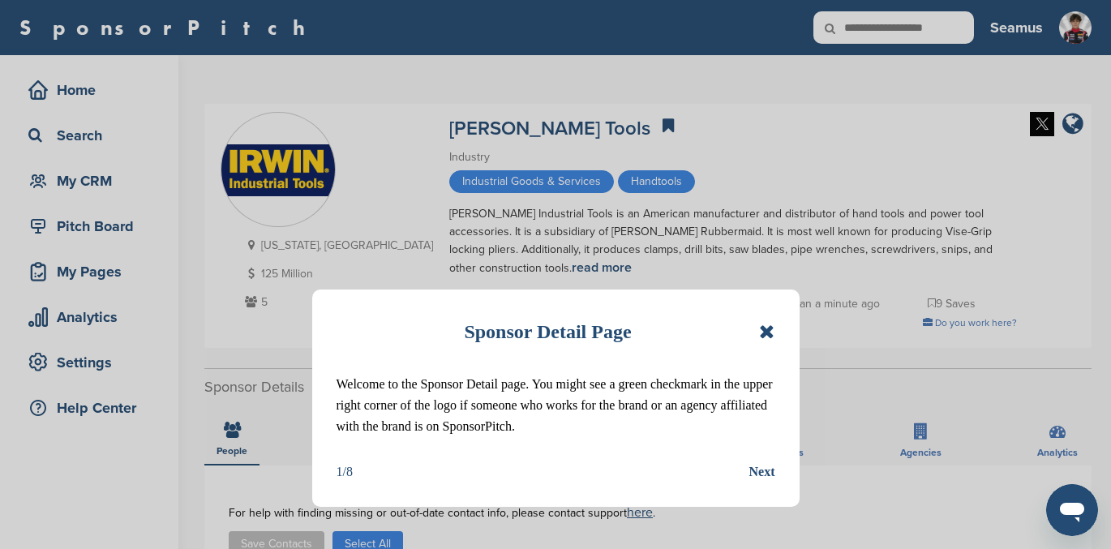
click at [762, 327] on icon at bounding box center [766, 331] width 15 height 19
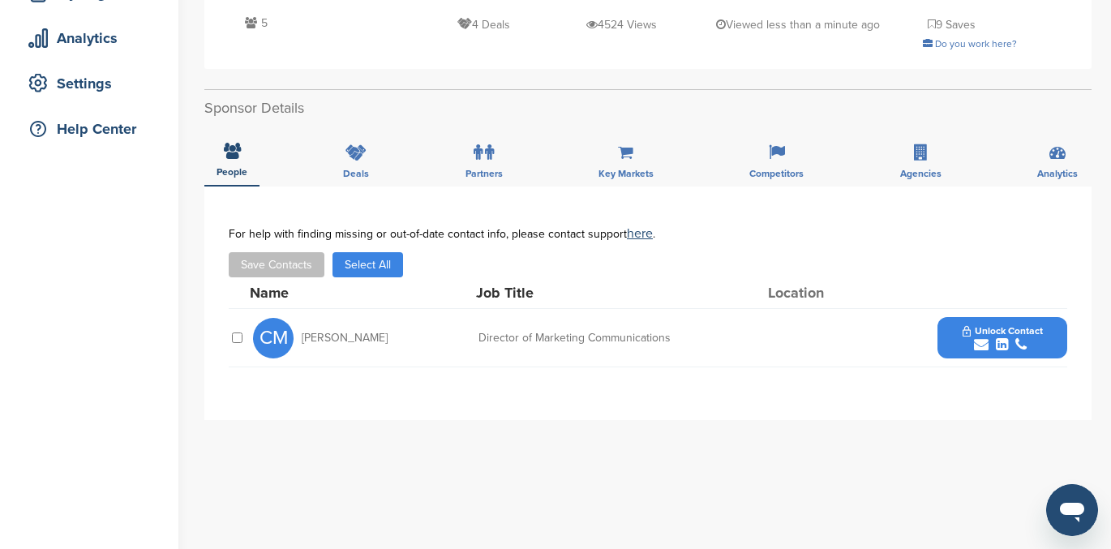
scroll to position [277, 0]
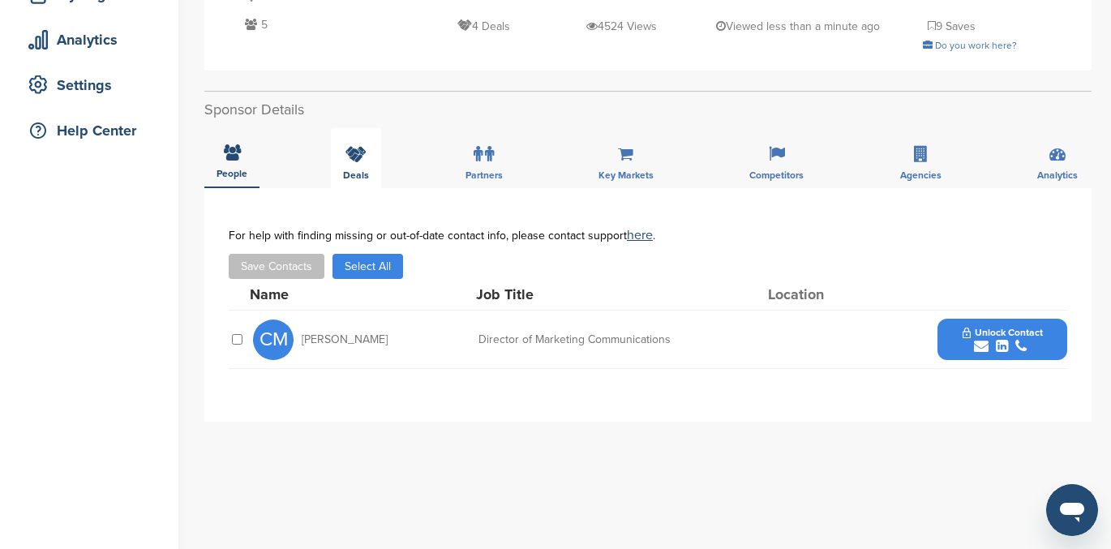
click at [350, 148] on icon at bounding box center [356, 154] width 21 height 16
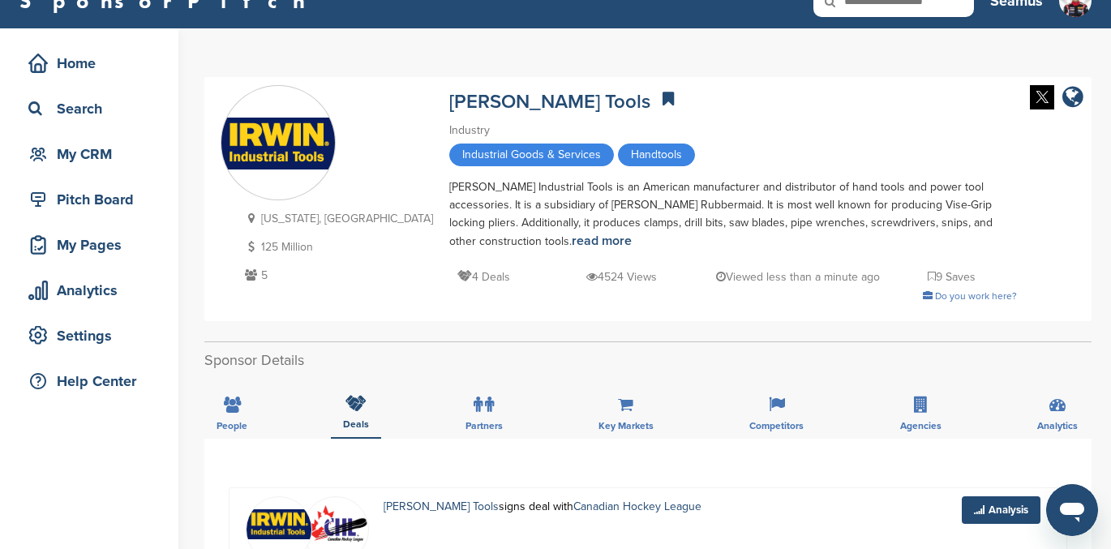
scroll to position [0, 0]
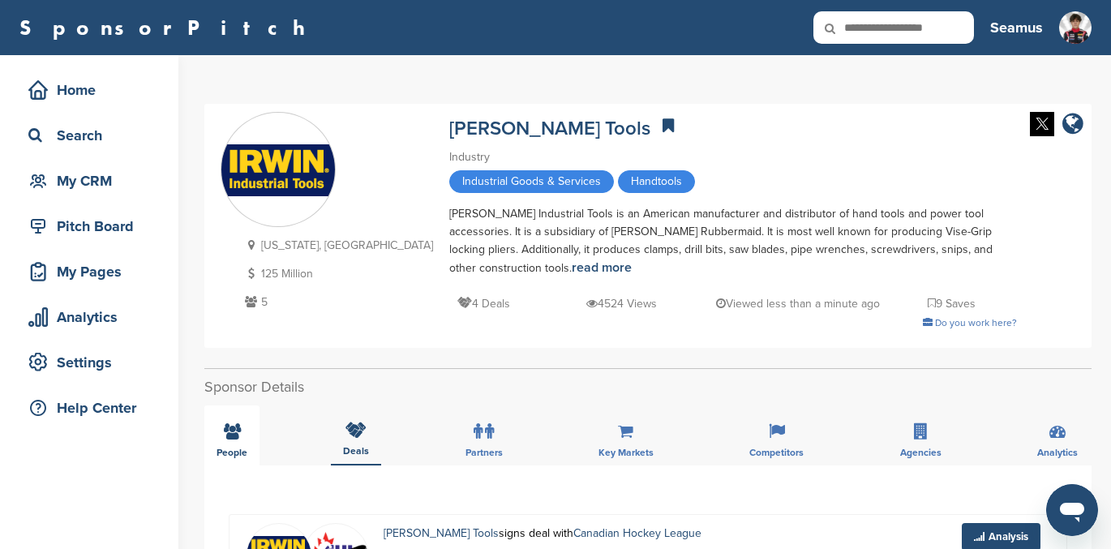
click at [225, 434] on icon at bounding box center [232, 431] width 17 height 16
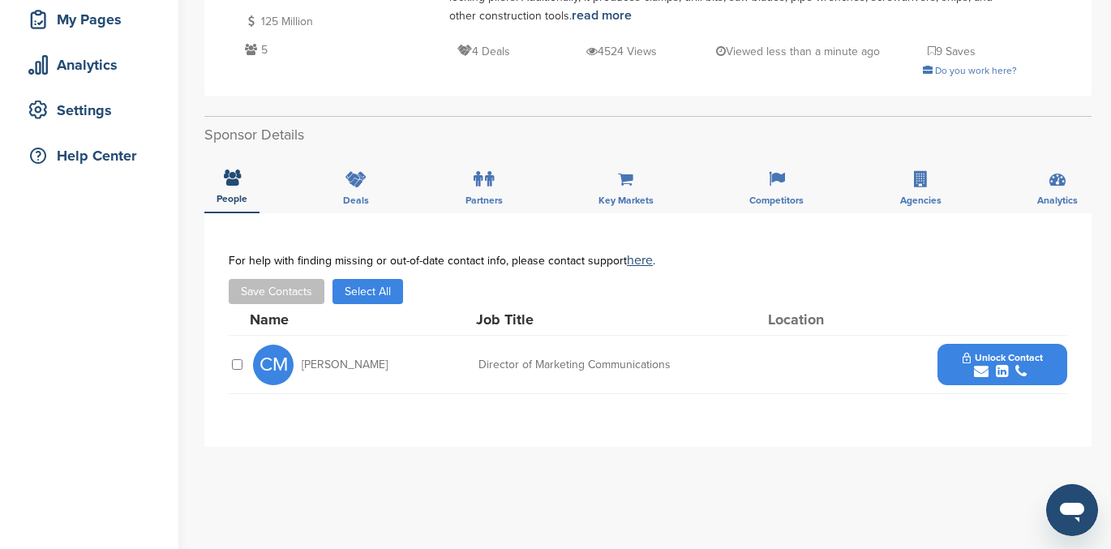
scroll to position [251, 0]
click at [991, 357] on span "Unlock Contact" at bounding box center [1003, 358] width 80 height 11
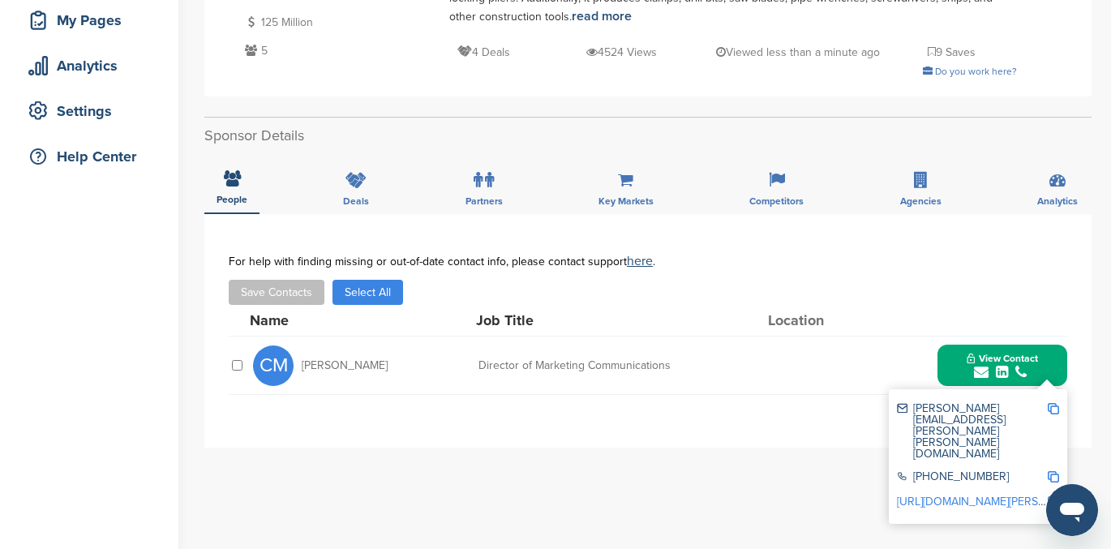
click at [969, 495] on link "https://www.linkedin.com/in/cheryl-mehrmann-b9b9594" at bounding box center [996, 502] width 198 height 14
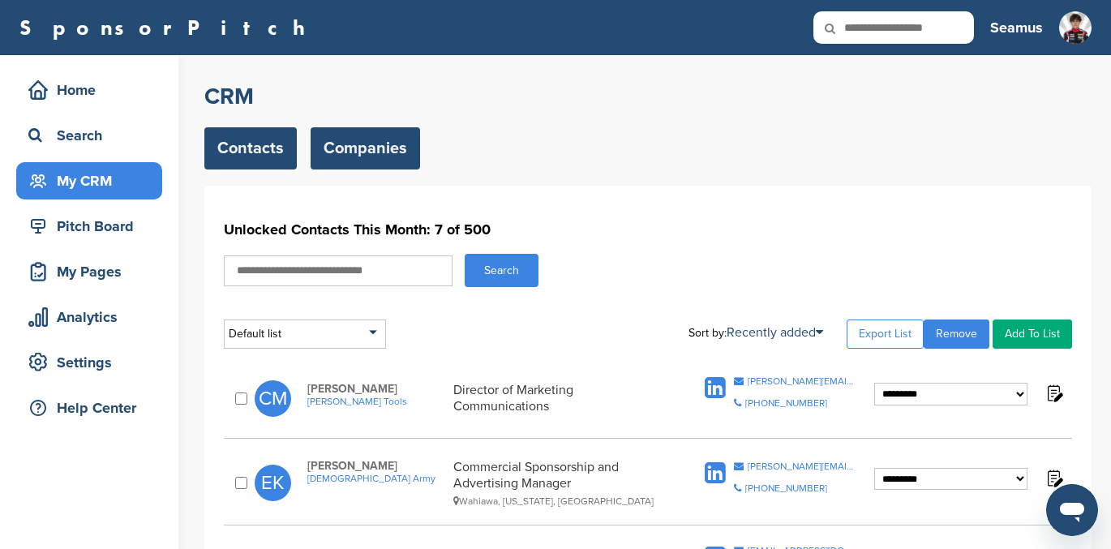
click at [384, 150] on link "Companies" at bounding box center [366, 148] width 110 height 42
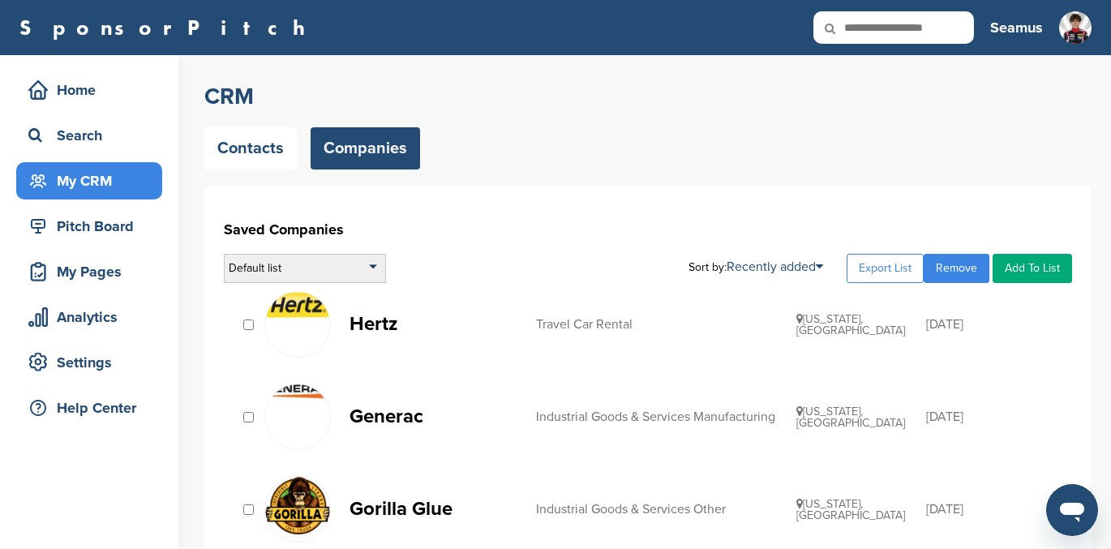
click at [362, 268] on div "Default list" at bounding box center [305, 268] width 162 height 29
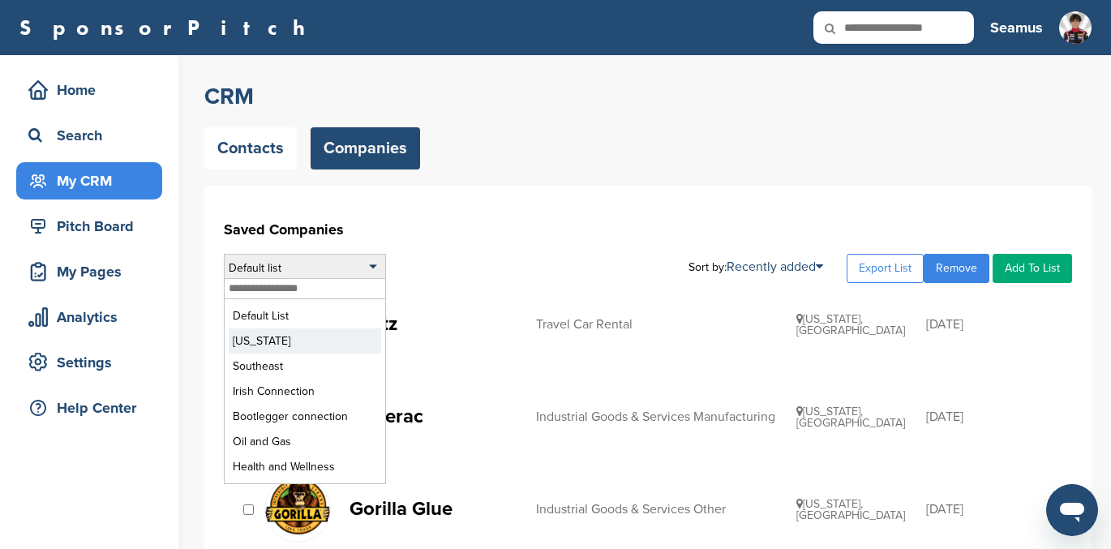
click at [295, 339] on li "Colorado" at bounding box center [305, 341] width 152 height 25
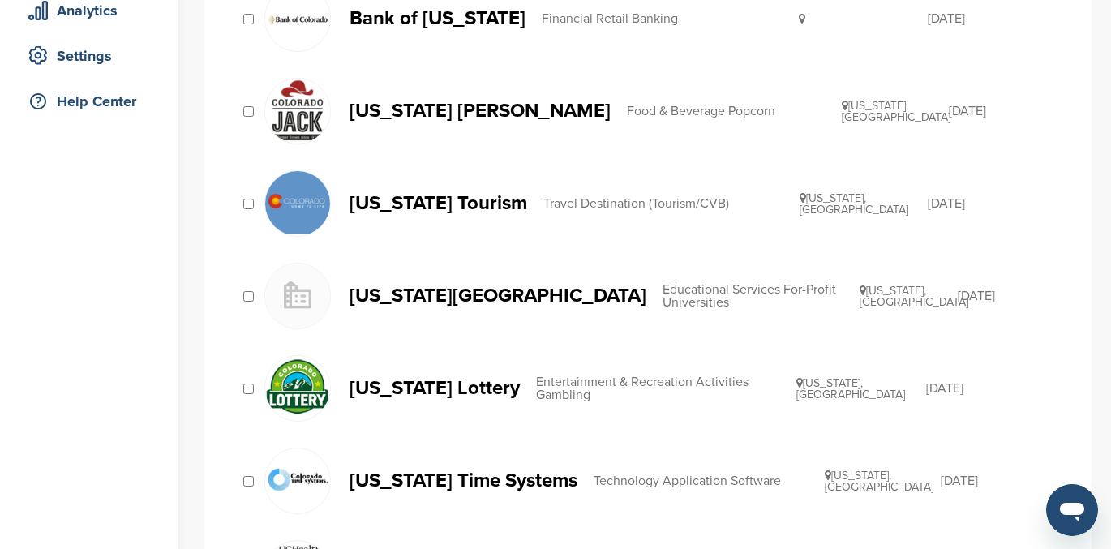
scroll to position [308, 0]
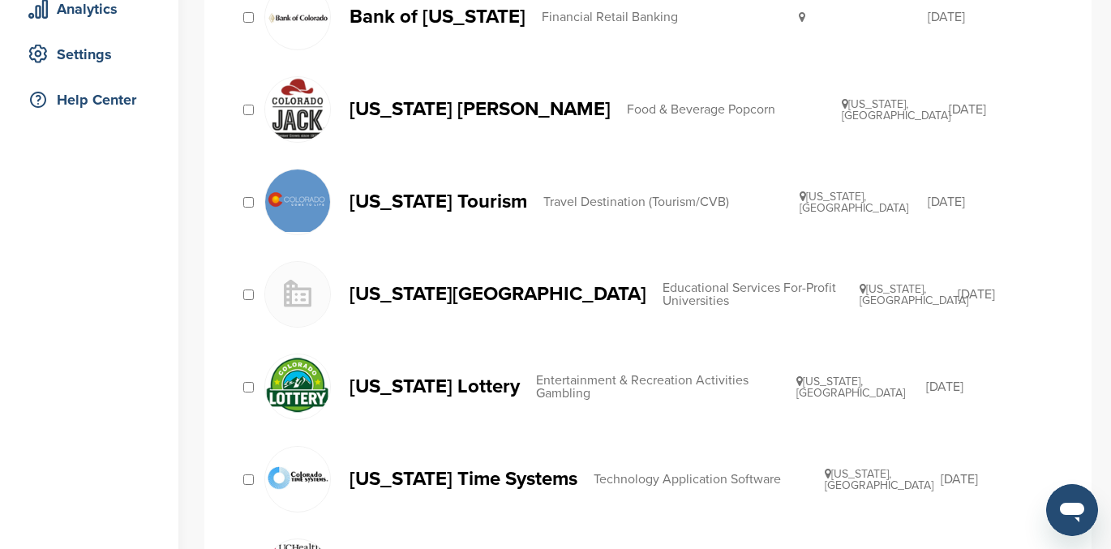
click at [466, 200] on p "[US_STATE] Tourism" at bounding box center [439, 201] width 178 height 20
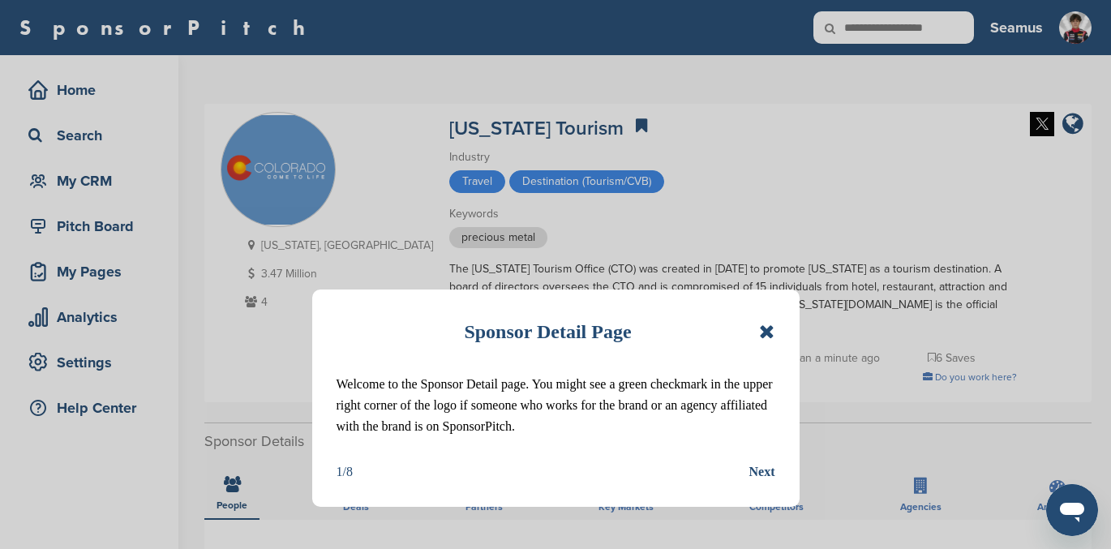
click at [773, 322] on icon at bounding box center [766, 331] width 15 height 19
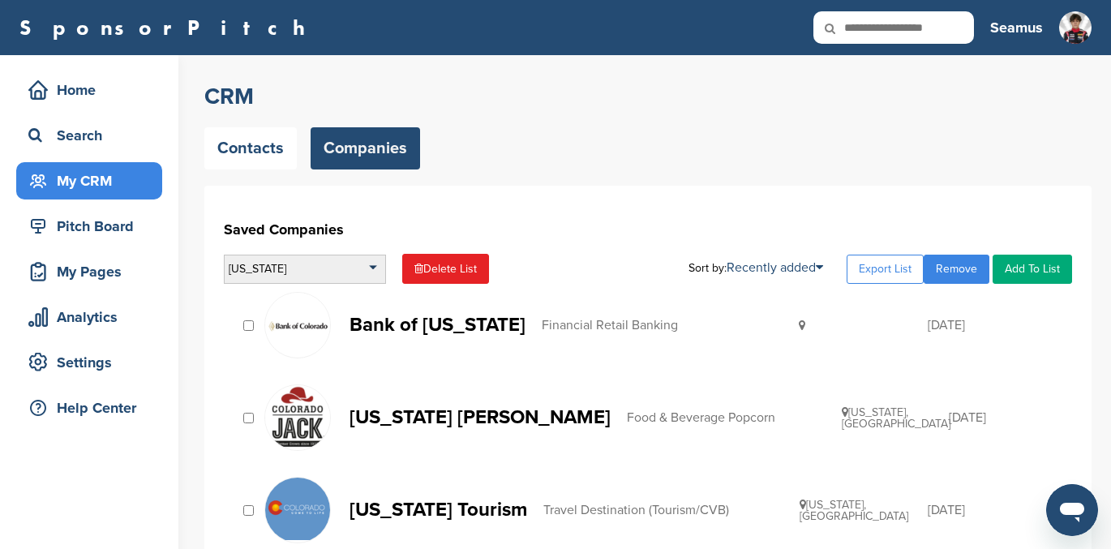
click at [295, 274] on div "[US_STATE]" at bounding box center [305, 269] width 162 height 29
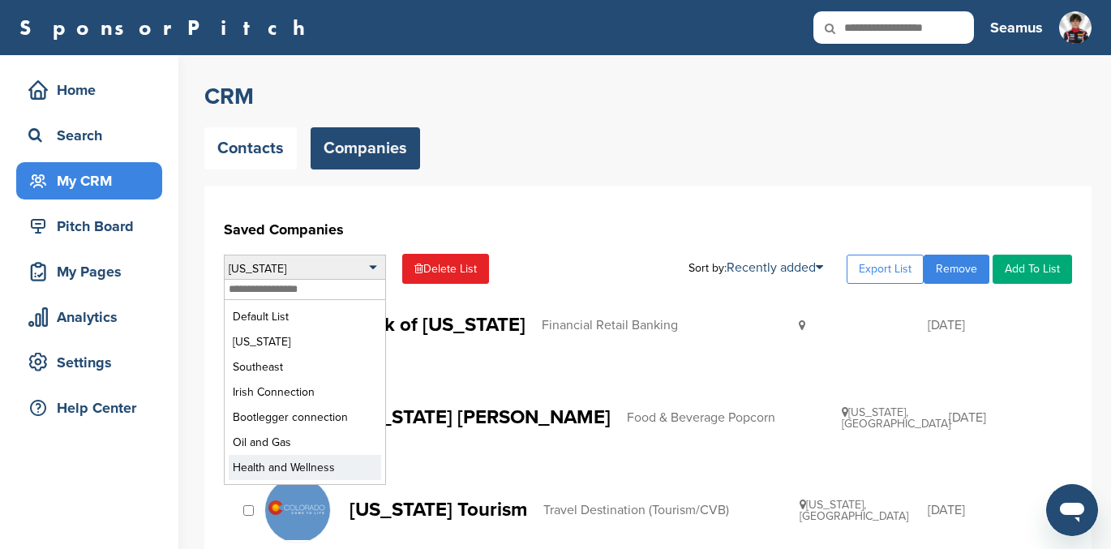
click at [303, 470] on li "Health and Wellness" at bounding box center [305, 467] width 152 height 25
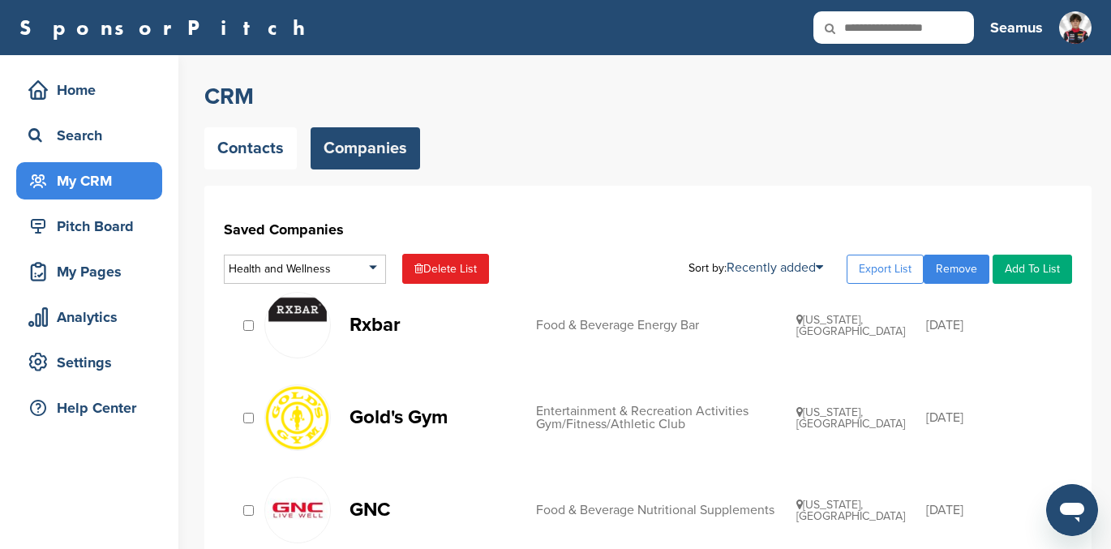
click at [67, 170] on div "My CRM" at bounding box center [93, 180] width 138 height 29
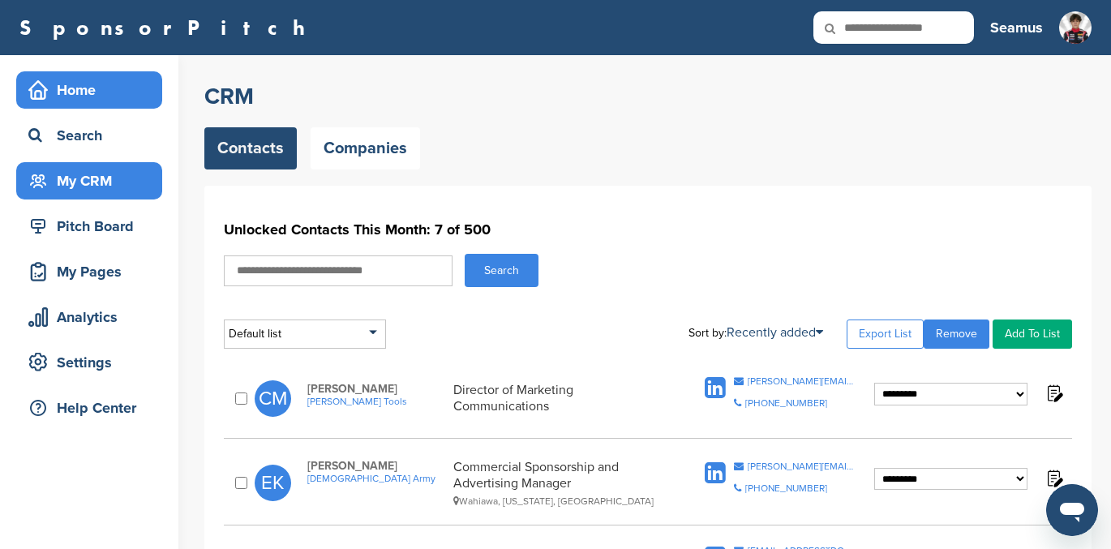
click at [84, 94] on div "Home" at bounding box center [93, 89] width 138 height 29
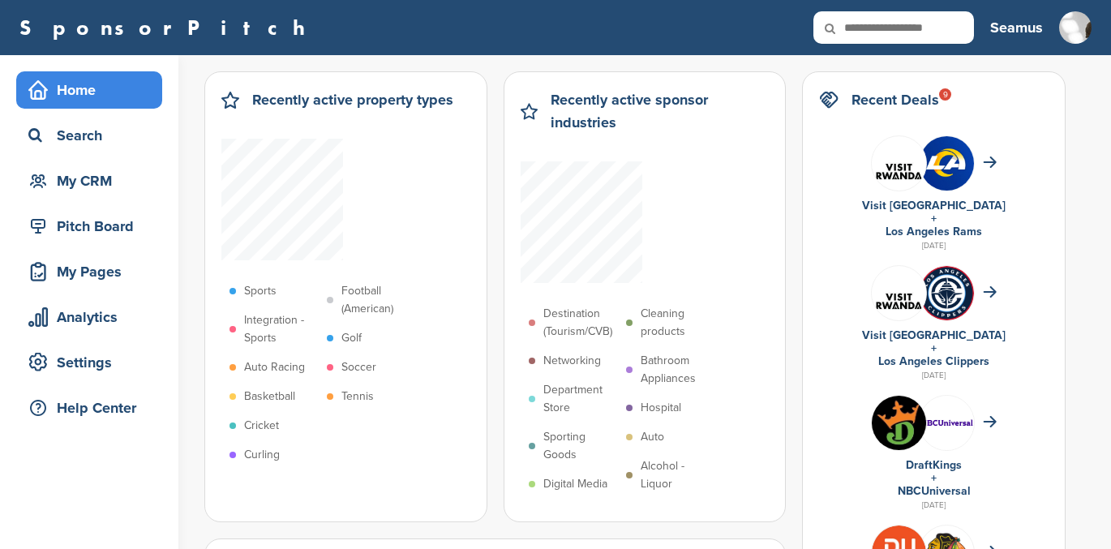
click at [75, 92] on div "Home" at bounding box center [93, 89] width 138 height 29
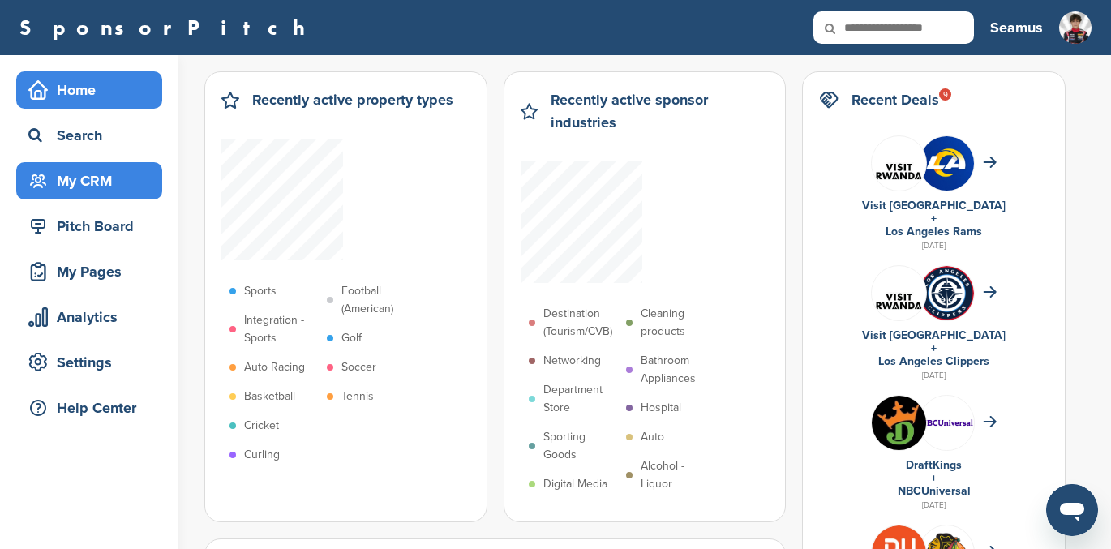
click at [71, 188] on div "My CRM" at bounding box center [93, 180] width 138 height 29
